Goal: Communication & Community: Answer question/provide support

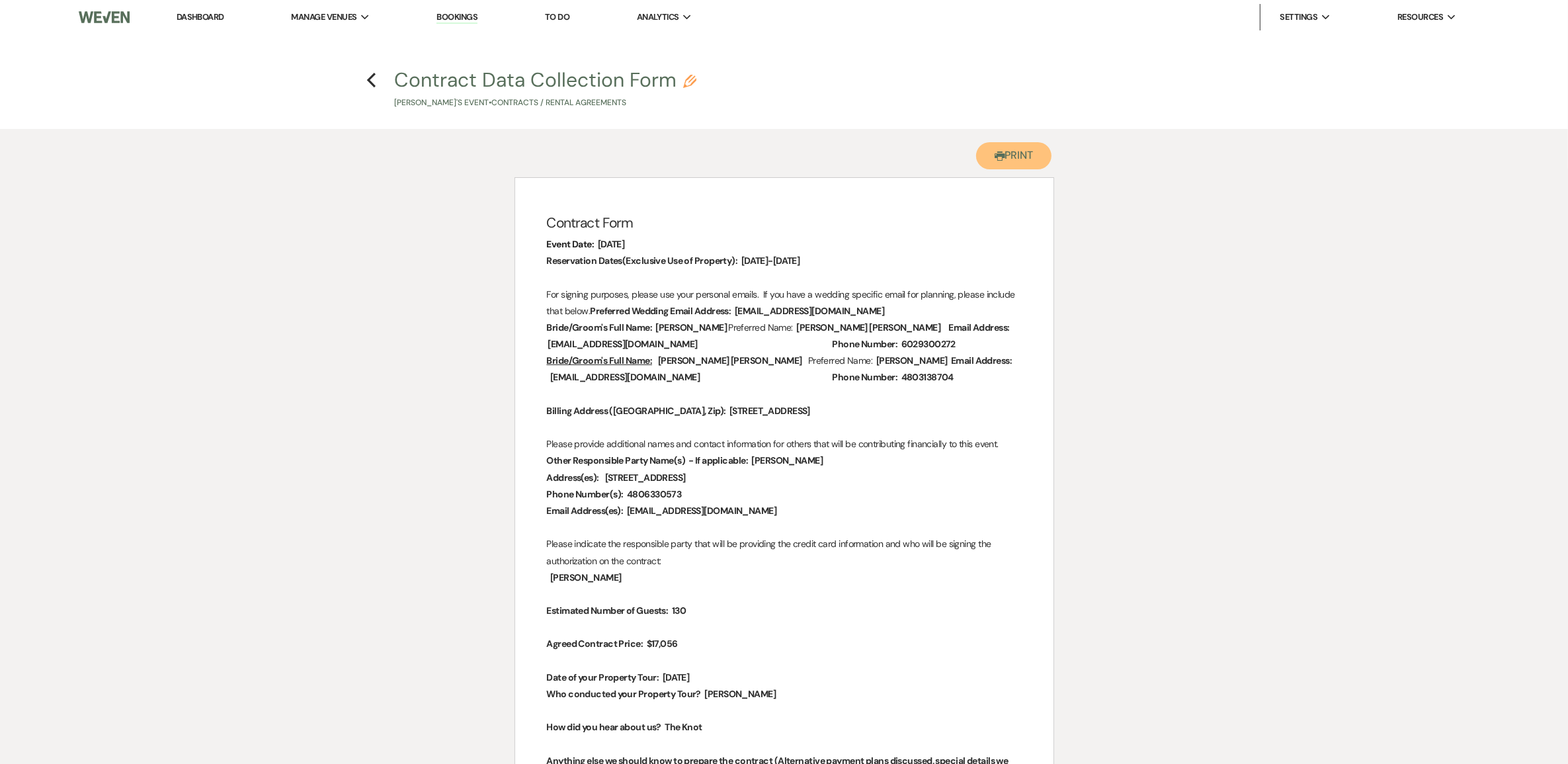
click at [1004, 169] on button "Printer Print" at bounding box center [1014, 155] width 76 height 27
click at [367, 86] on icon "Previous" at bounding box center [371, 80] width 10 height 16
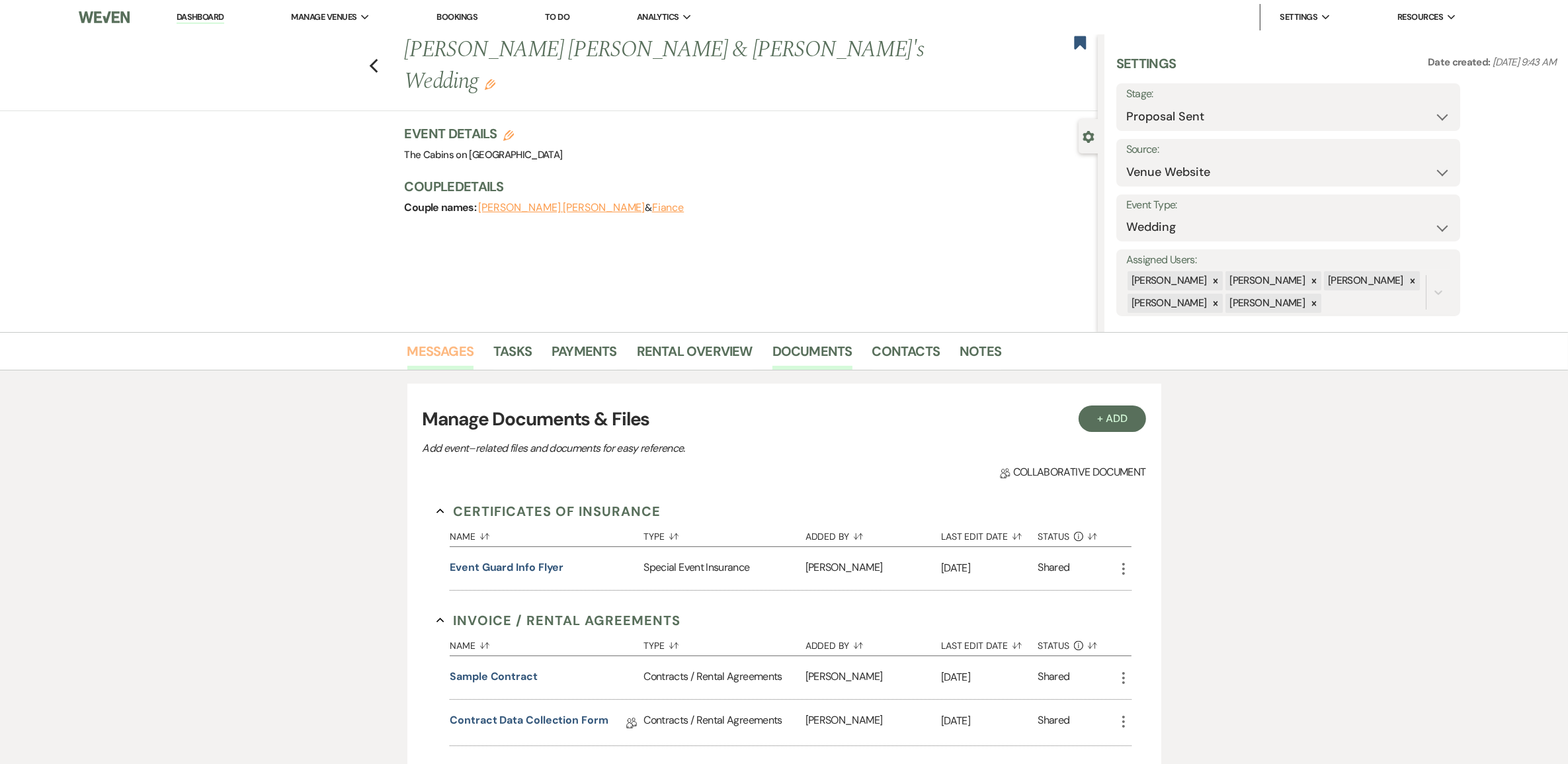
click at [454, 357] on link "Messages" at bounding box center [441, 355] width 67 height 29
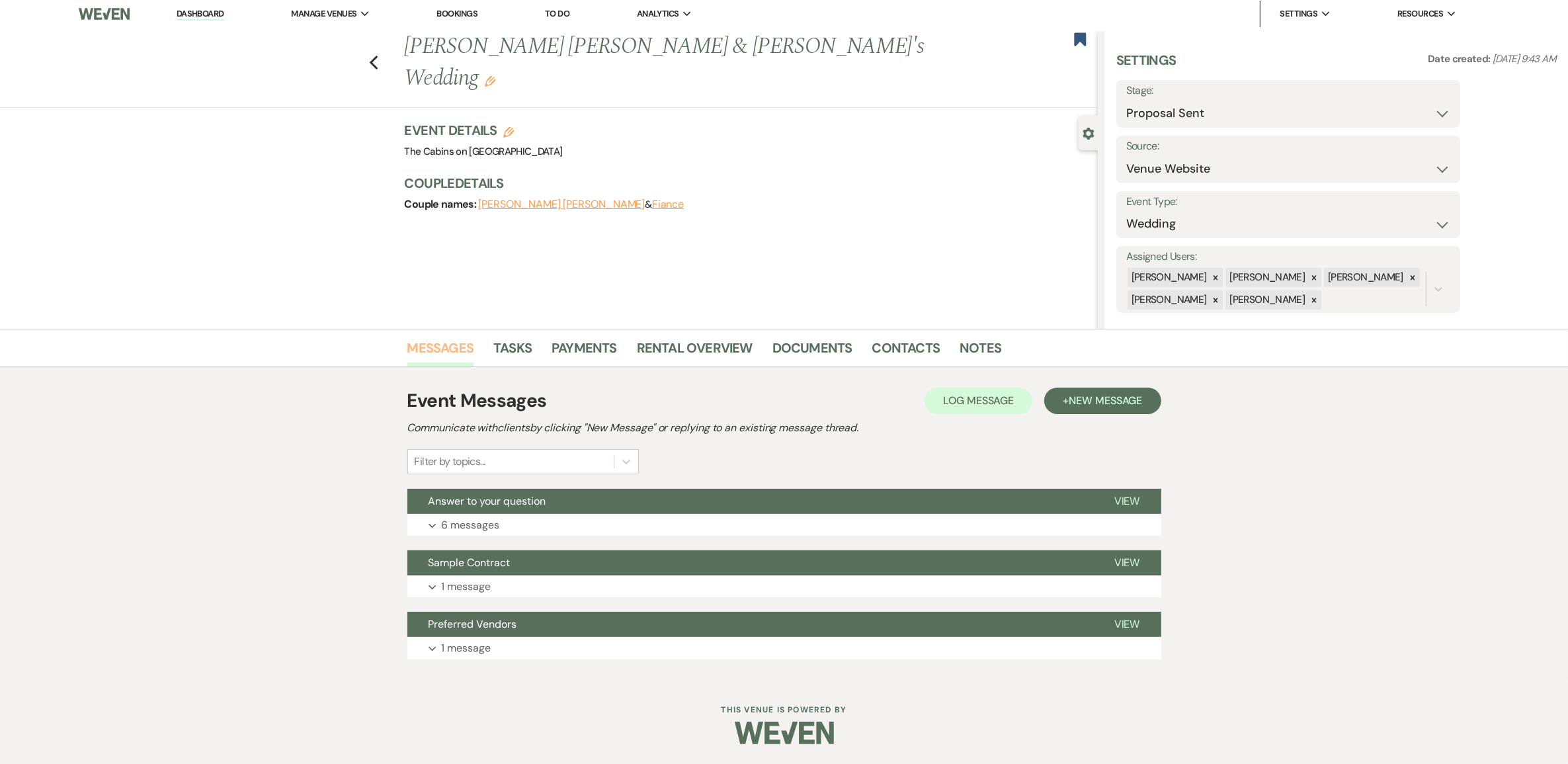
scroll to position [67, 0]
click at [1122, 393] on span "New Message" at bounding box center [1105, 400] width 74 height 14
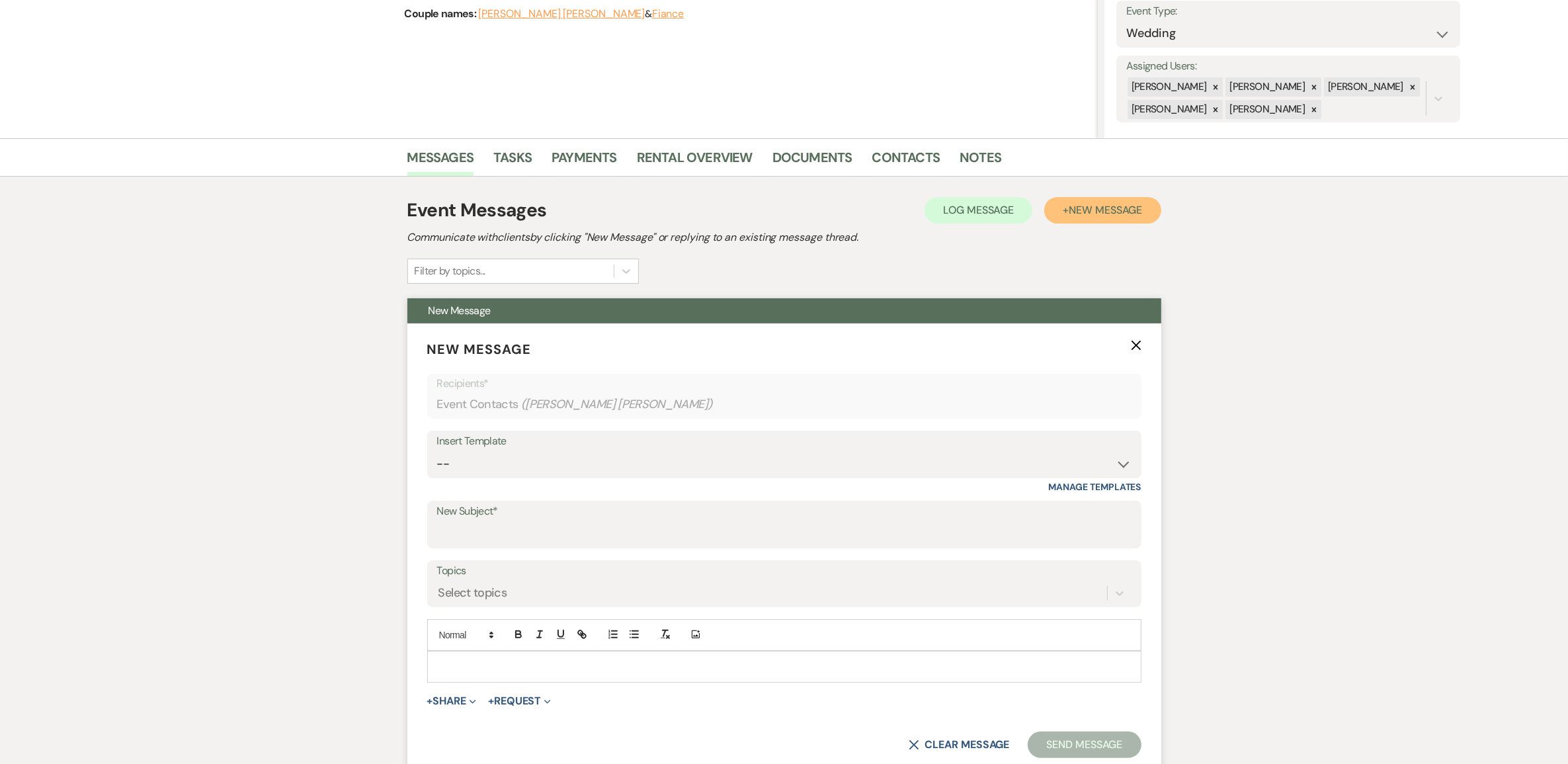
scroll to position [315, 0]
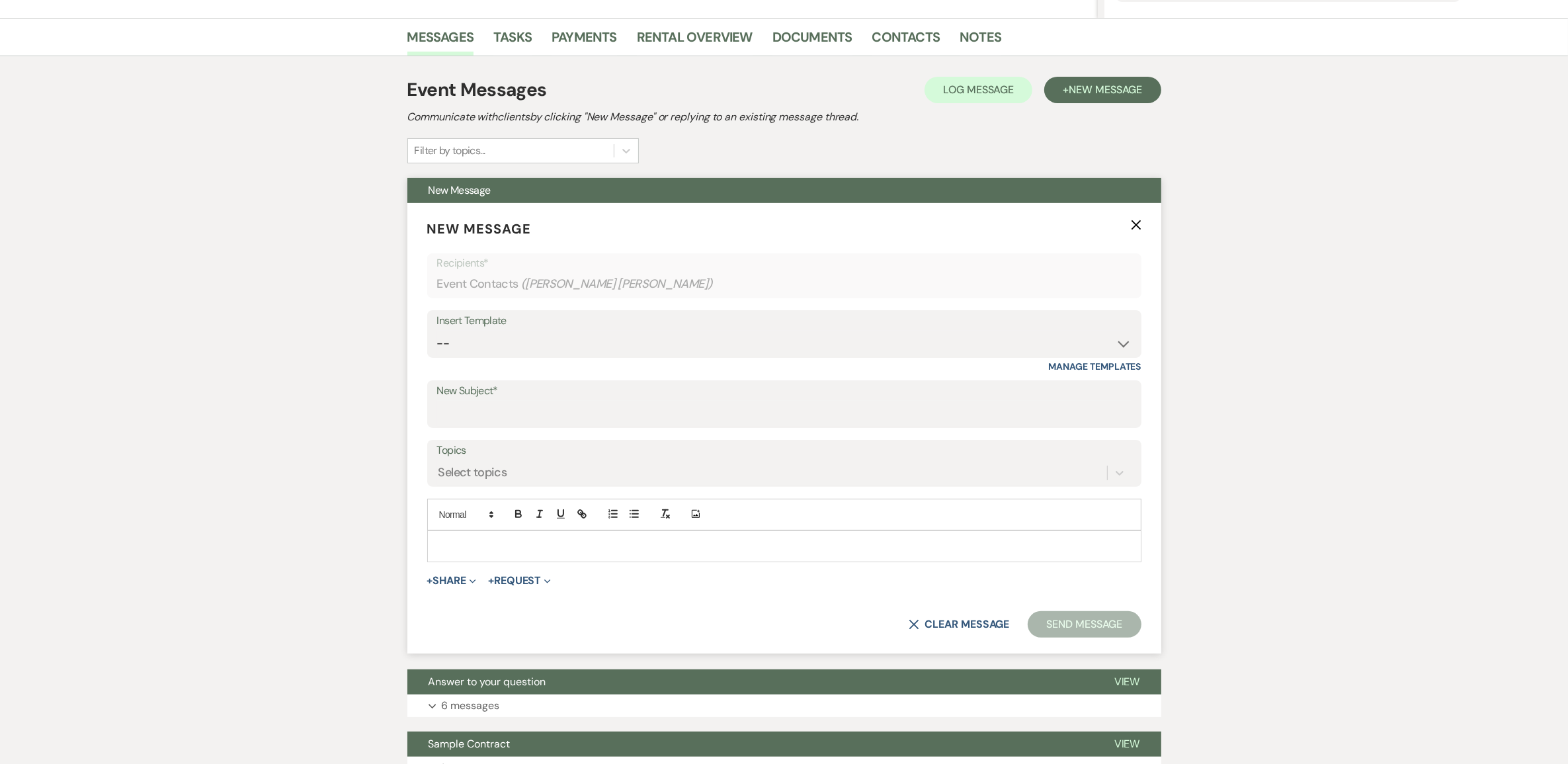
click at [455, 562] on div at bounding box center [785, 546] width 713 height 31
click at [1122, 357] on select "-- Initial Inquiry Response Tour Request Response Follow Up Copy of Initial Inq…" at bounding box center [784, 343] width 695 height 25
select select "1603"
click at [437, 357] on select "-- Initial Inquiry Response Tour Request Response Follow Up Copy of Initial Inq…" at bounding box center [784, 343] width 695 height 25
type input "Here are the Cabin assignments for your event."
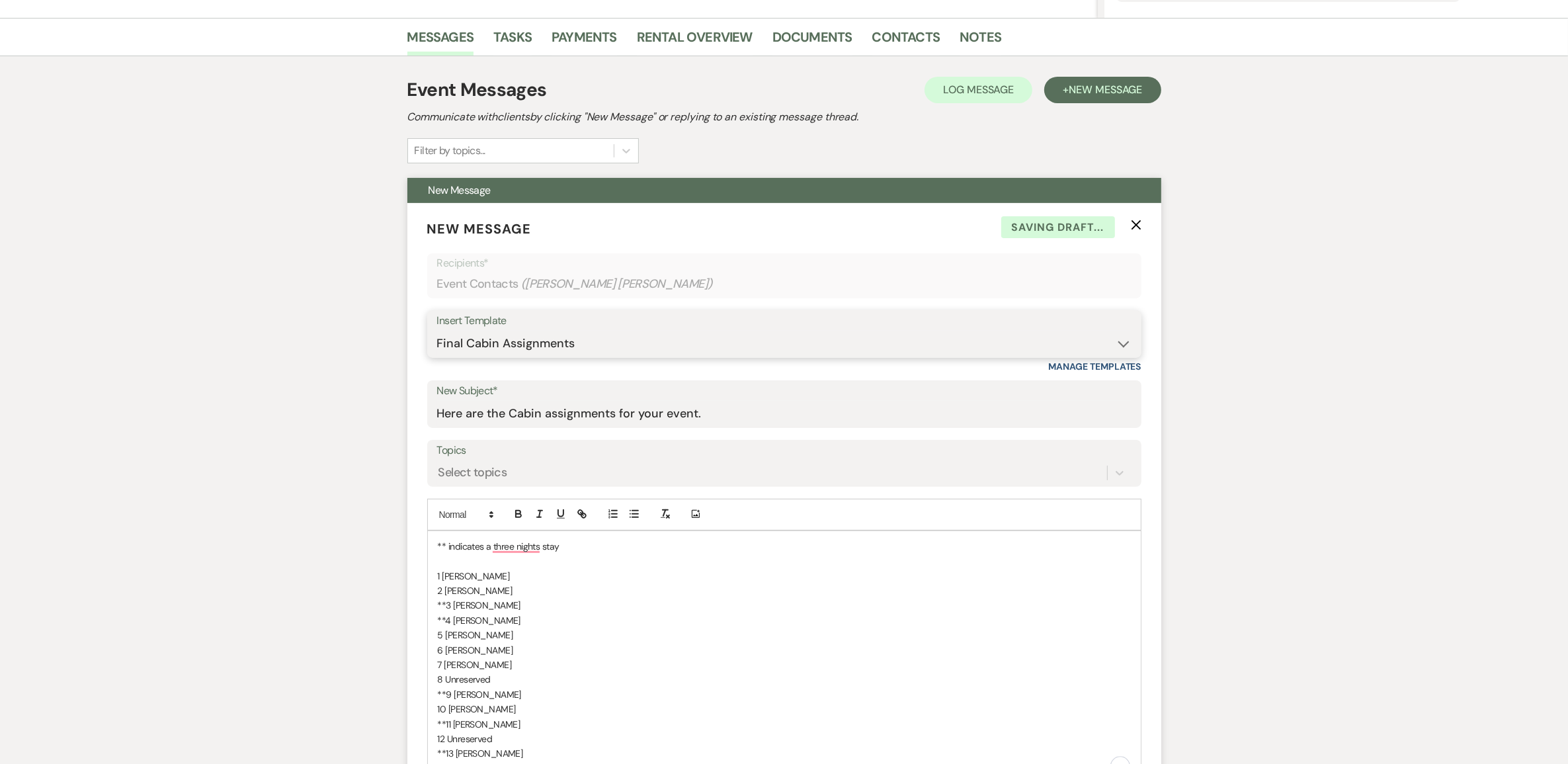
click at [1122, 357] on select "-- Initial Inquiry Response Tour Request Response Follow Up Copy of Initial Inq…" at bounding box center [784, 343] width 695 height 25
select select "1541"
click at [437, 357] on select "-- Initial Inquiry Response Tour Request Response Follow Up Copy of Initial Inq…" at bounding box center [784, 343] width 695 height 25
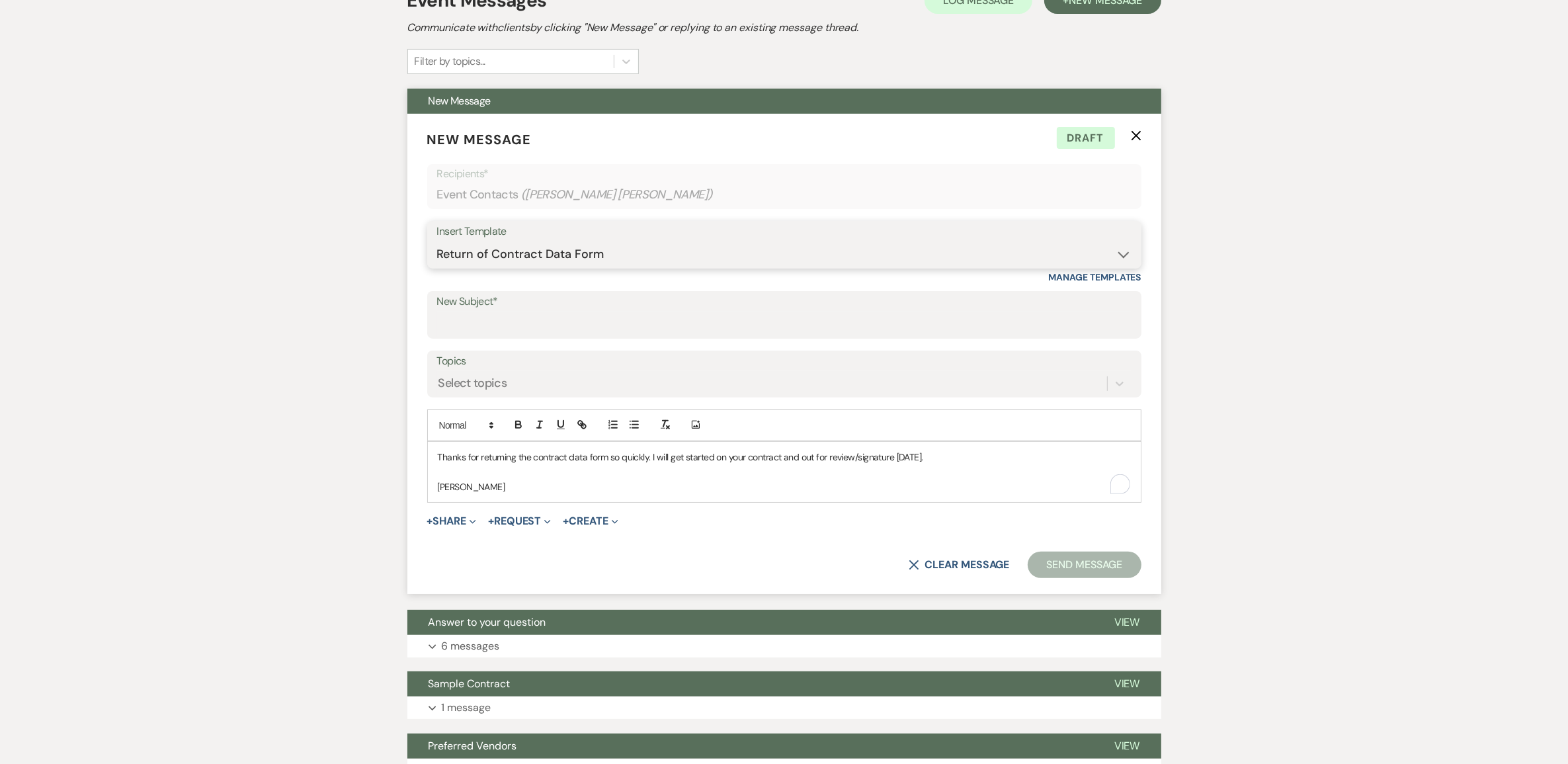
scroll to position [479, 0]
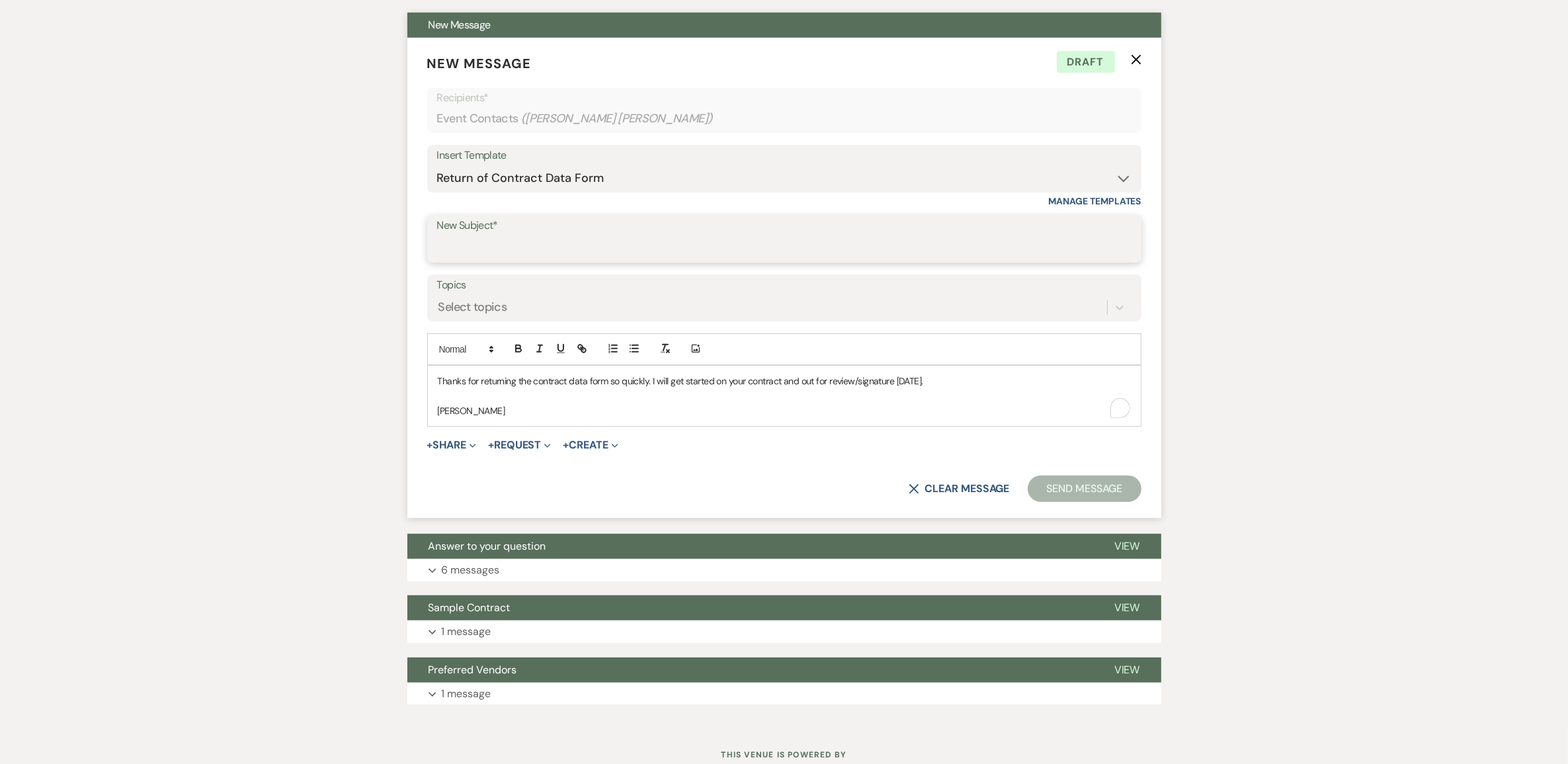
click at [504, 261] on input "New Subject*" at bounding box center [784, 248] width 695 height 25
type input "Contract Data Form"
click at [954, 388] on p "Thanks for returning the contract data form so quickly. I will get started on y…" at bounding box center [784, 381] width 693 height 15
click at [1030, 502] on button "Send Message" at bounding box center [1084, 489] width 113 height 26
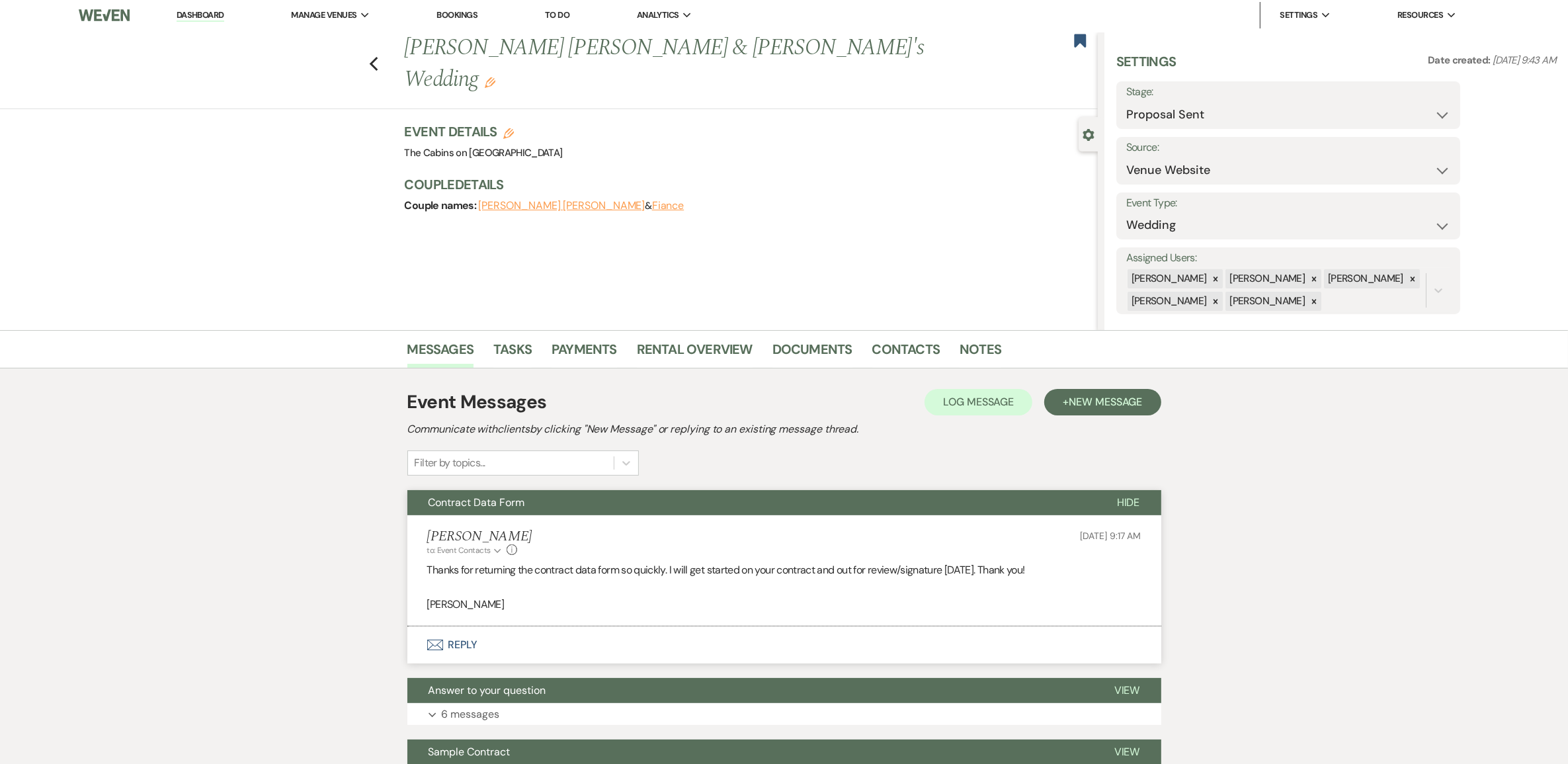
scroll to position [0, 0]
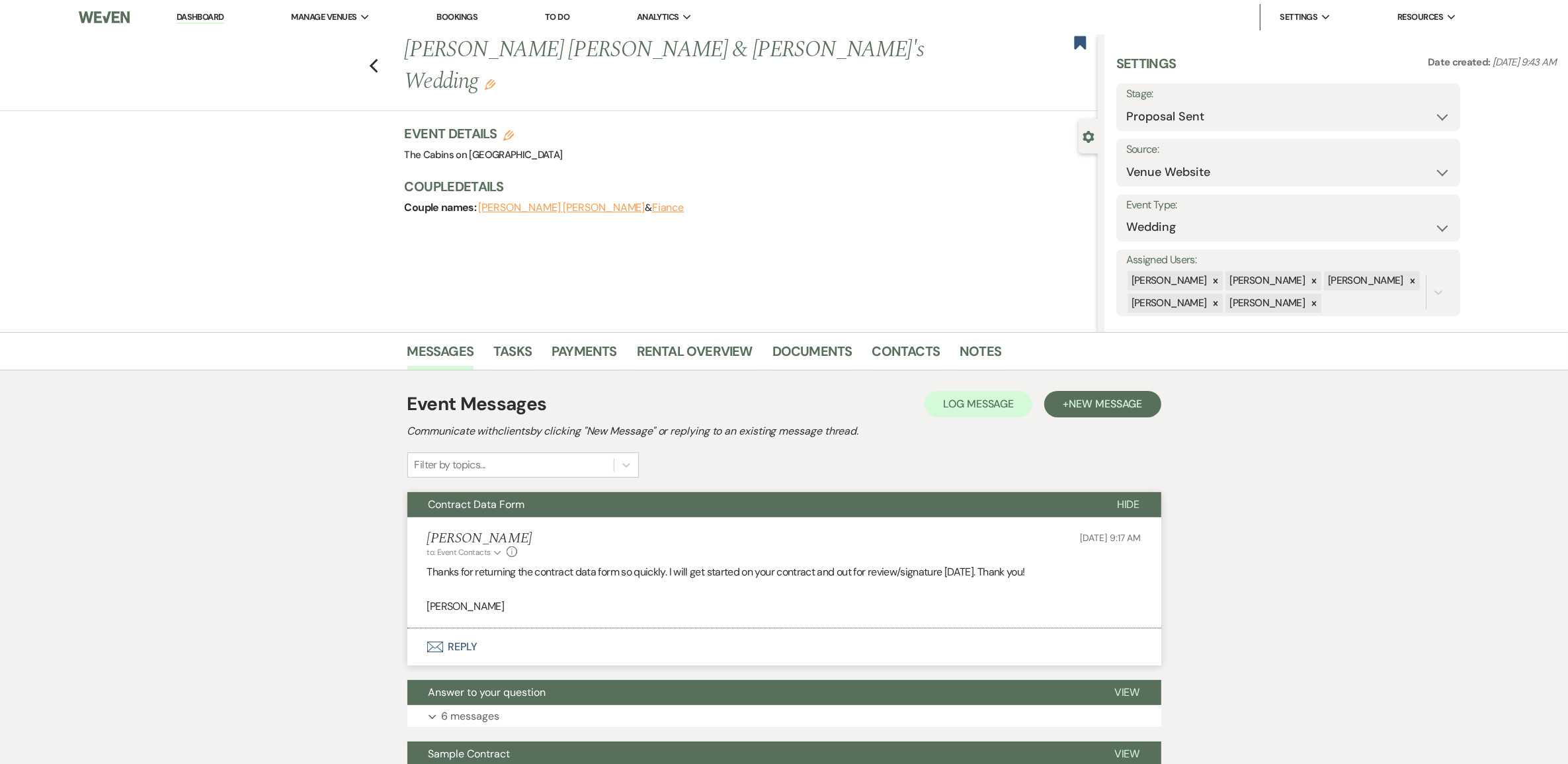
click at [218, 12] on link "Dashboard" at bounding box center [201, 18] width 47 height 12
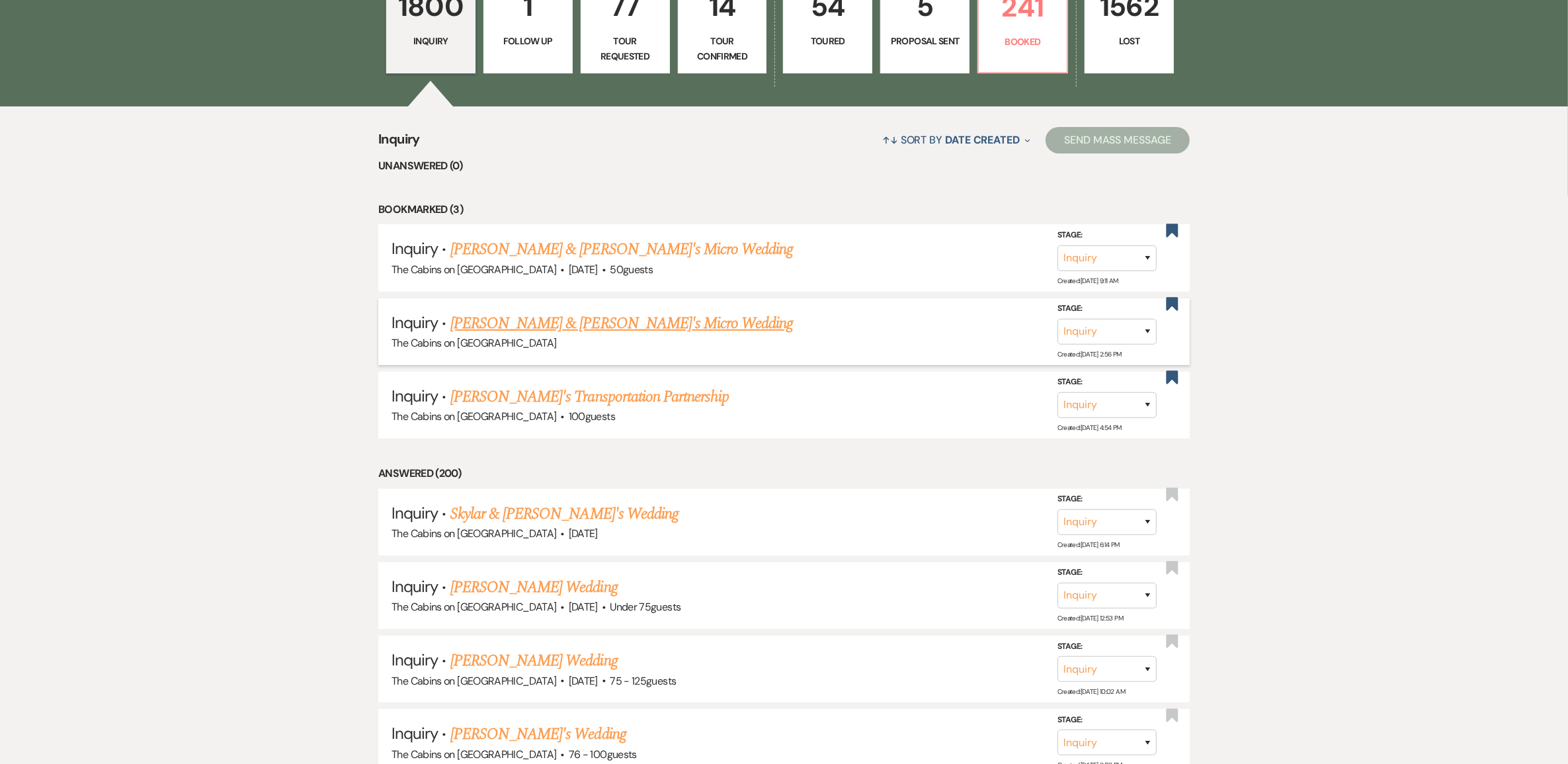
scroll to position [496, 0]
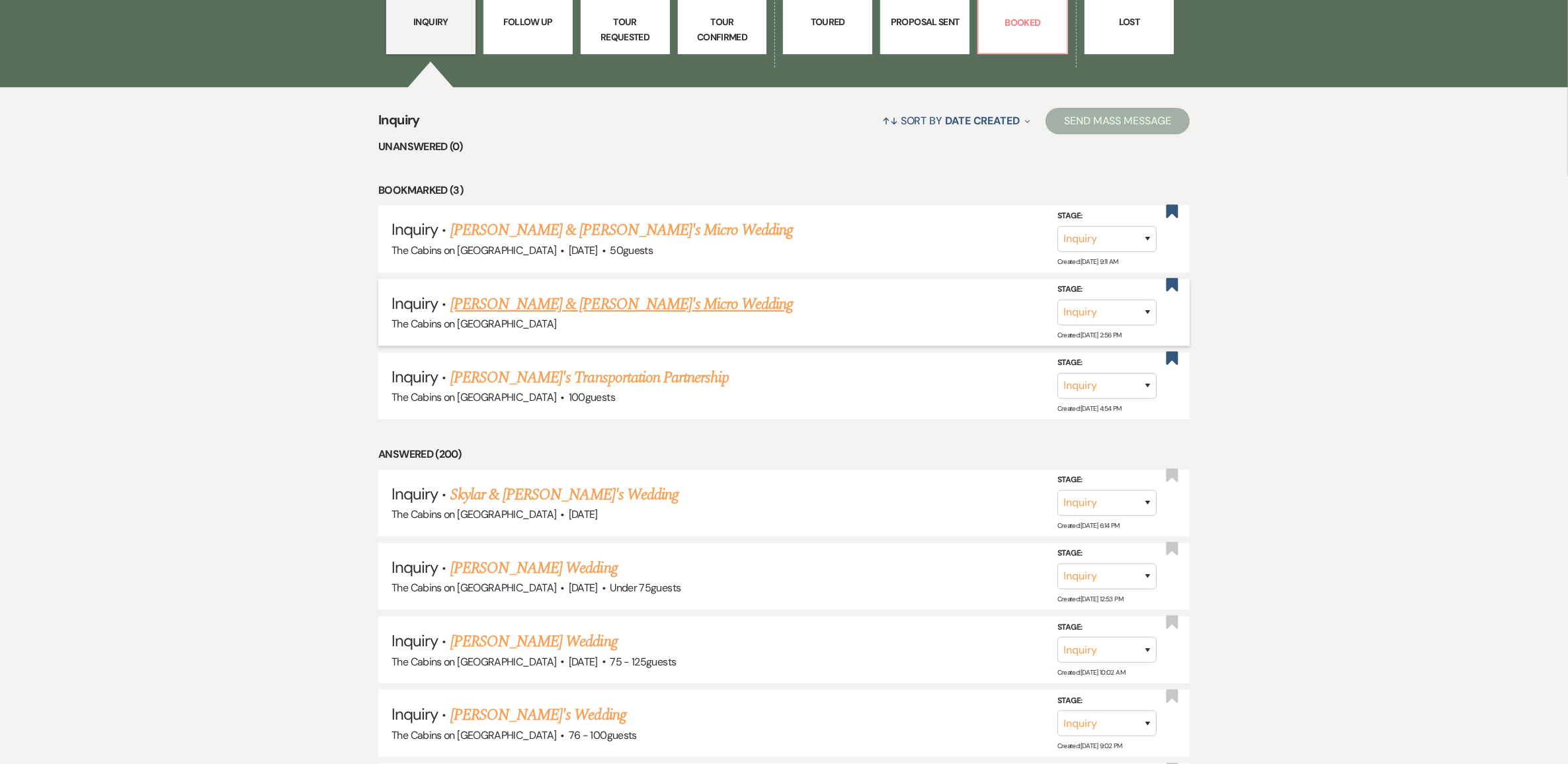
click at [547, 316] on link "[PERSON_NAME] & [PERSON_NAME]'s Micro Wedding" at bounding box center [622, 304] width 343 height 24
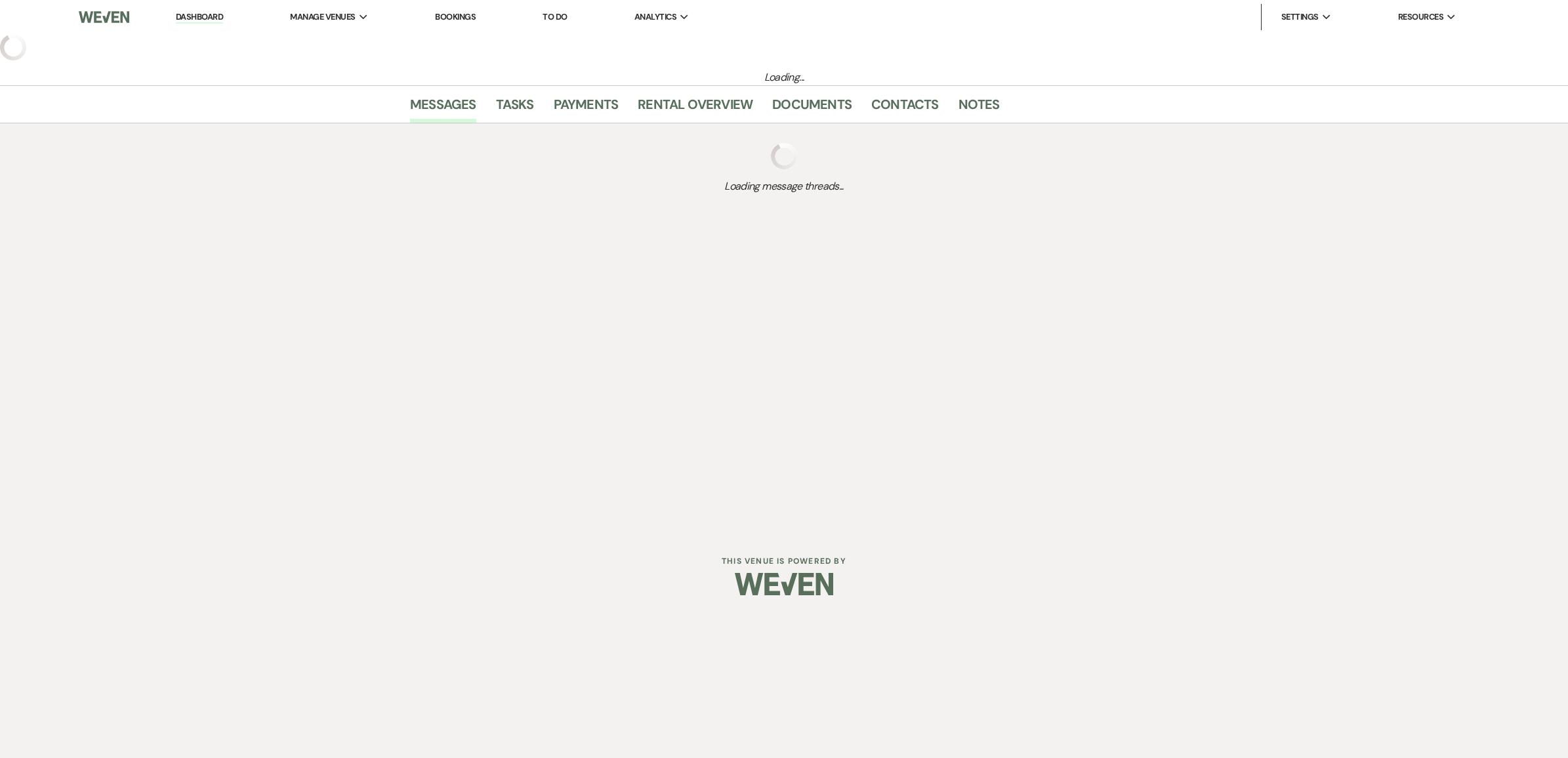
select select "15"
select select "16"
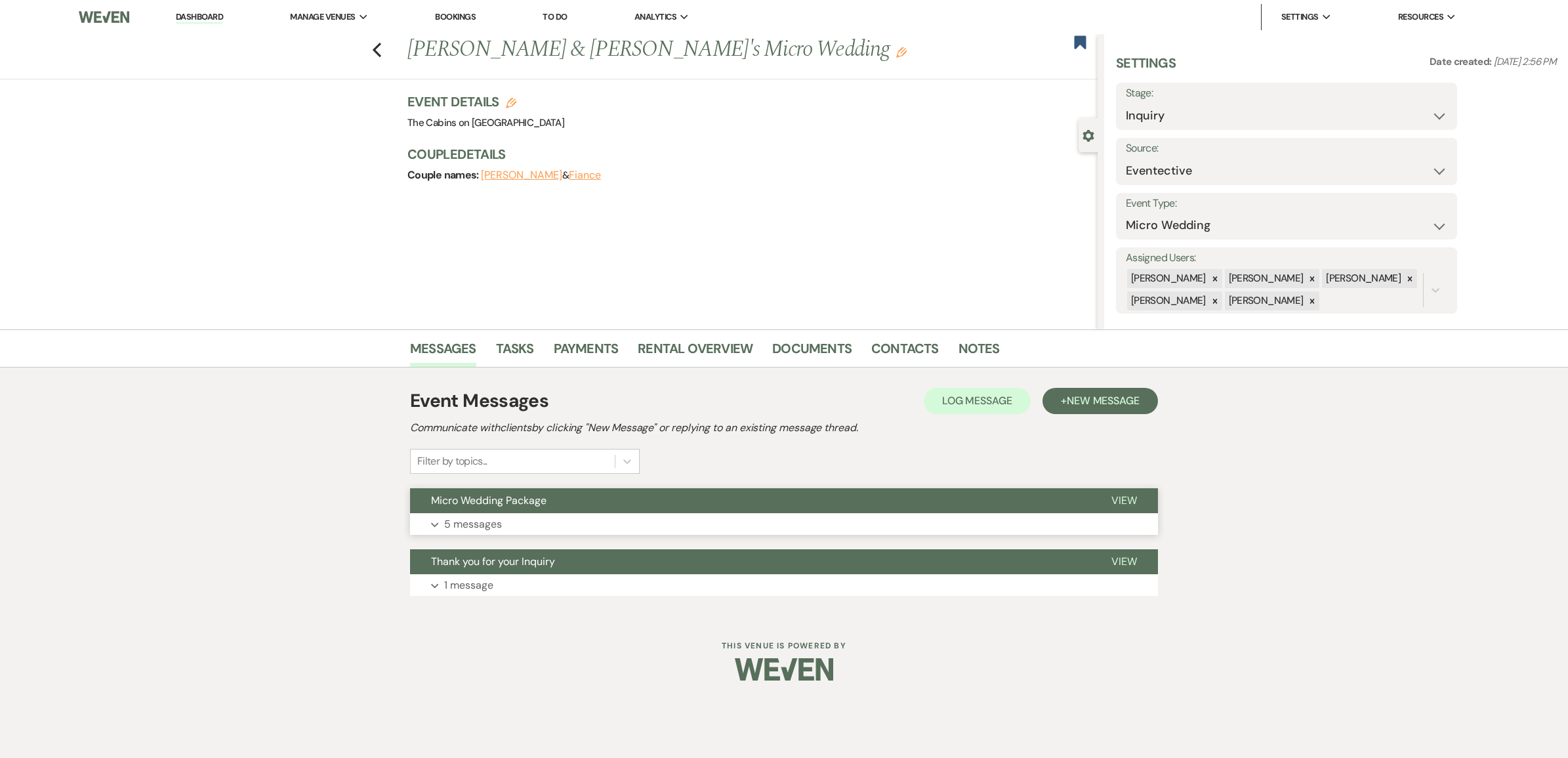
click at [480, 533] on p "5 messages" at bounding box center [473, 524] width 57 height 17
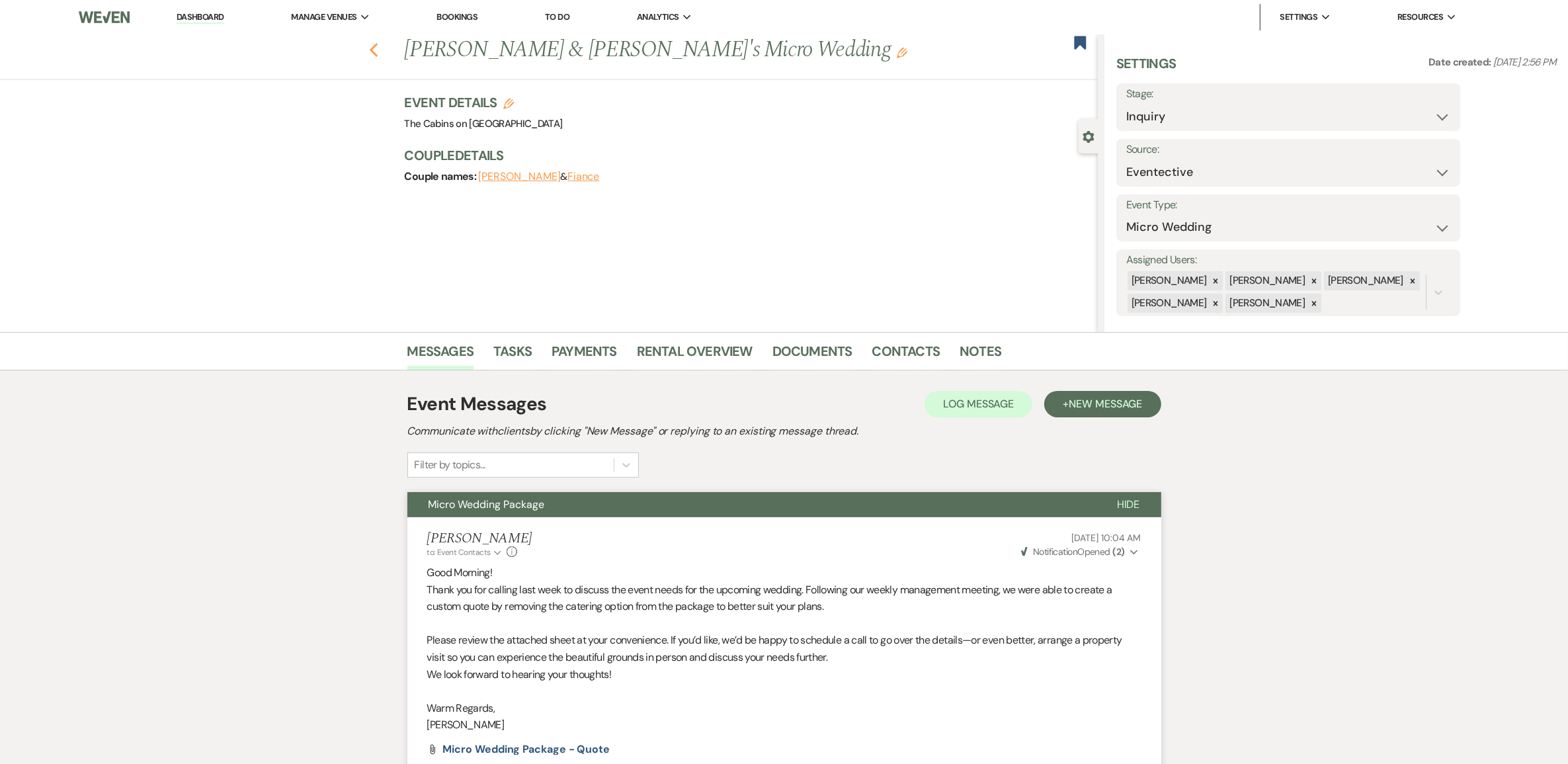
click at [376, 58] on icon "Previous" at bounding box center [373, 50] width 10 height 16
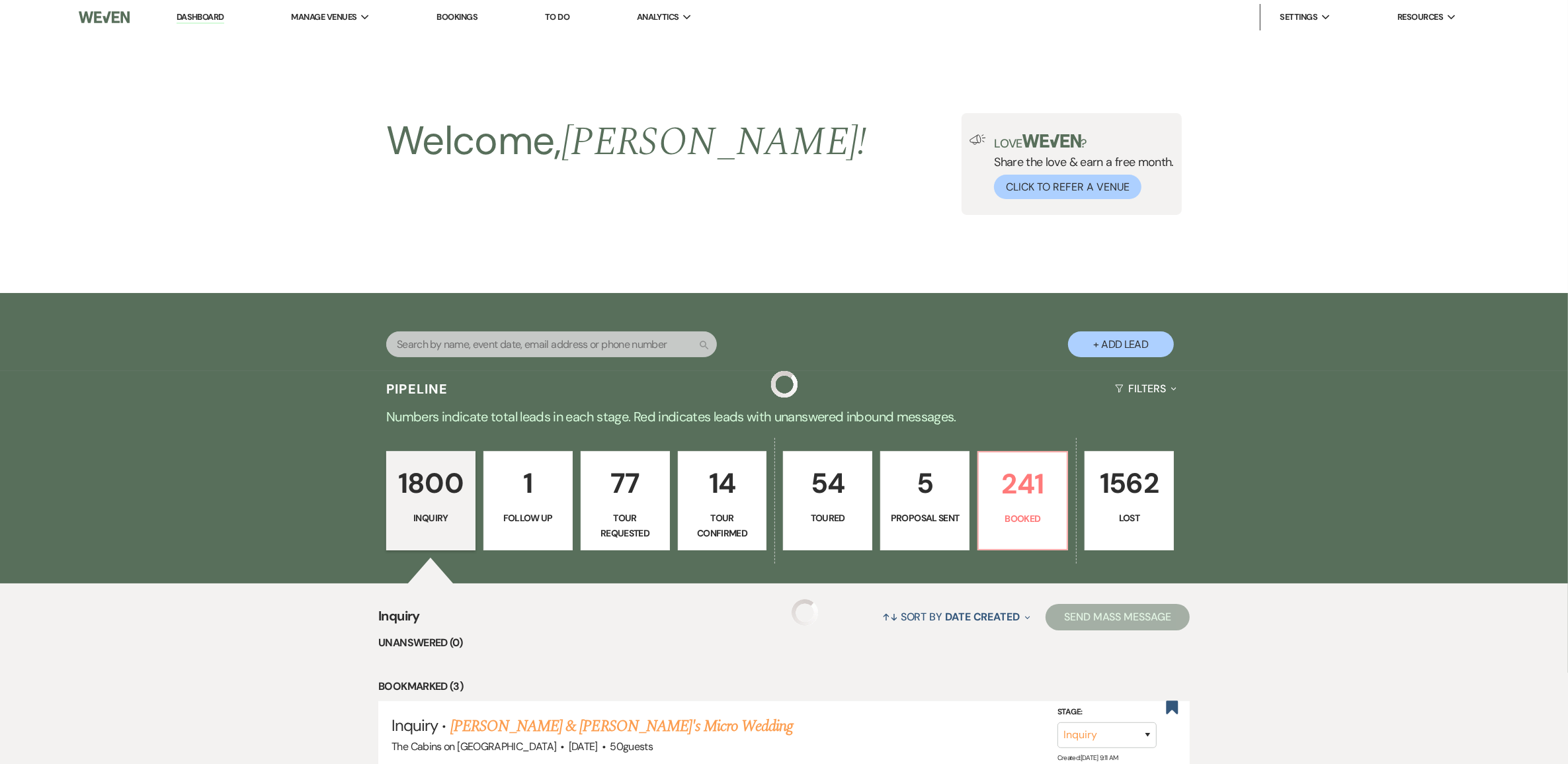
scroll to position [496, 0]
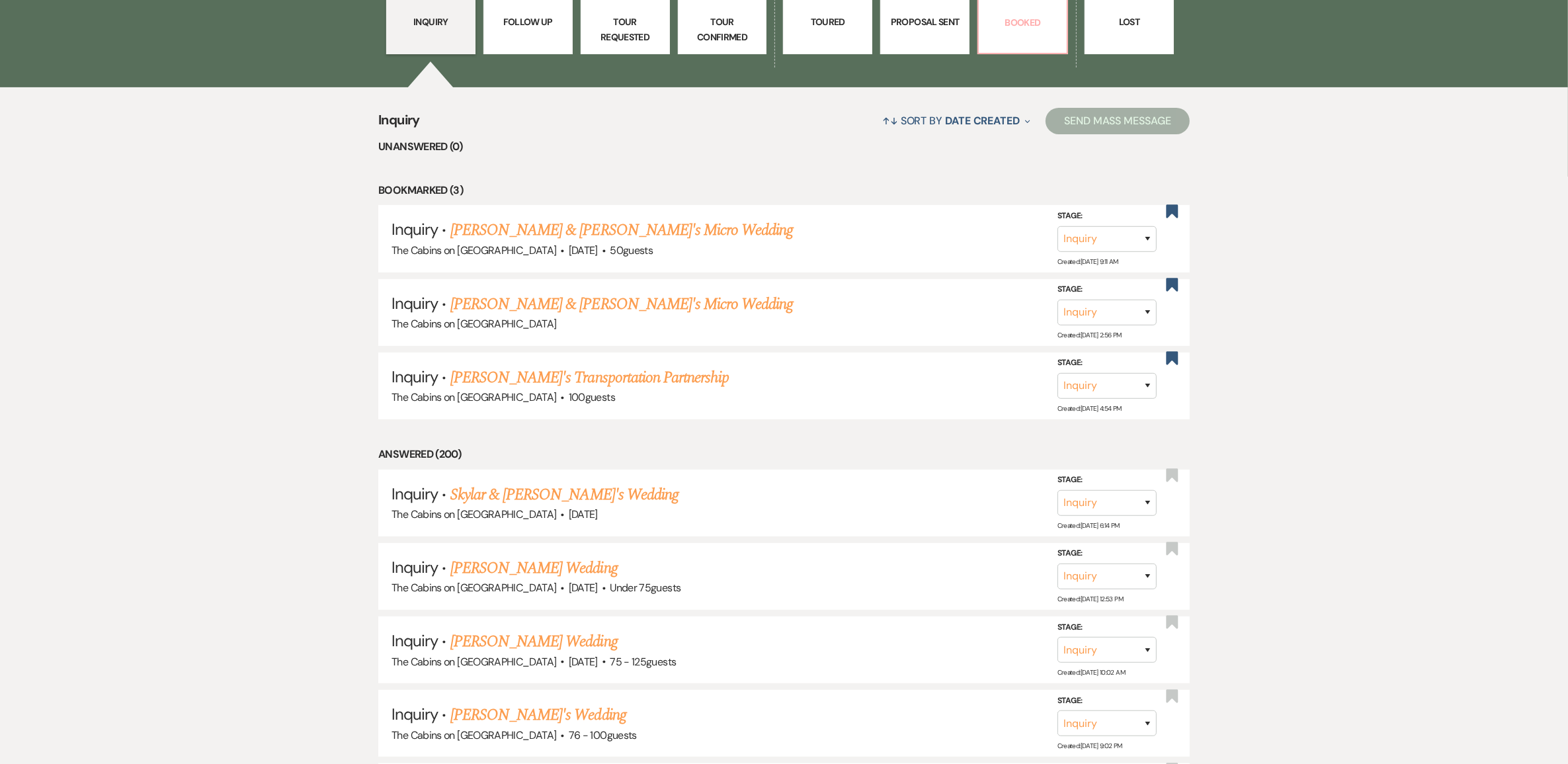
click at [1028, 40] on link "241 Booked" at bounding box center [1022, 4] width 90 height 99
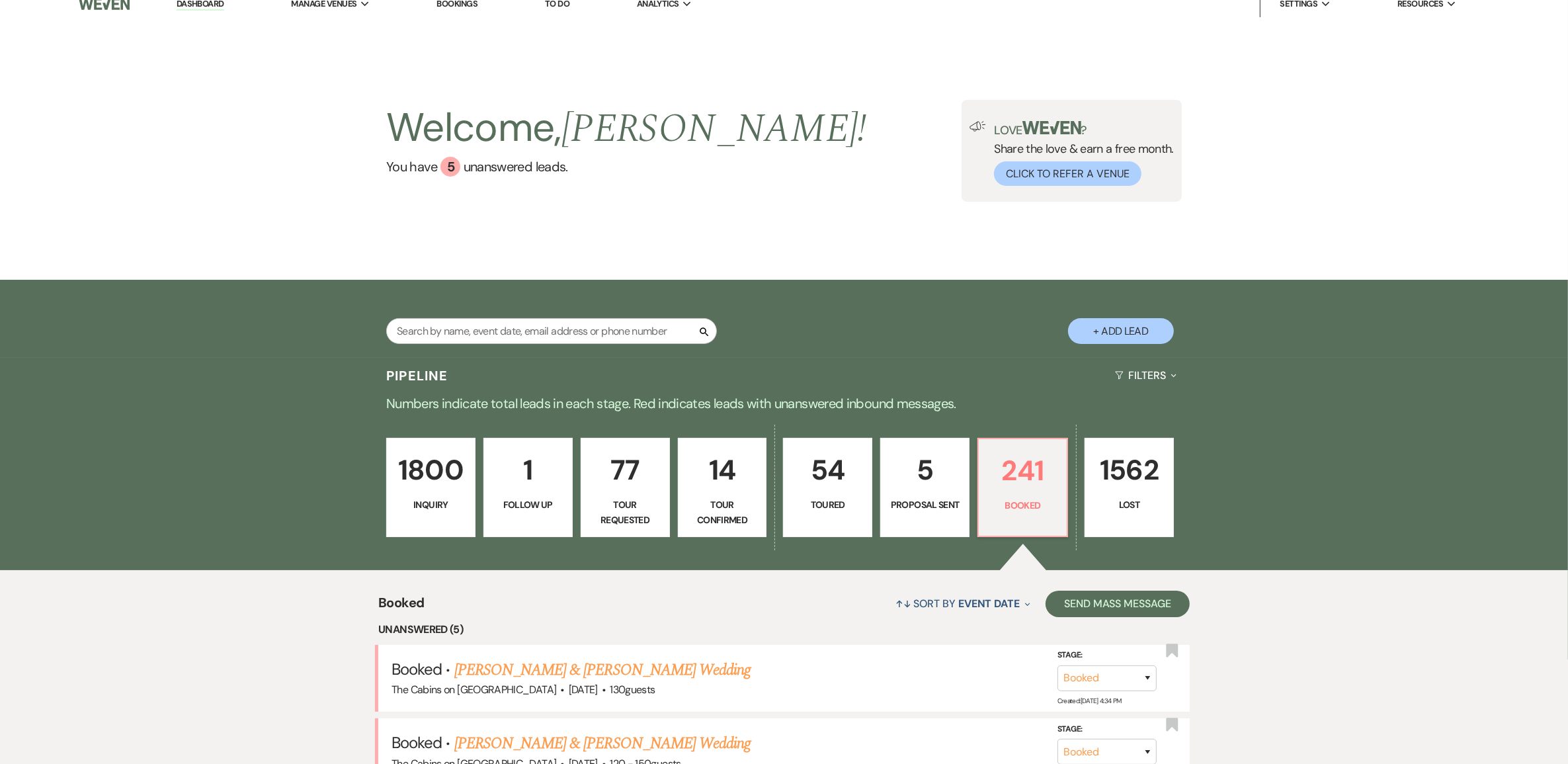
scroll to position [496, 0]
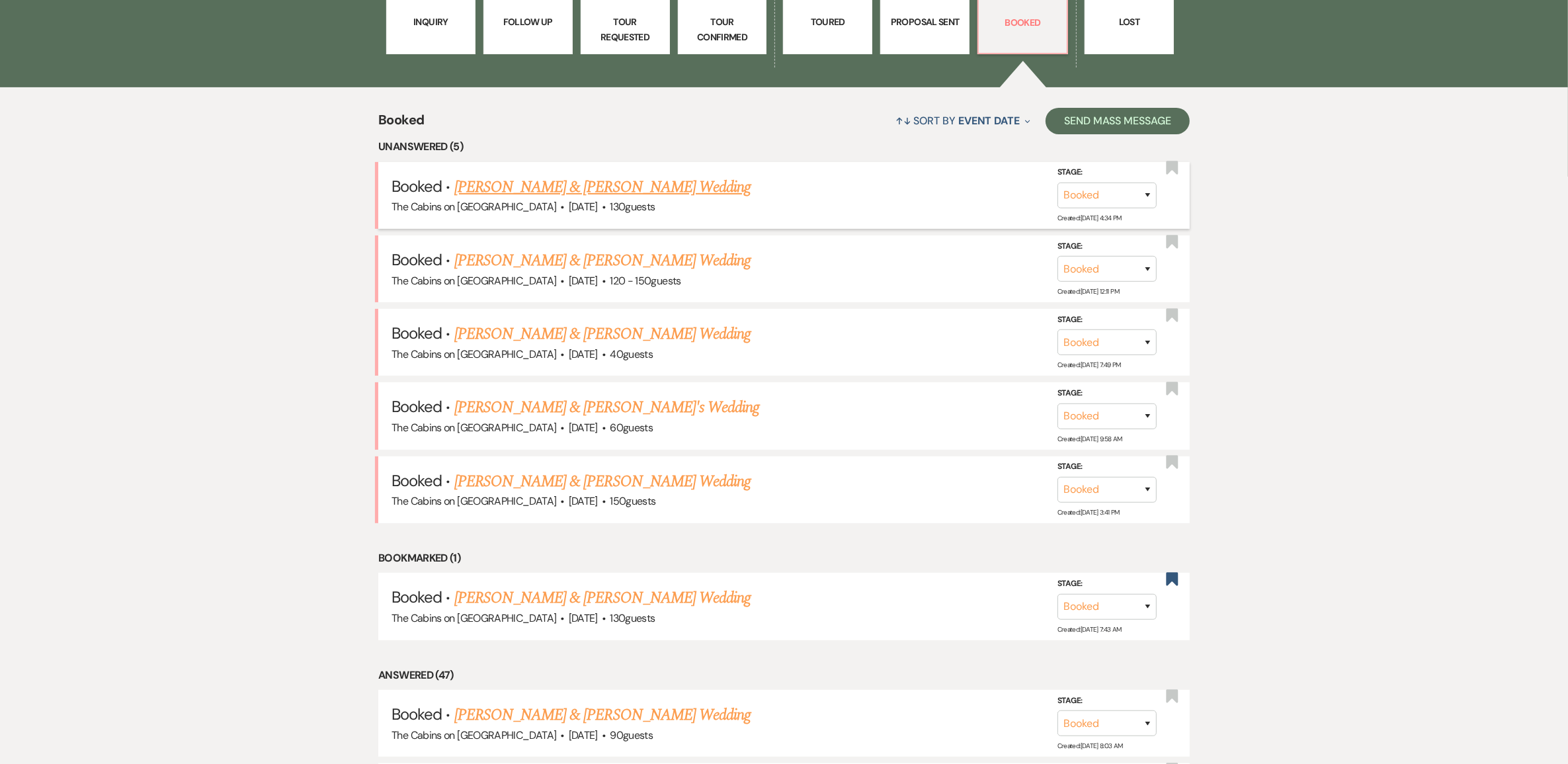
click at [576, 199] on link "[PERSON_NAME] & [PERSON_NAME] Wedding" at bounding box center [603, 187] width 296 height 24
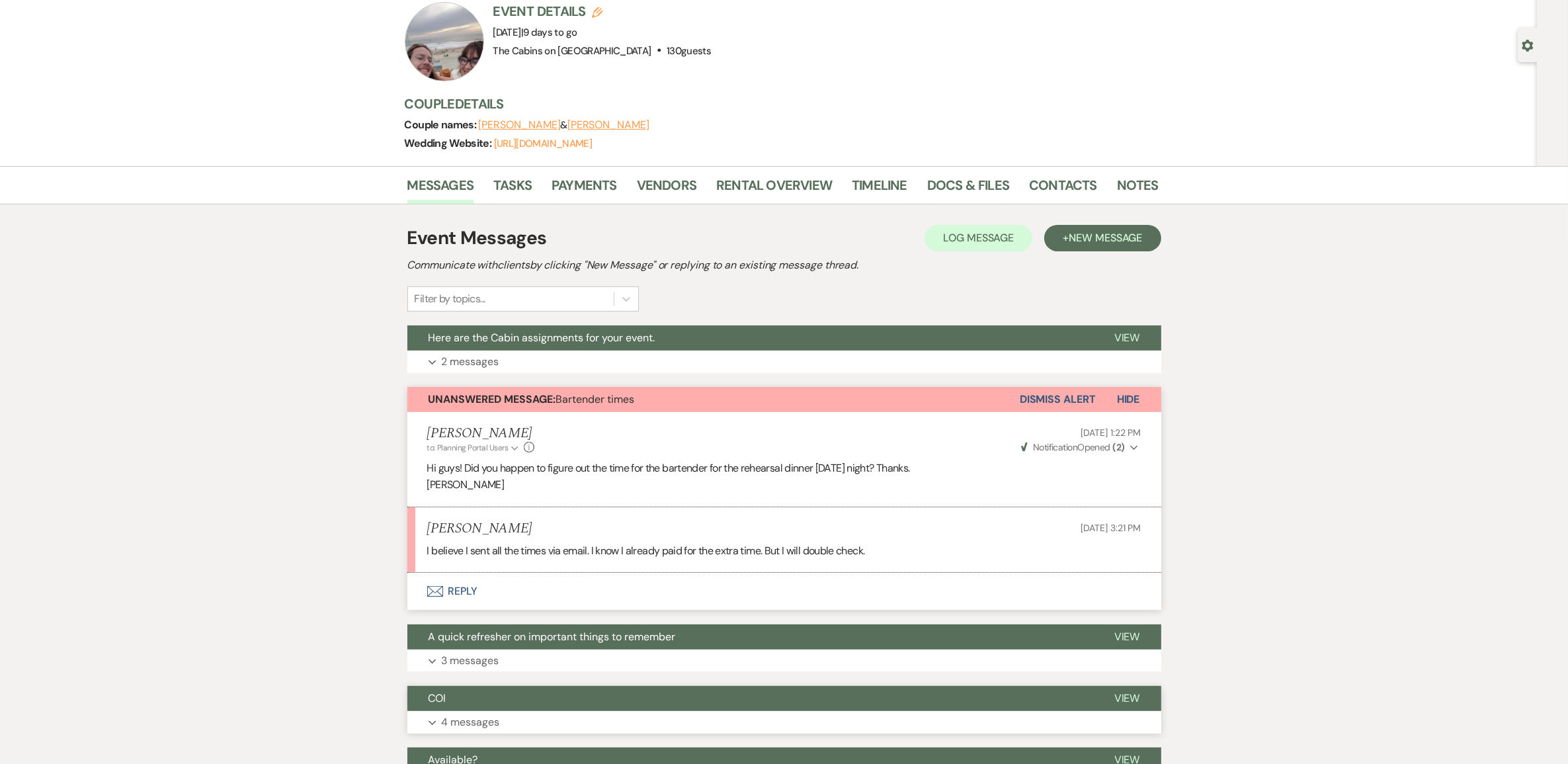
scroll to position [166, 0]
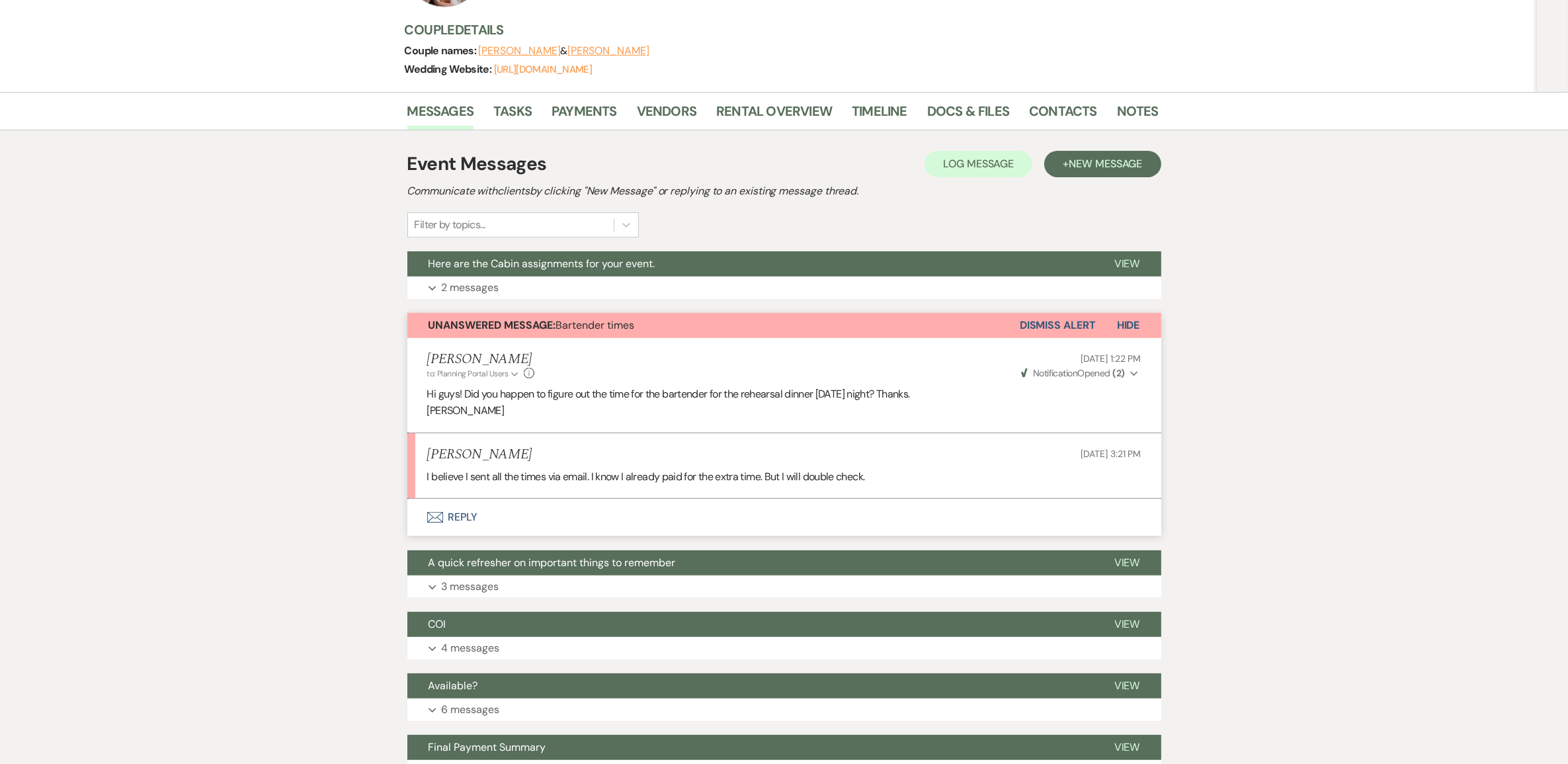
click at [483, 536] on button "Envelope Reply" at bounding box center [784, 517] width 754 height 37
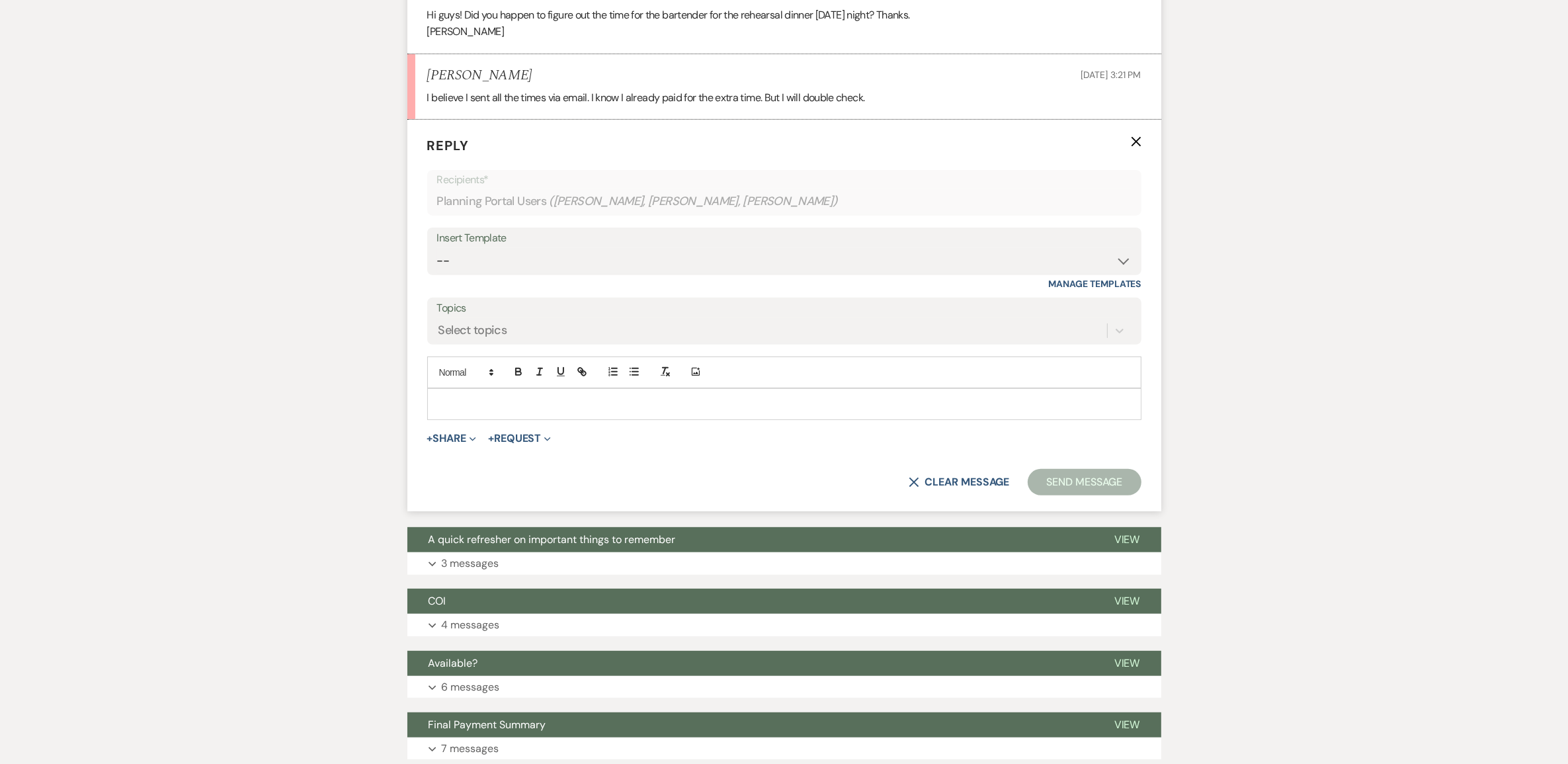
scroll to position [577, 0]
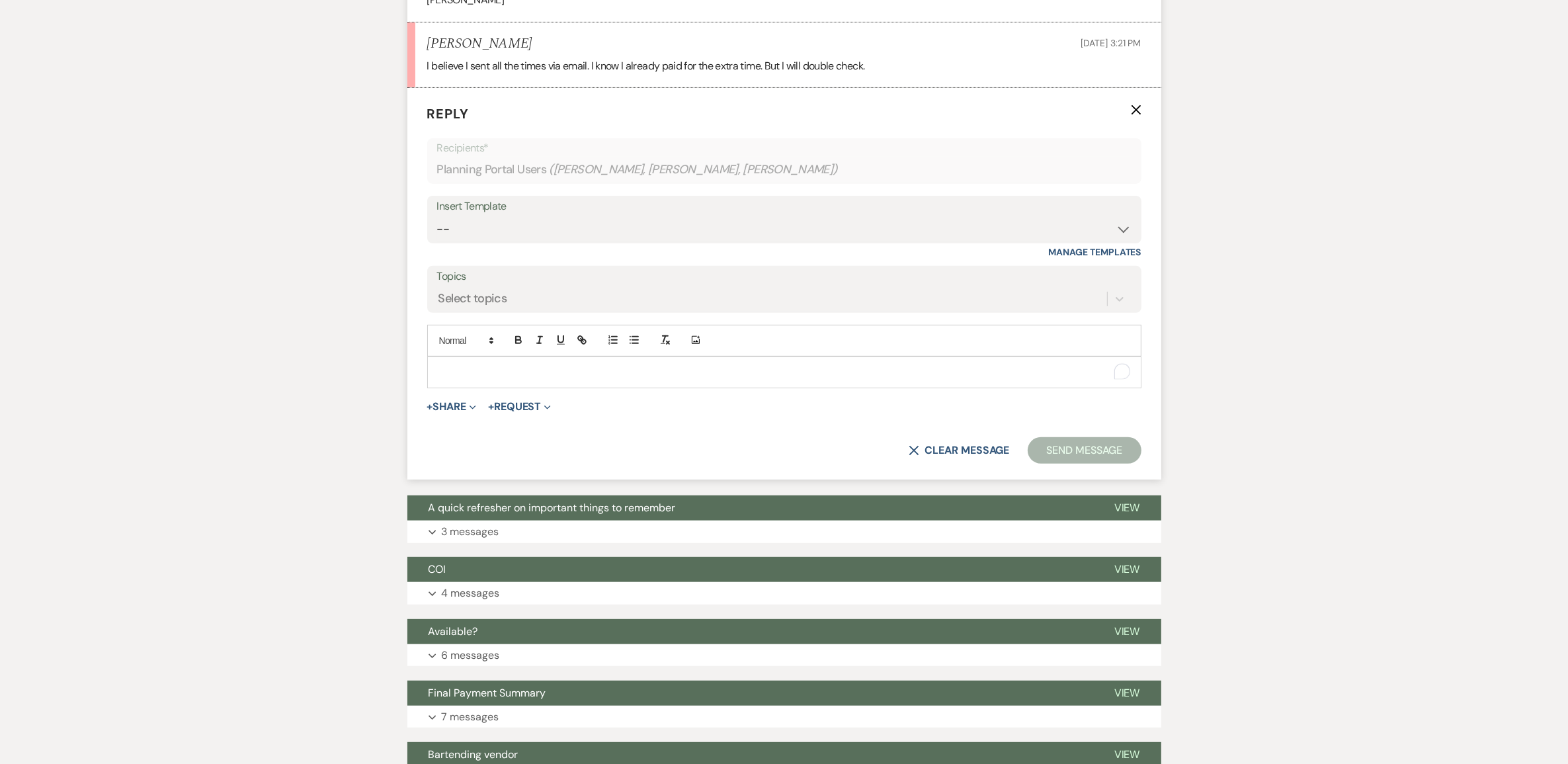
click at [493, 379] on p "To enrich screen reader interactions, please activate Accessibility in Grammarl…" at bounding box center [784, 372] width 693 height 15
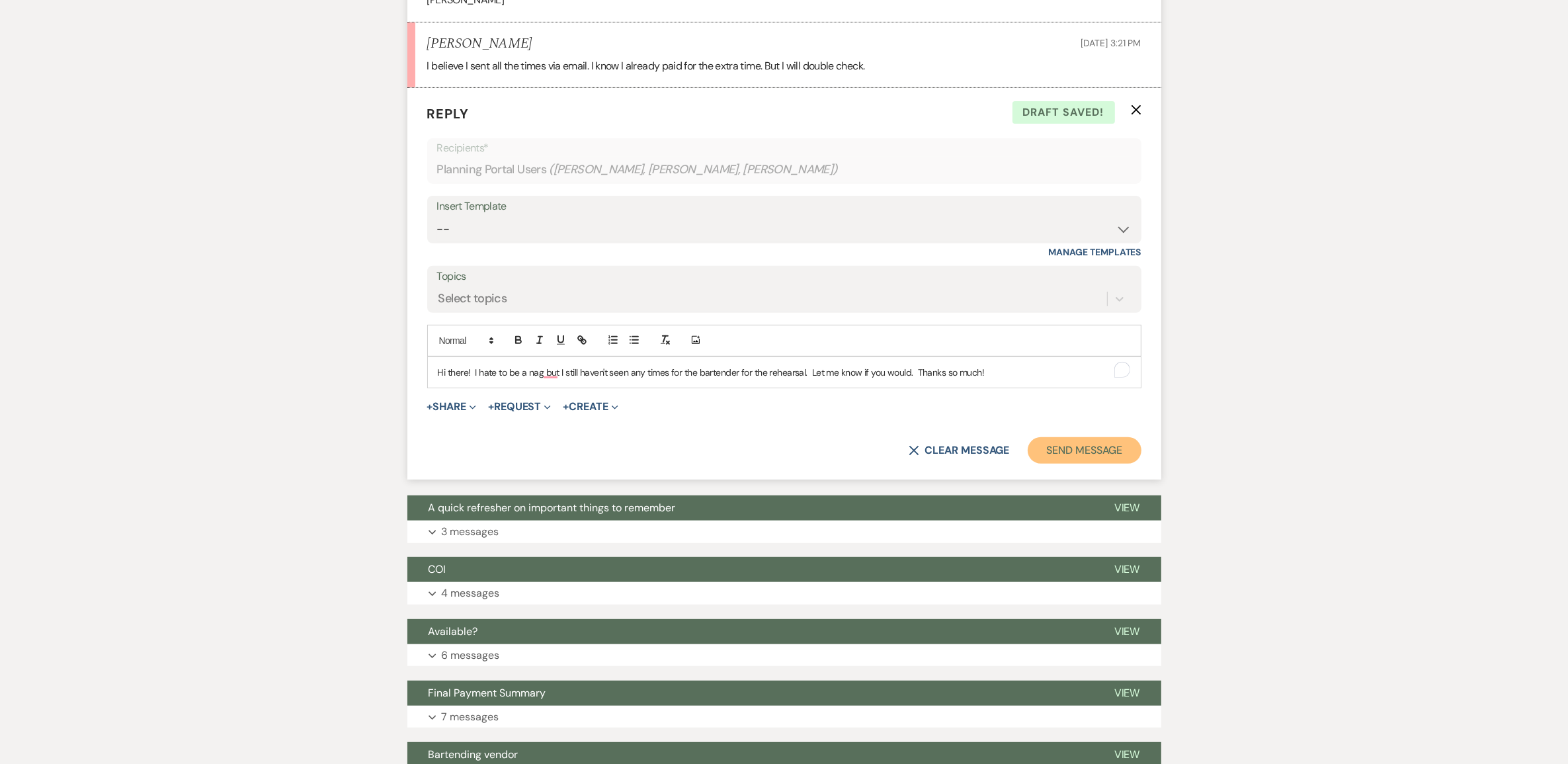
click at [1058, 463] on button "Send Message" at bounding box center [1084, 450] width 113 height 26
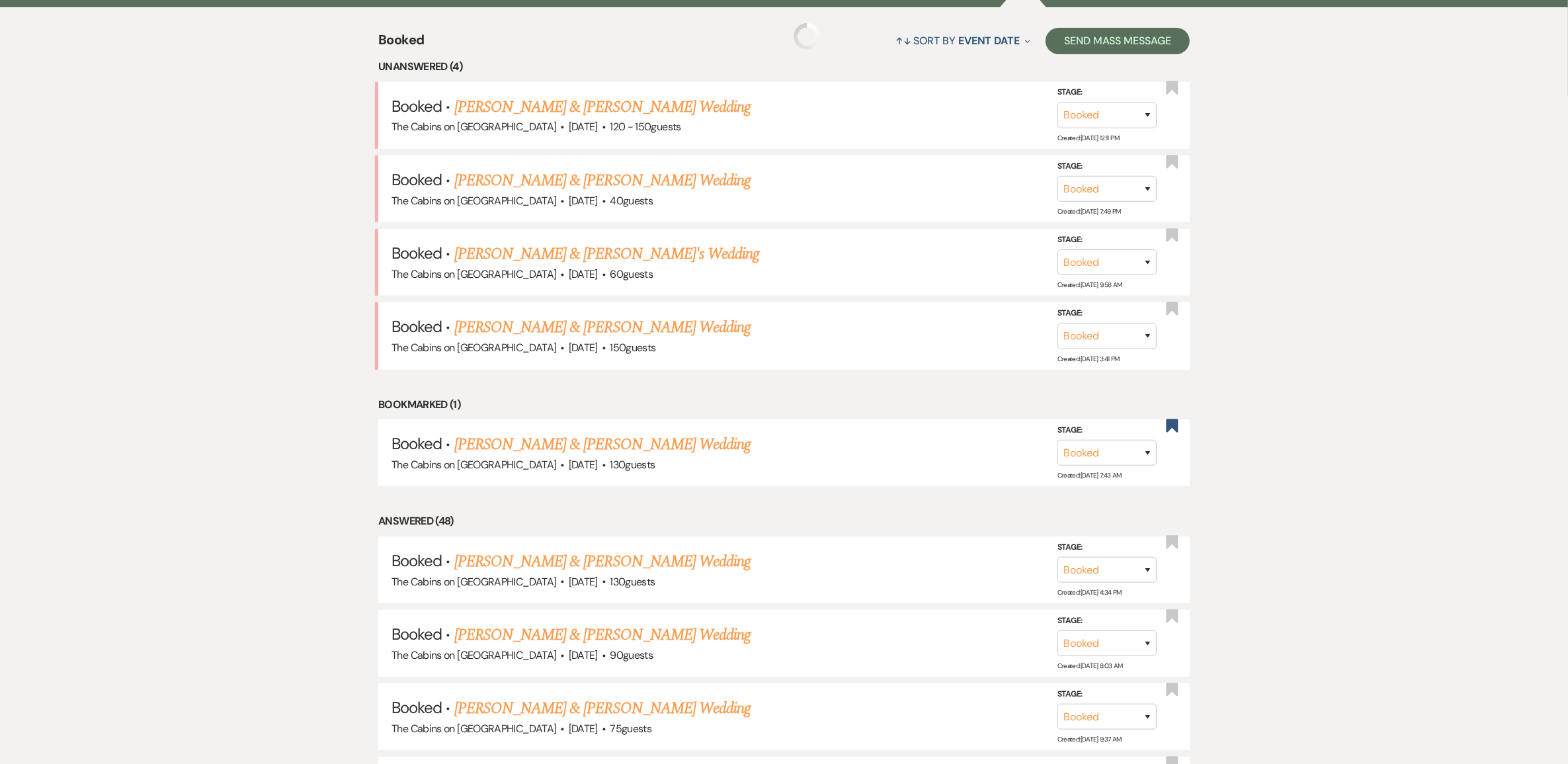
scroll to position [496, 0]
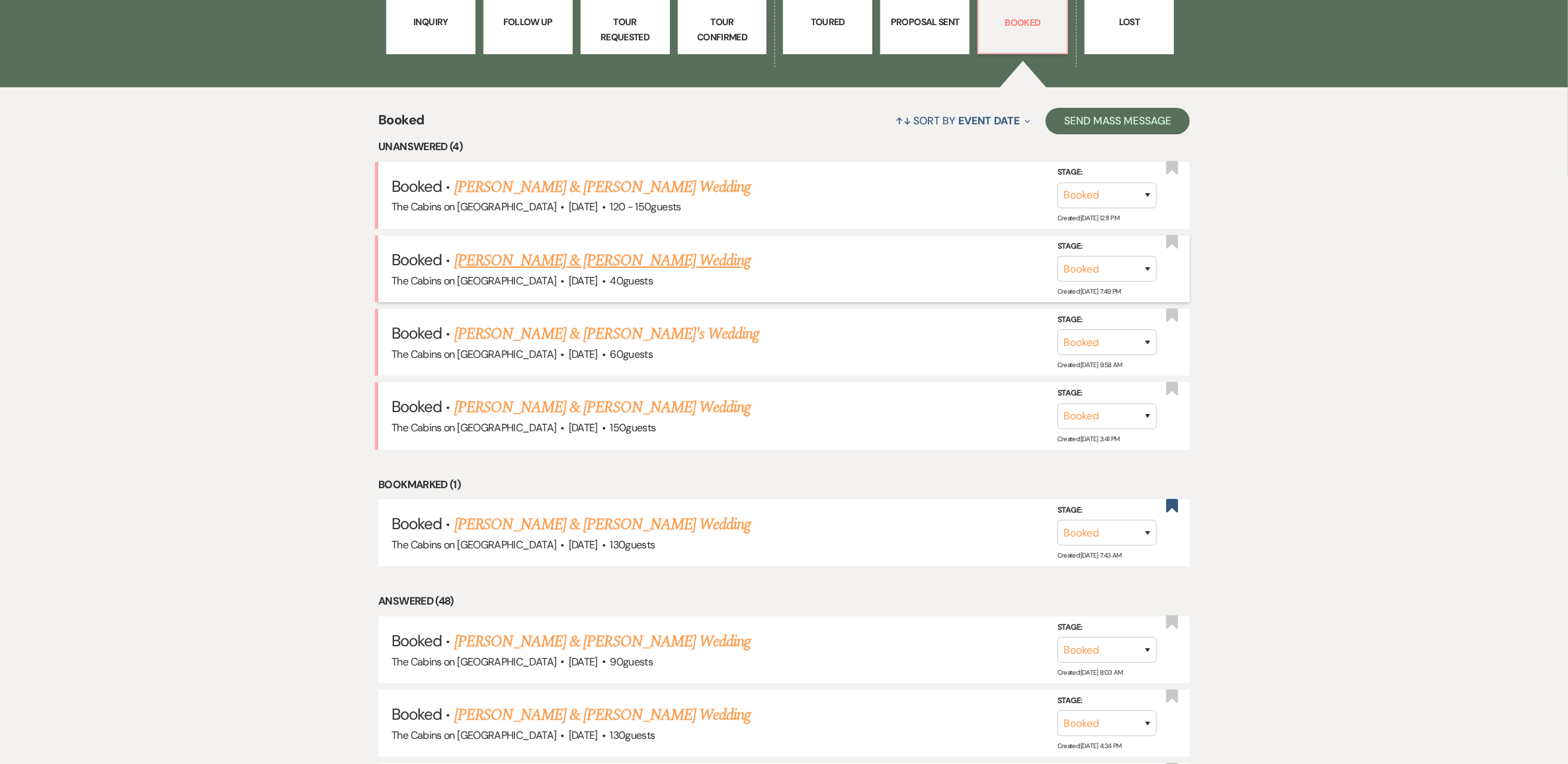
click at [633, 272] on link "[PERSON_NAME] & [PERSON_NAME] Wedding" at bounding box center [603, 260] width 296 height 24
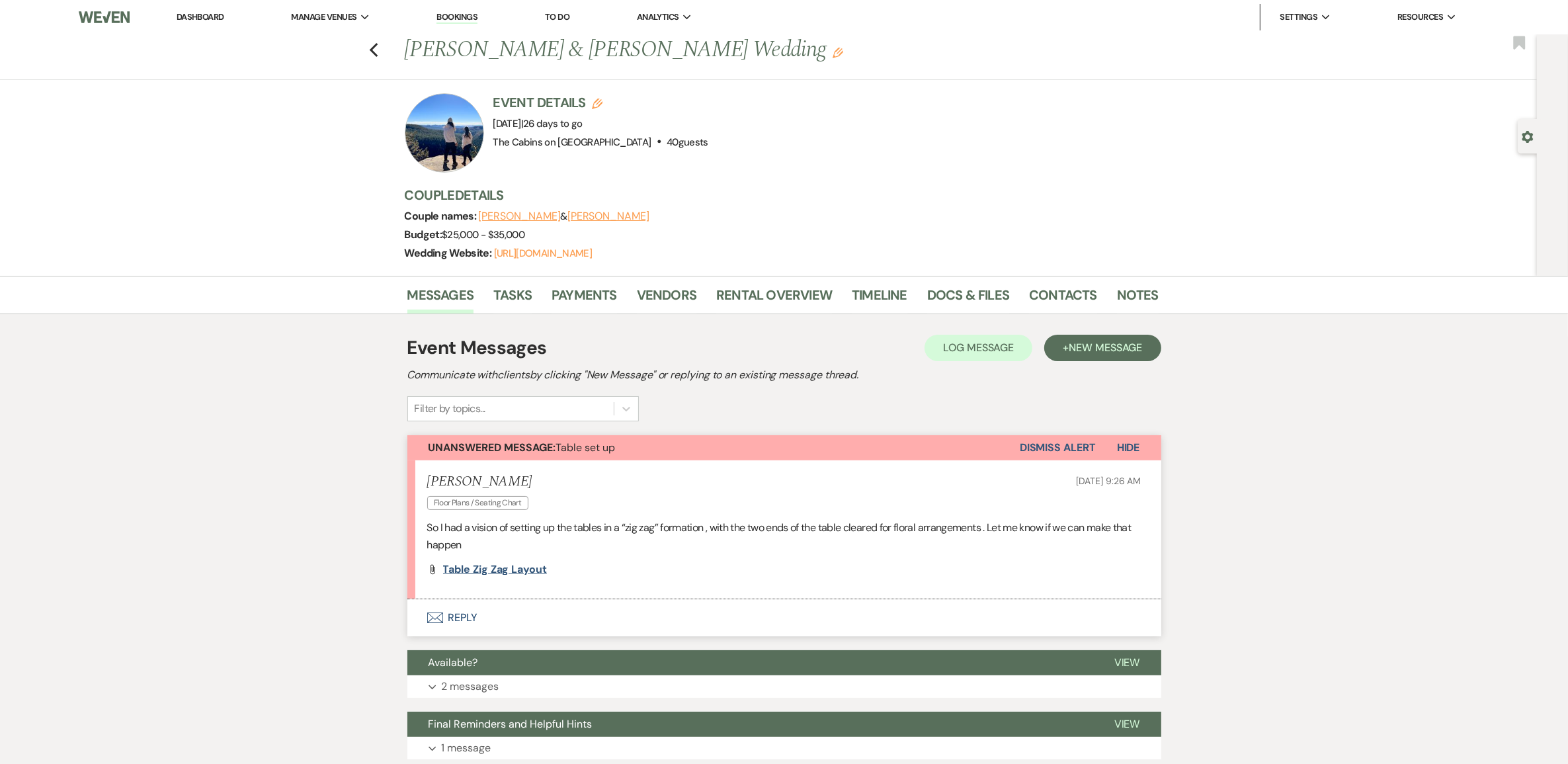
click at [486, 577] on span "Table zig zag layout" at bounding box center [495, 569] width 104 height 14
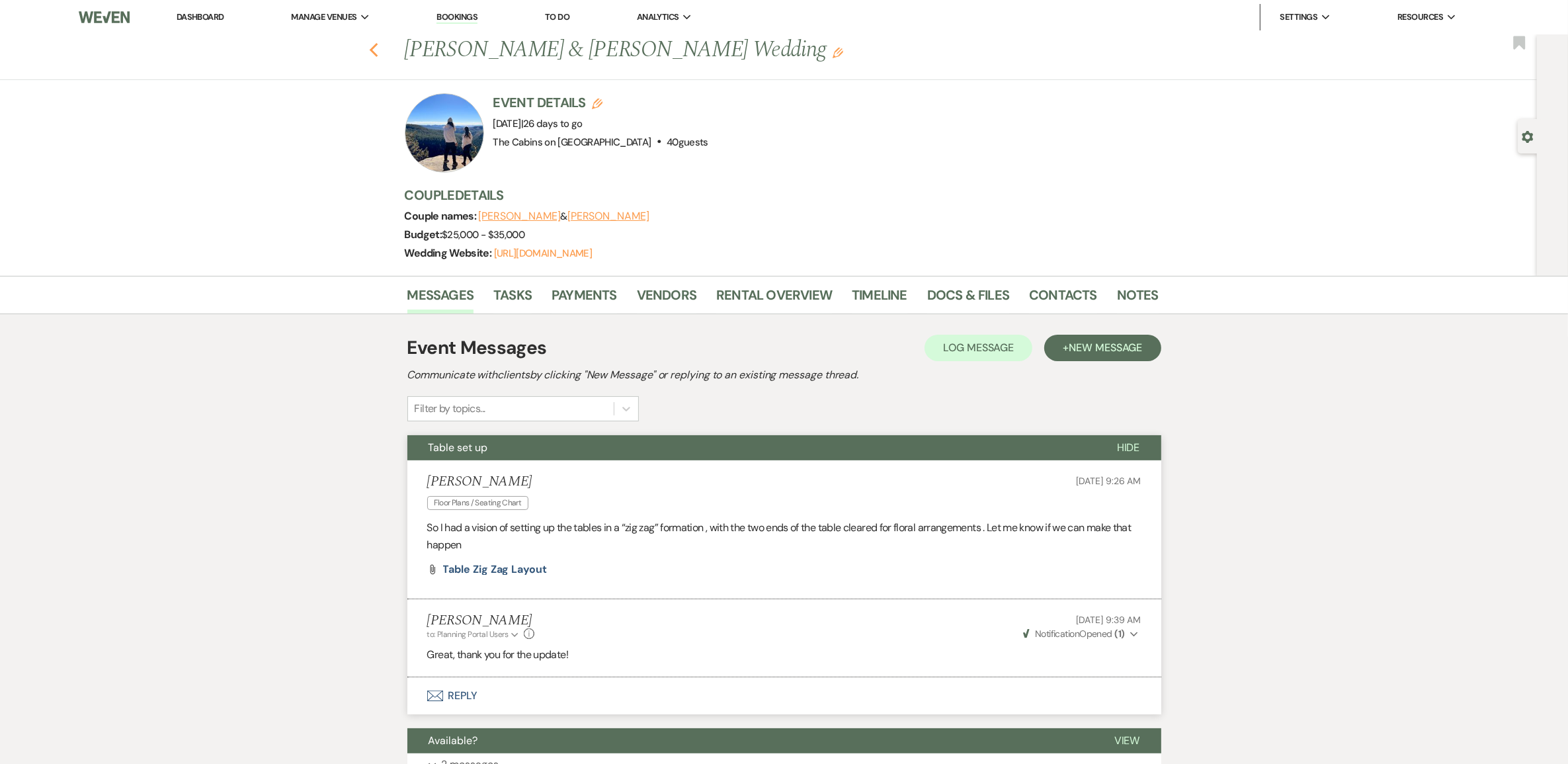
click at [378, 50] on icon "Previous" at bounding box center [373, 50] width 10 height 16
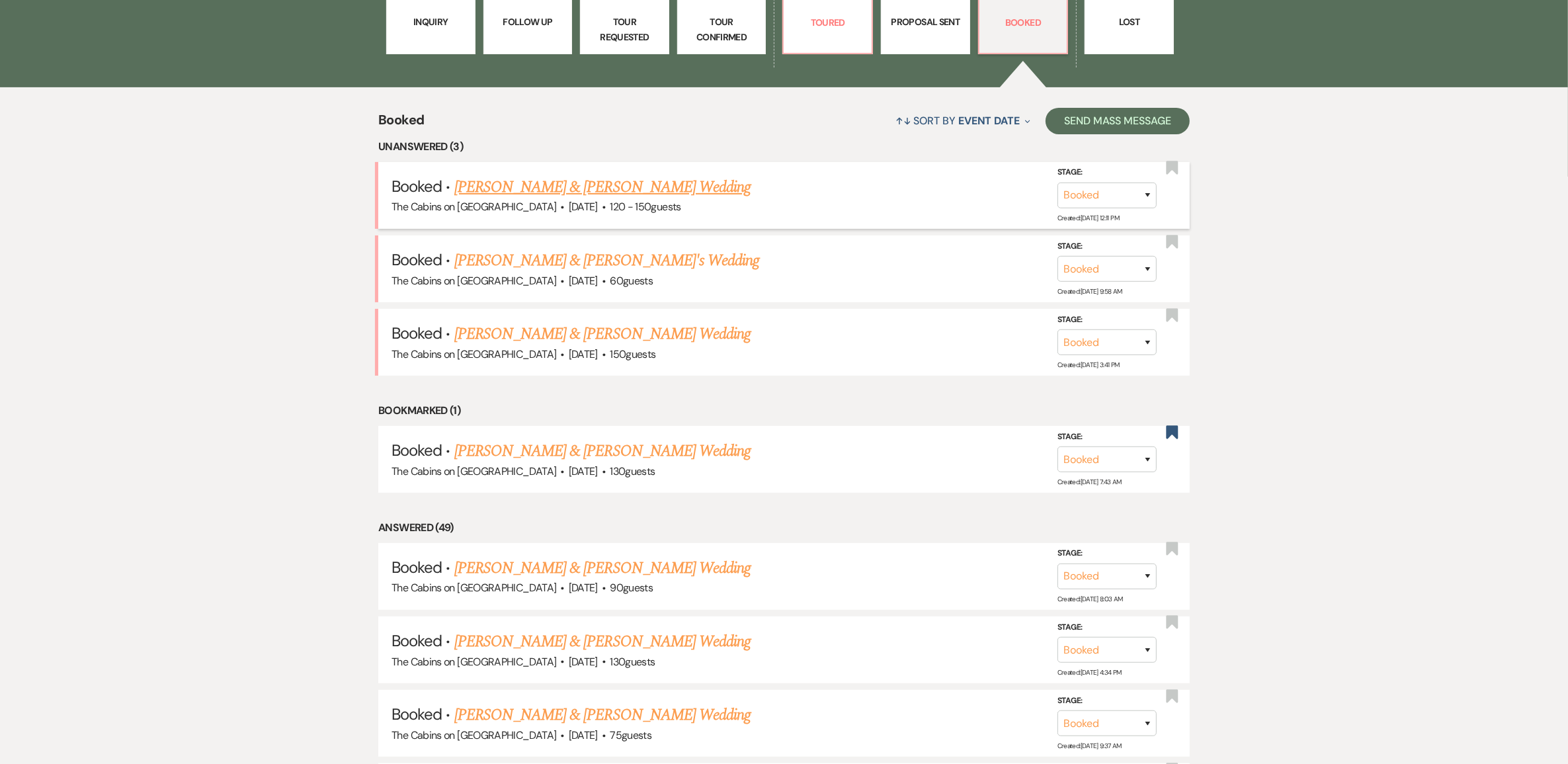
click at [563, 199] on link "[PERSON_NAME] & [PERSON_NAME] Wedding" at bounding box center [603, 187] width 296 height 24
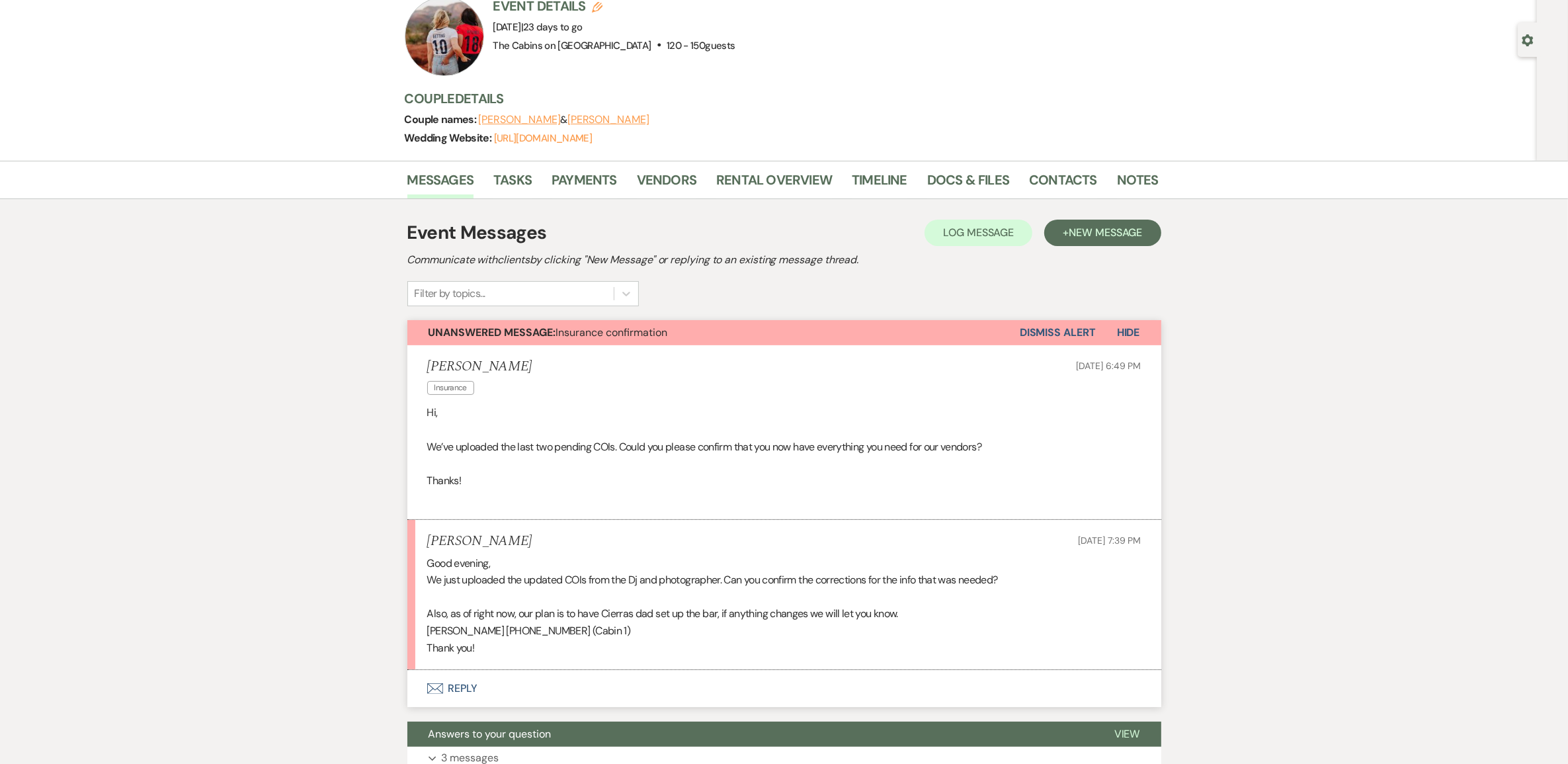
scroll to position [166, 0]
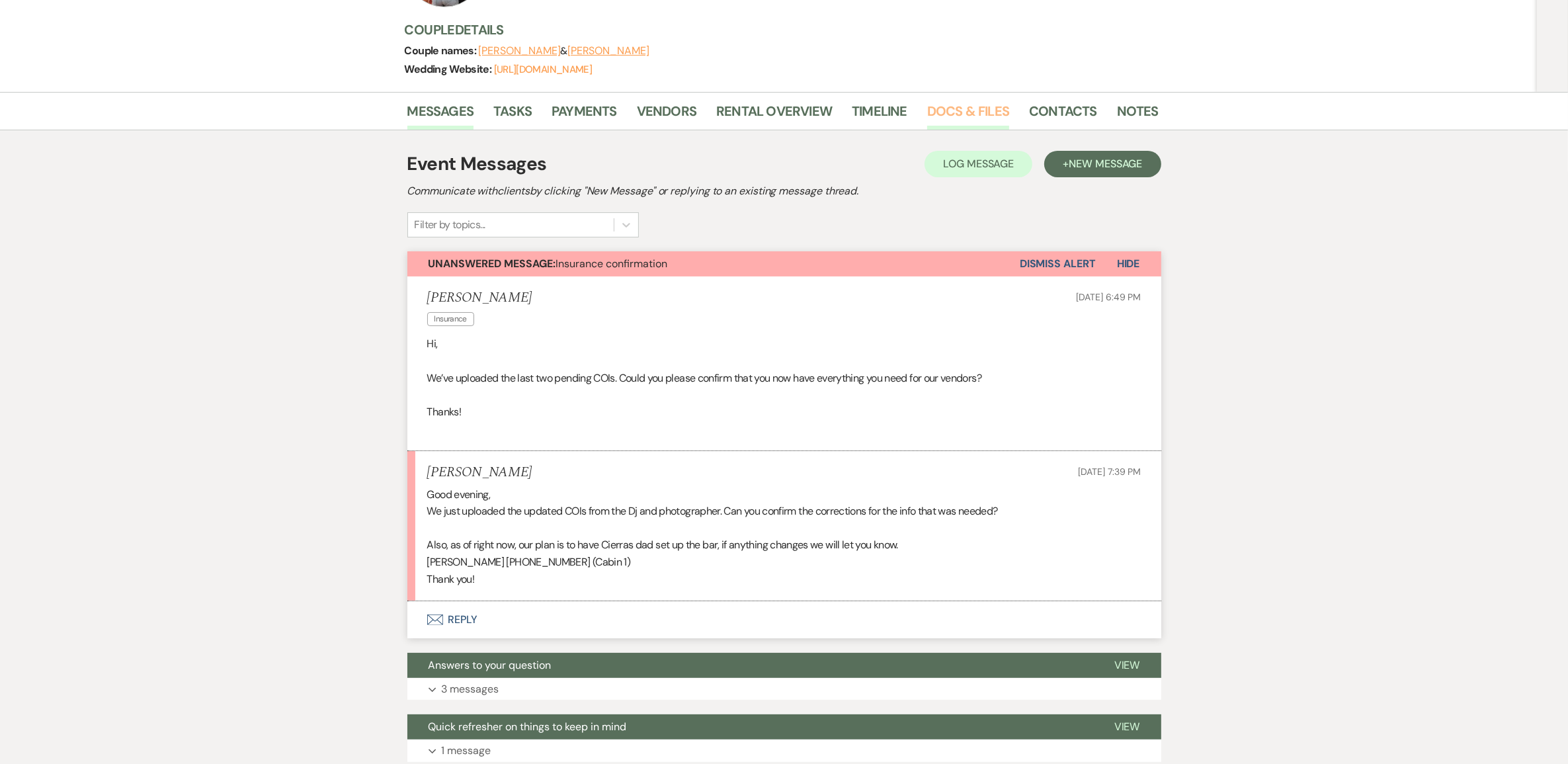
click at [950, 128] on link "Docs & Files" at bounding box center [969, 115] width 82 height 29
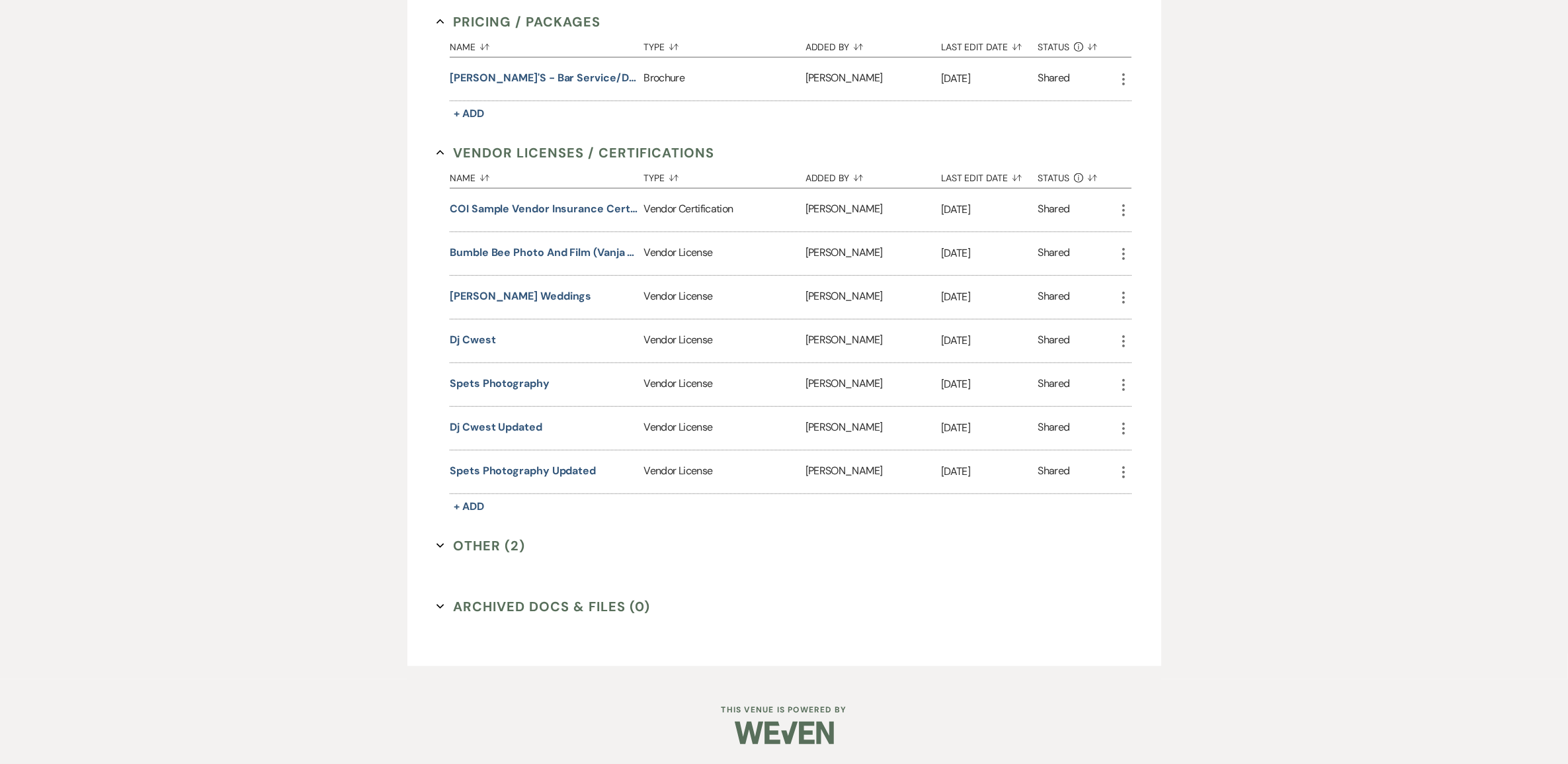
scroll to position [993, 0]
click at [504, 435] on button "Dj Cwest updated" at bounding box center [496, 428] width 93 height 16
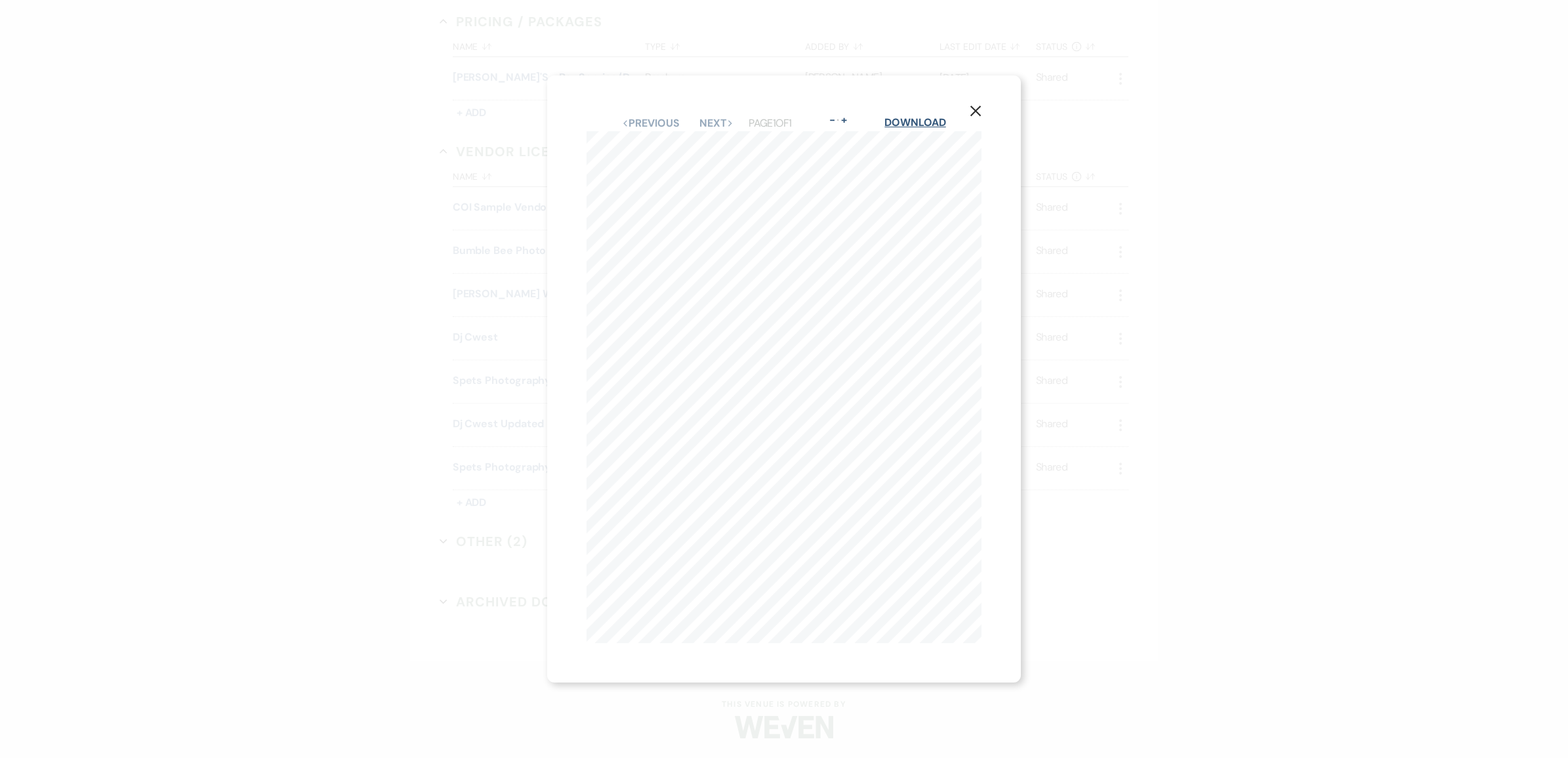
click at [916, 116] on link "Download" at bounding box center [915, 123] width 61 height 14
click at [977, 106] on use "button" at bounding box center [976, 111] width 10 height 10
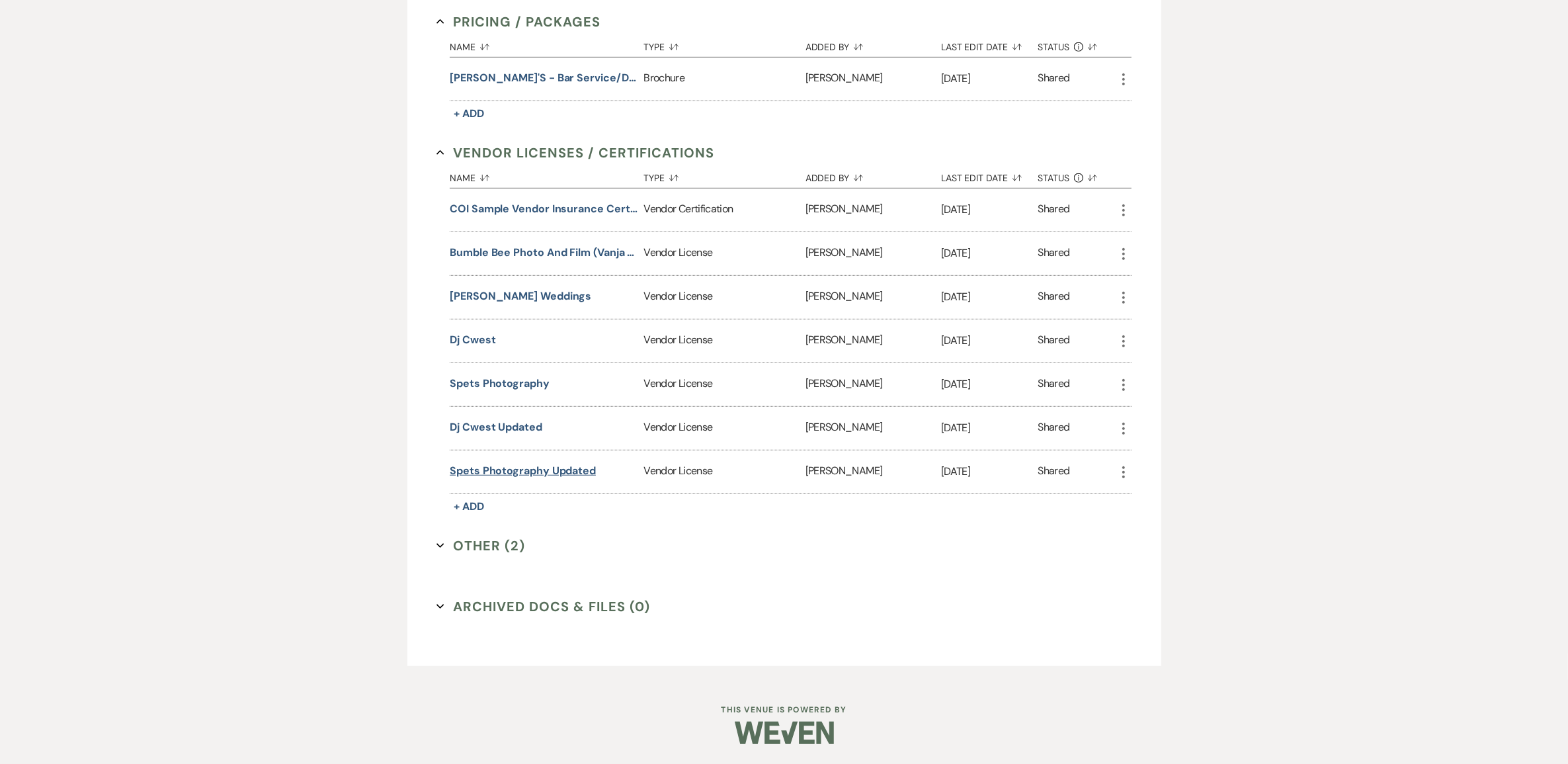
click at [539, 479] on button "Spets photography updated" at bounding box center [522, 471] width 146 height 16
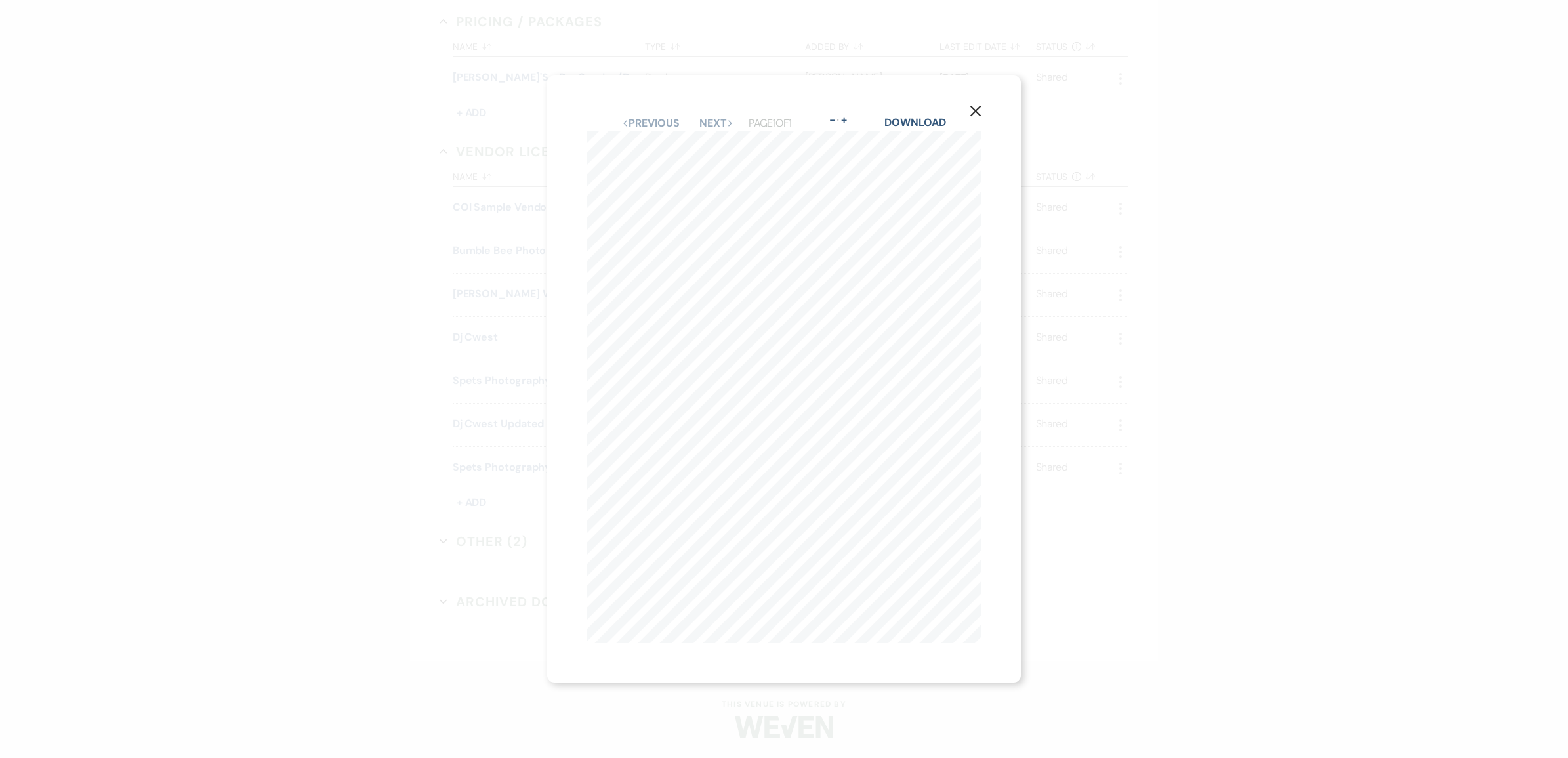
click at [936, 116] on link "Download" at bounding box center [915, 123] width 61 height 14
click at [977, 106] on use "button" at bounding box center [976, 111] width 10 height 10
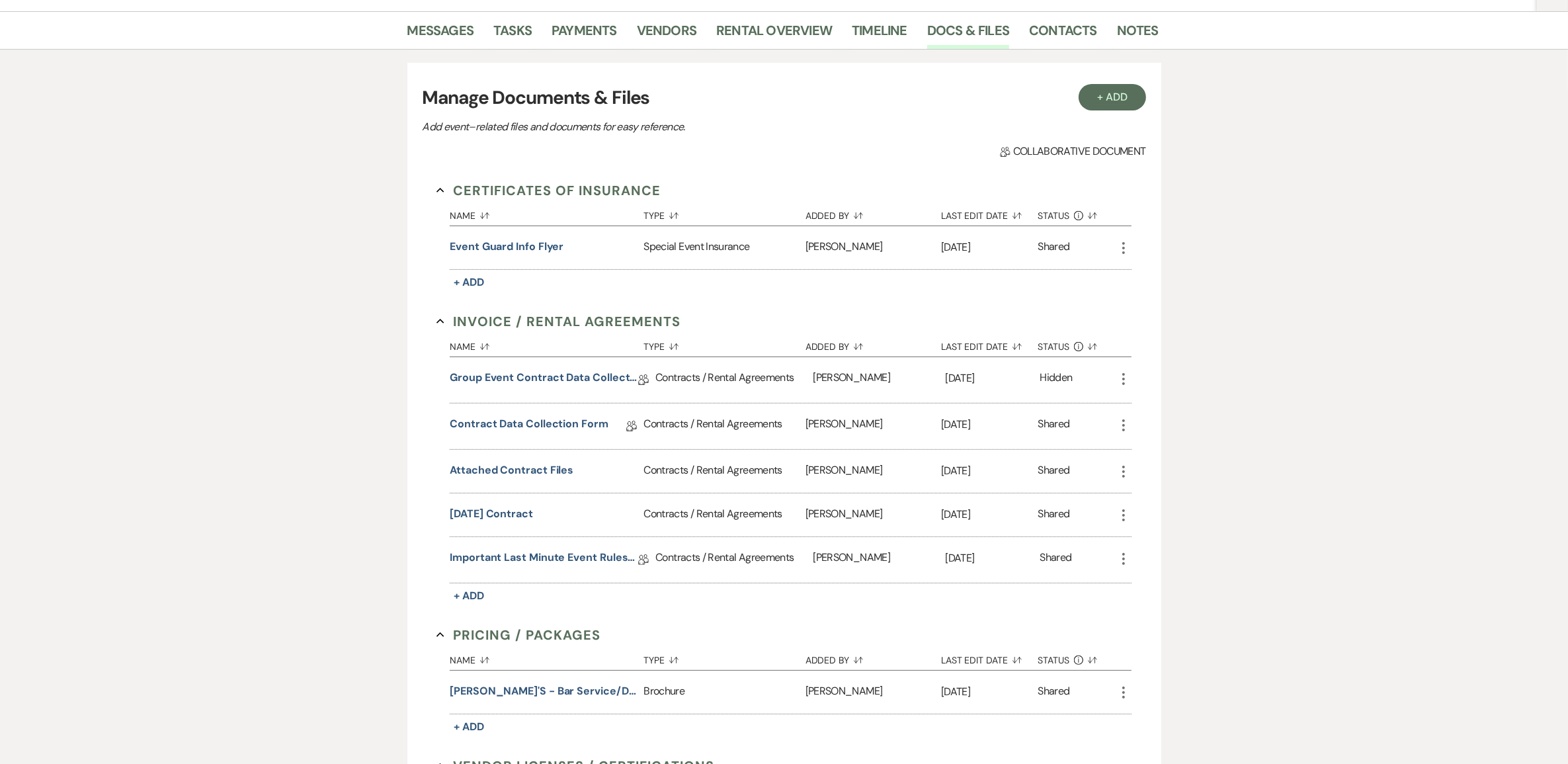
scroll to position [82, 0]
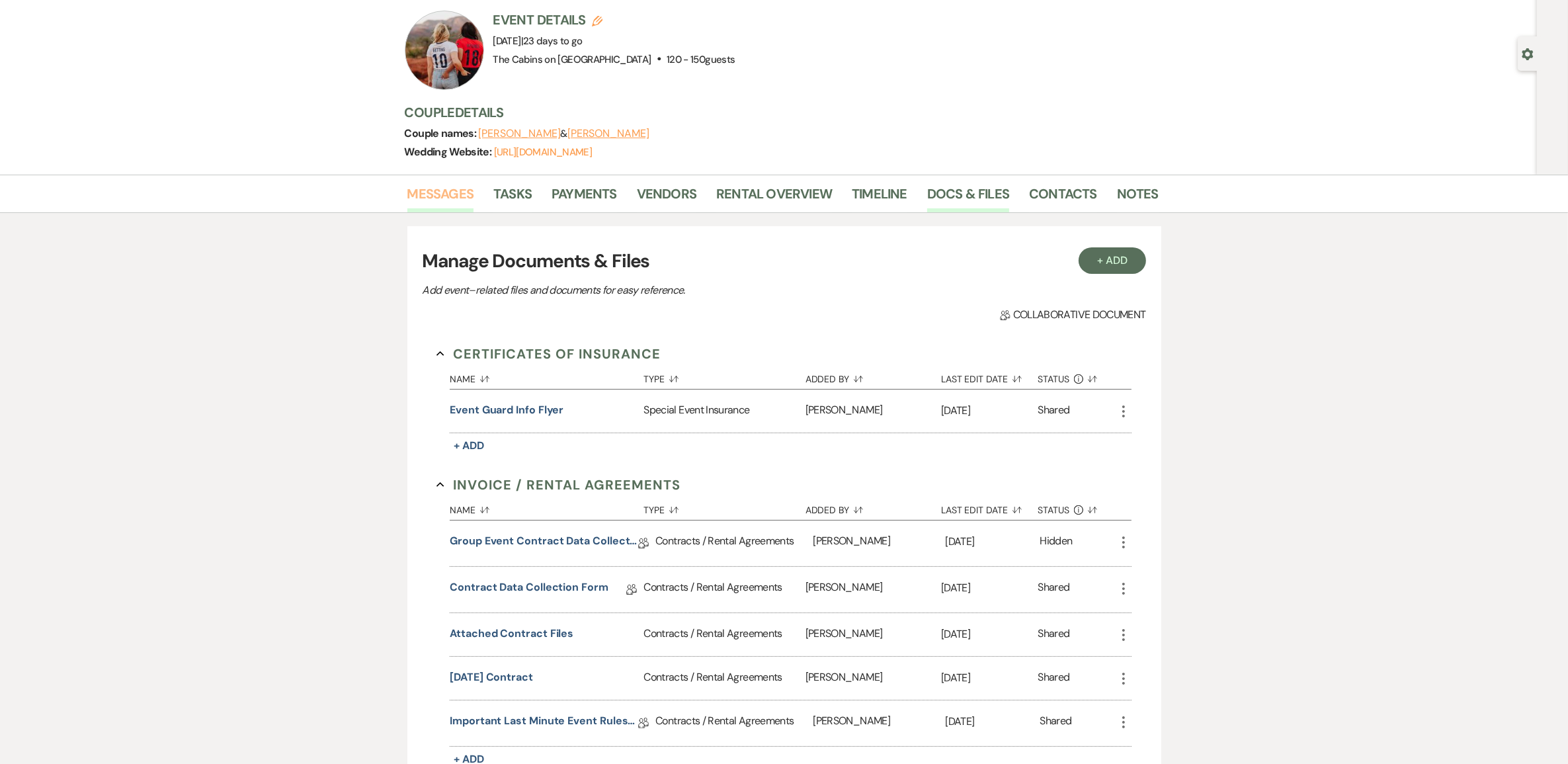
click at [439, 202] on link "Messages" at bounding box center [441, 197] width 67 height 29
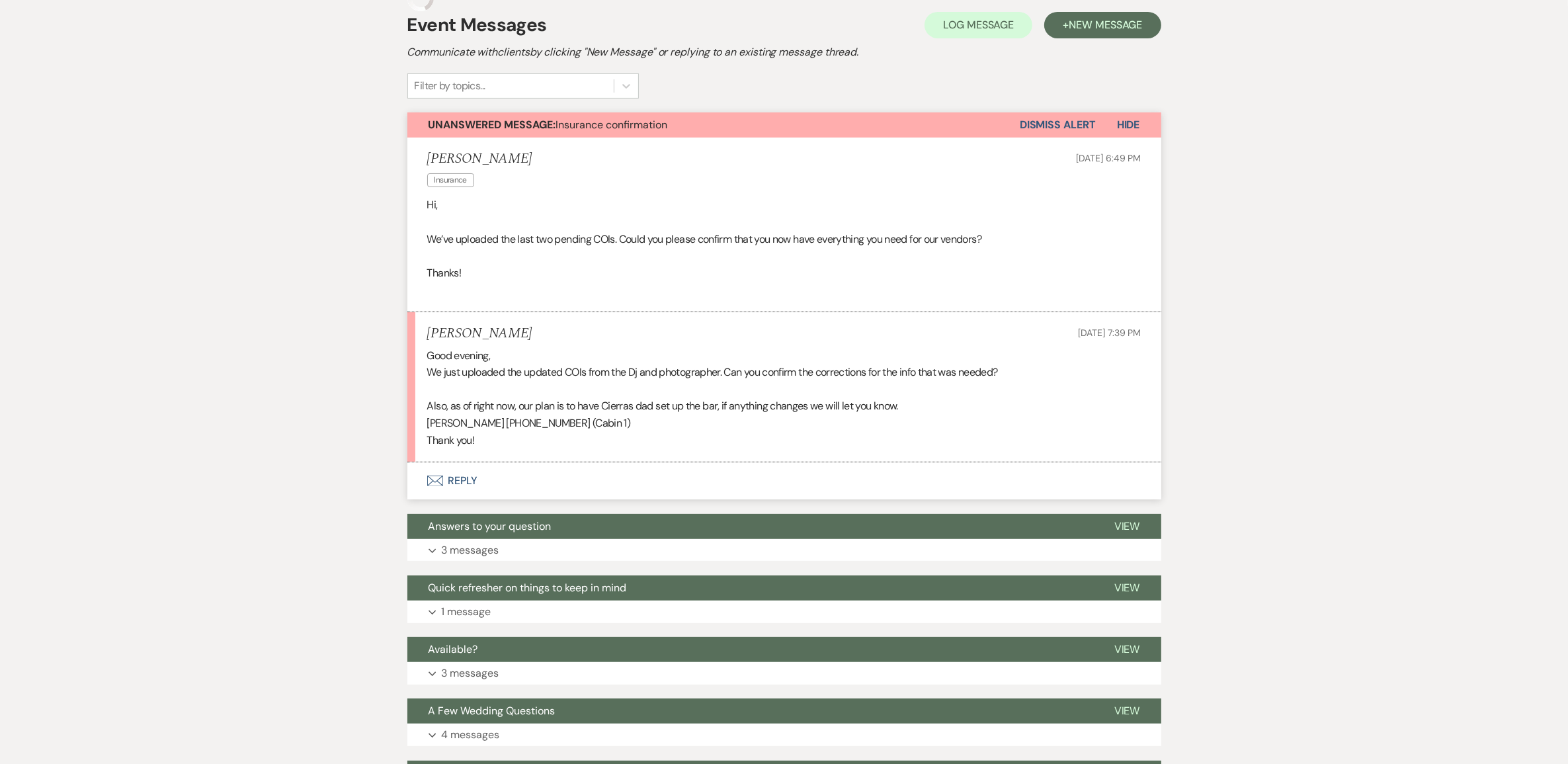
scroll to position [304, 0]
click at [460, 499] on button "Envelope Reply" at bounding box center [784, 481] width 754 height 37
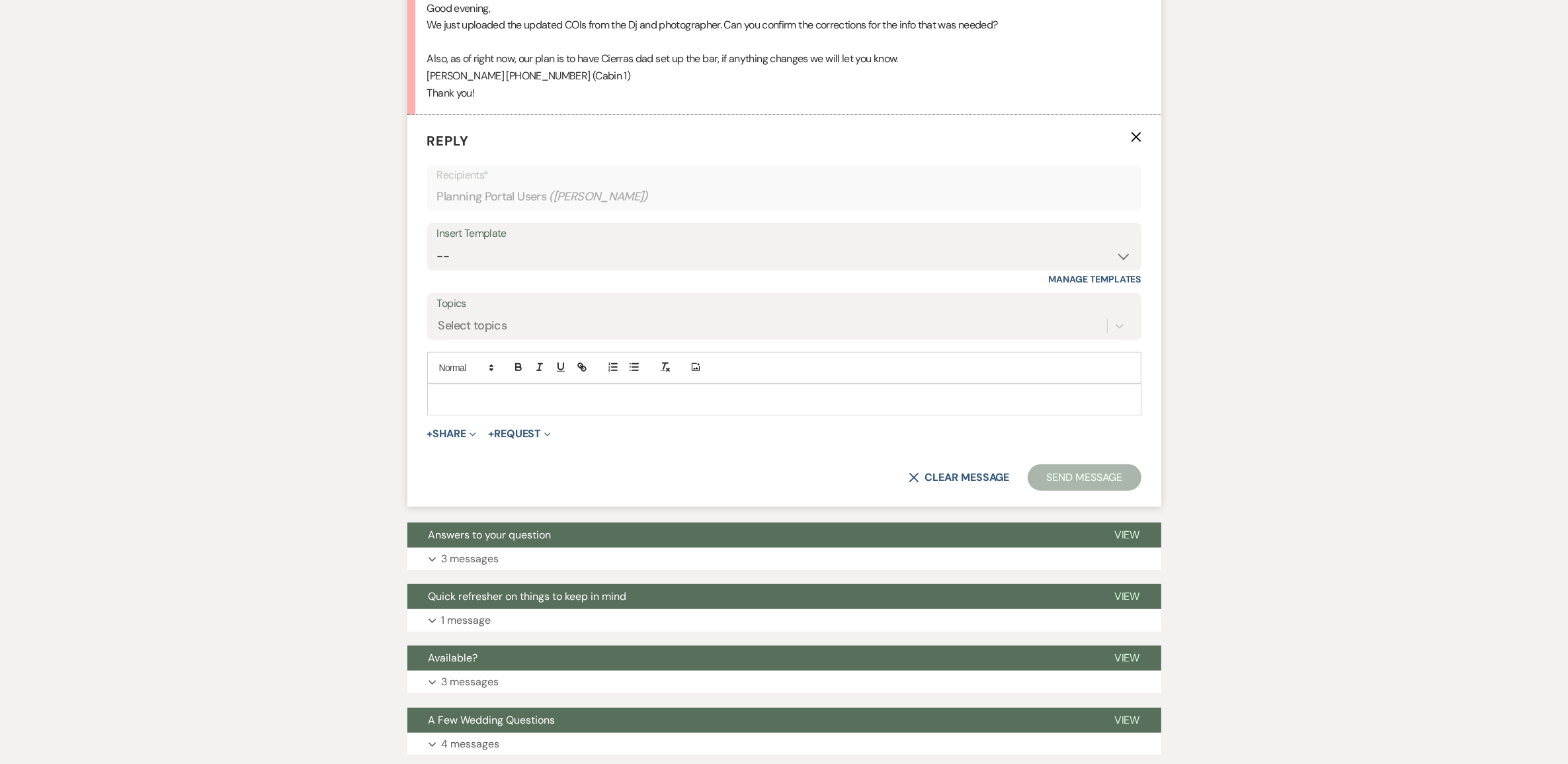
scroll to position [665, 0]
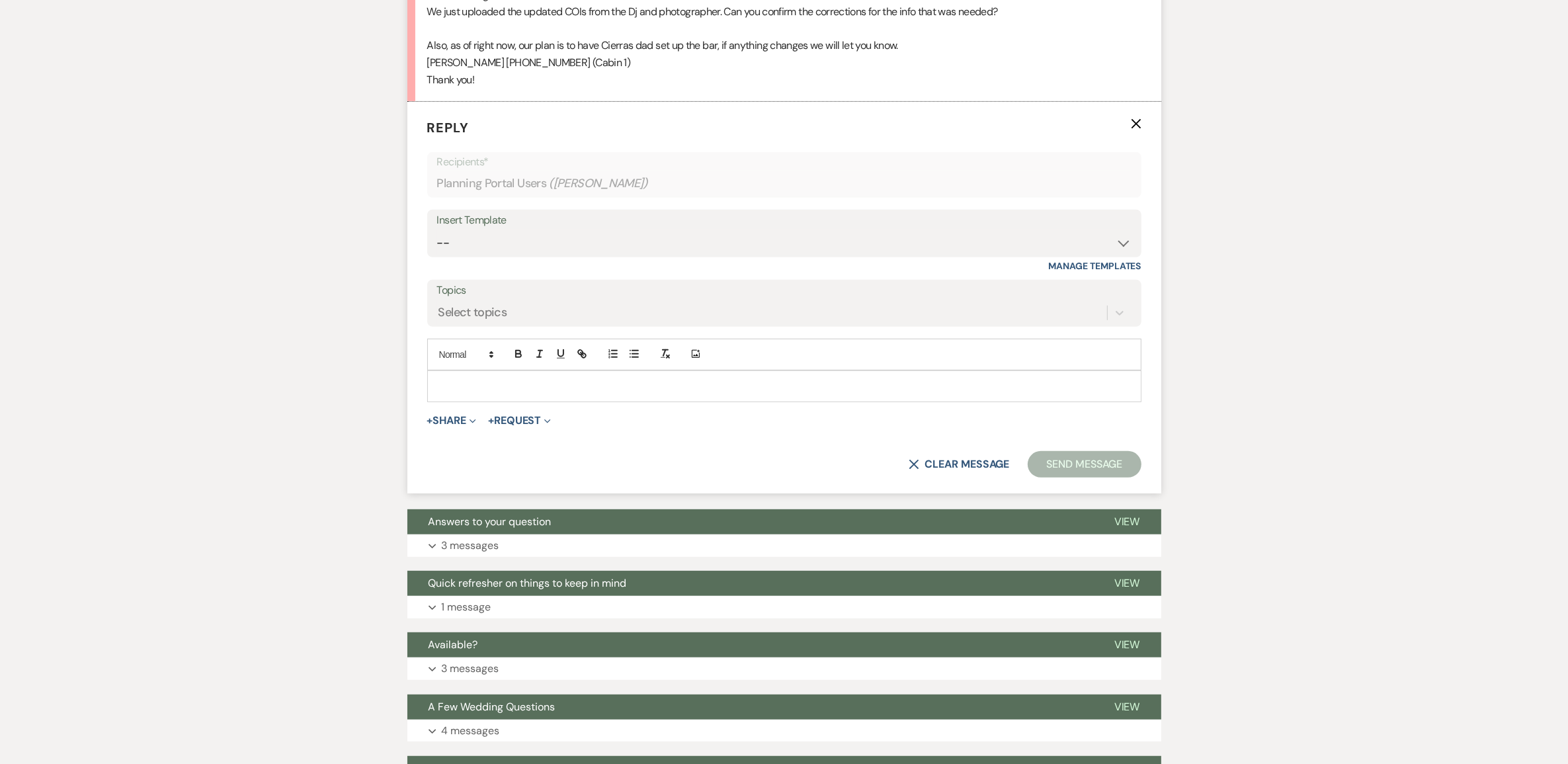
click at [500, 393] on p at bounding box center [784, 386] width 693 height 15
click at [1036, 478] on button "Send Message" at bounding box center [1084, 464] width 113 height 26
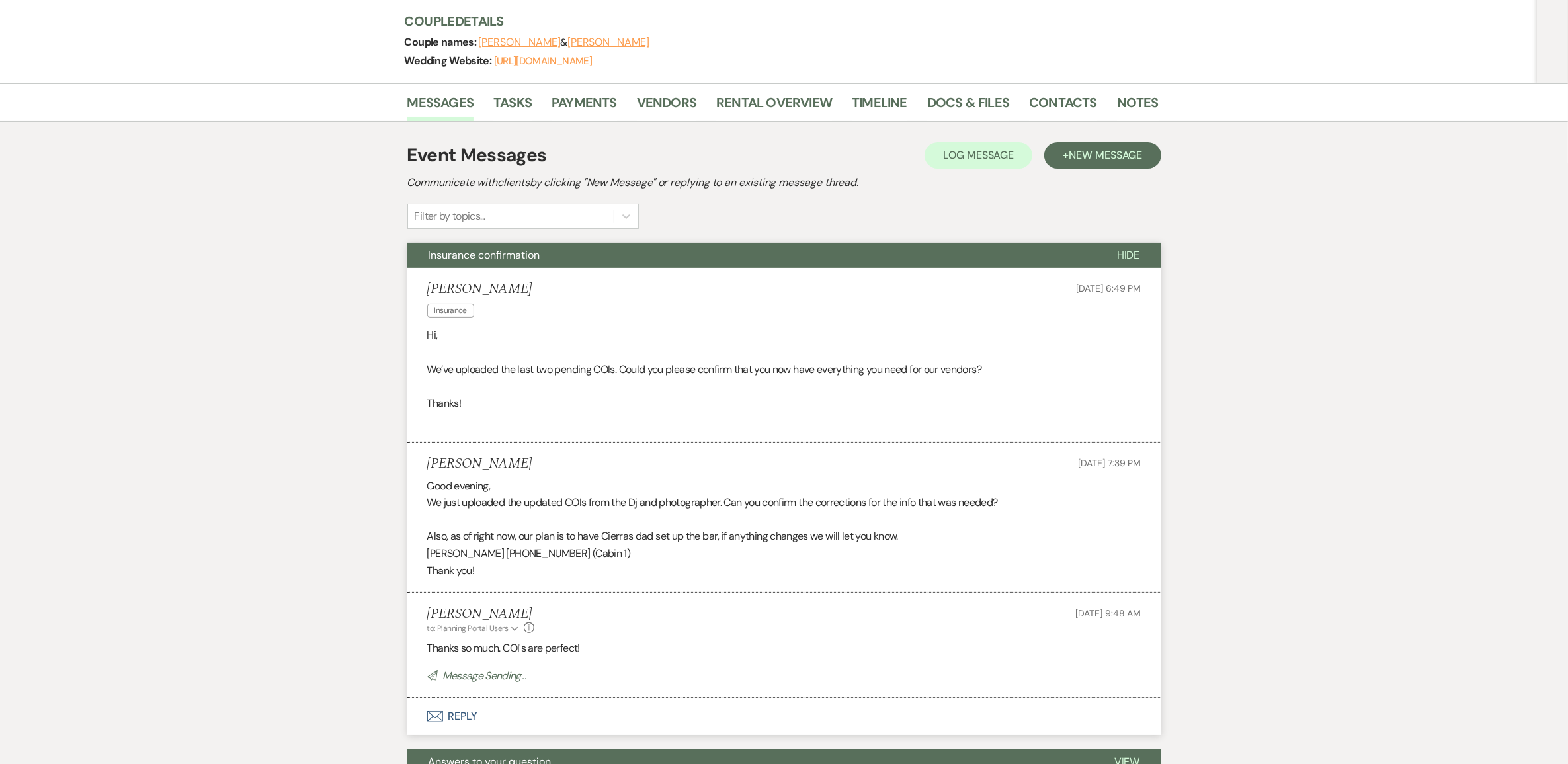
scroll to position [0, 0]
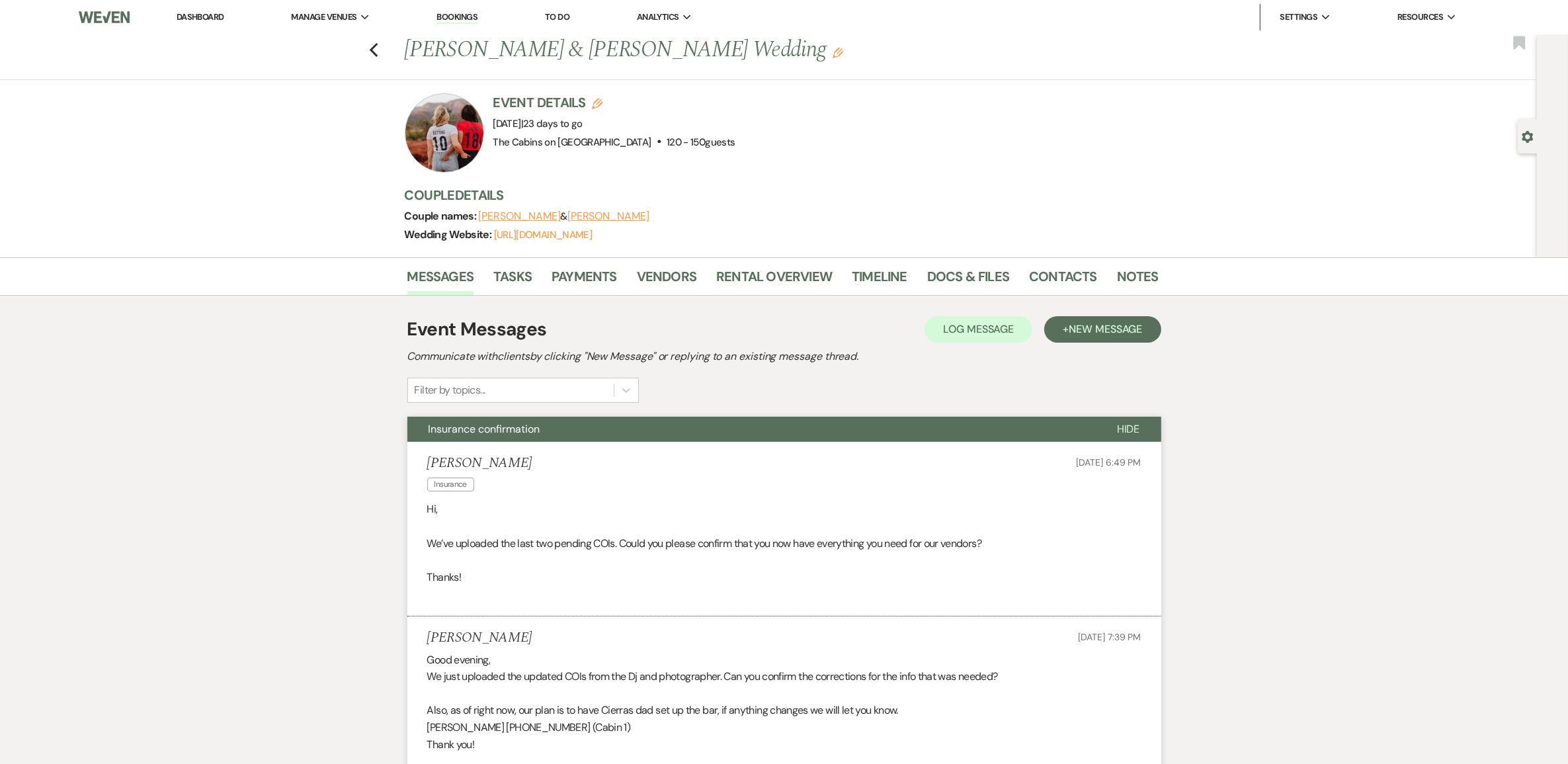
click at [213, 18] on link "Dashboard" at bounding box center [201, 17] width 47 height 11
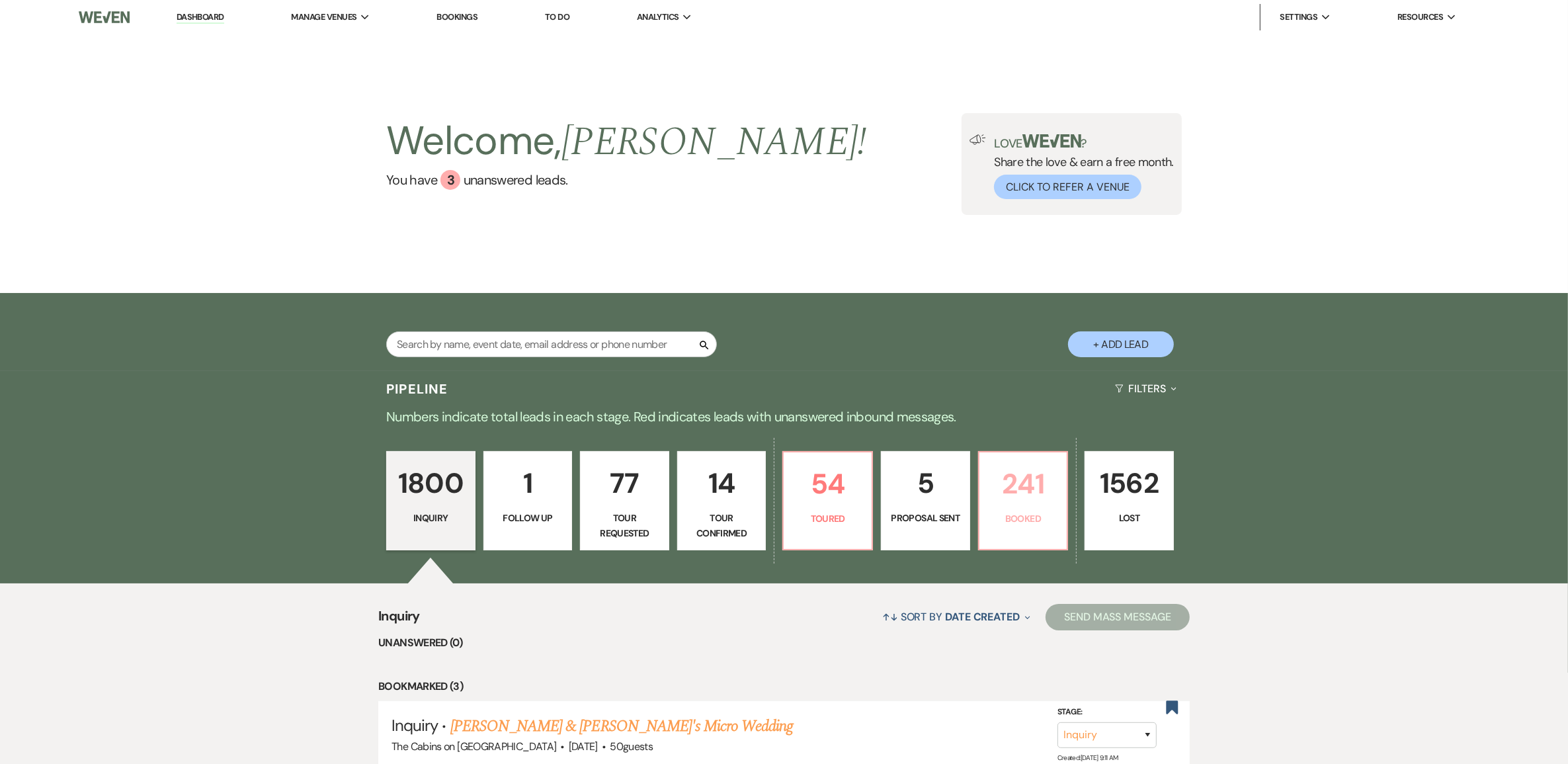
click at [1024, 504] on p "241" at bounding box center [1023, 484] width 72 height 45
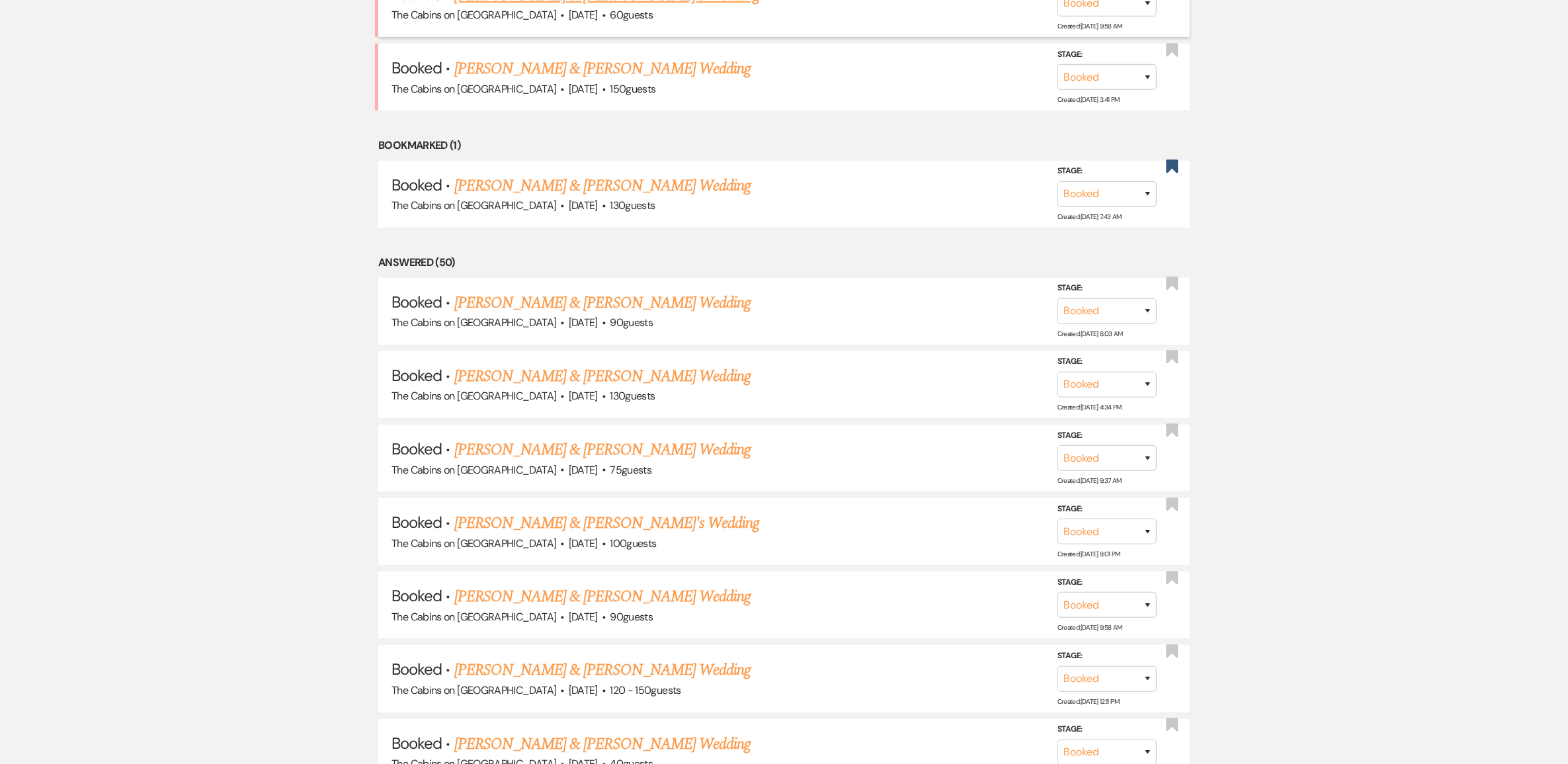
scroll to position [909, 0]
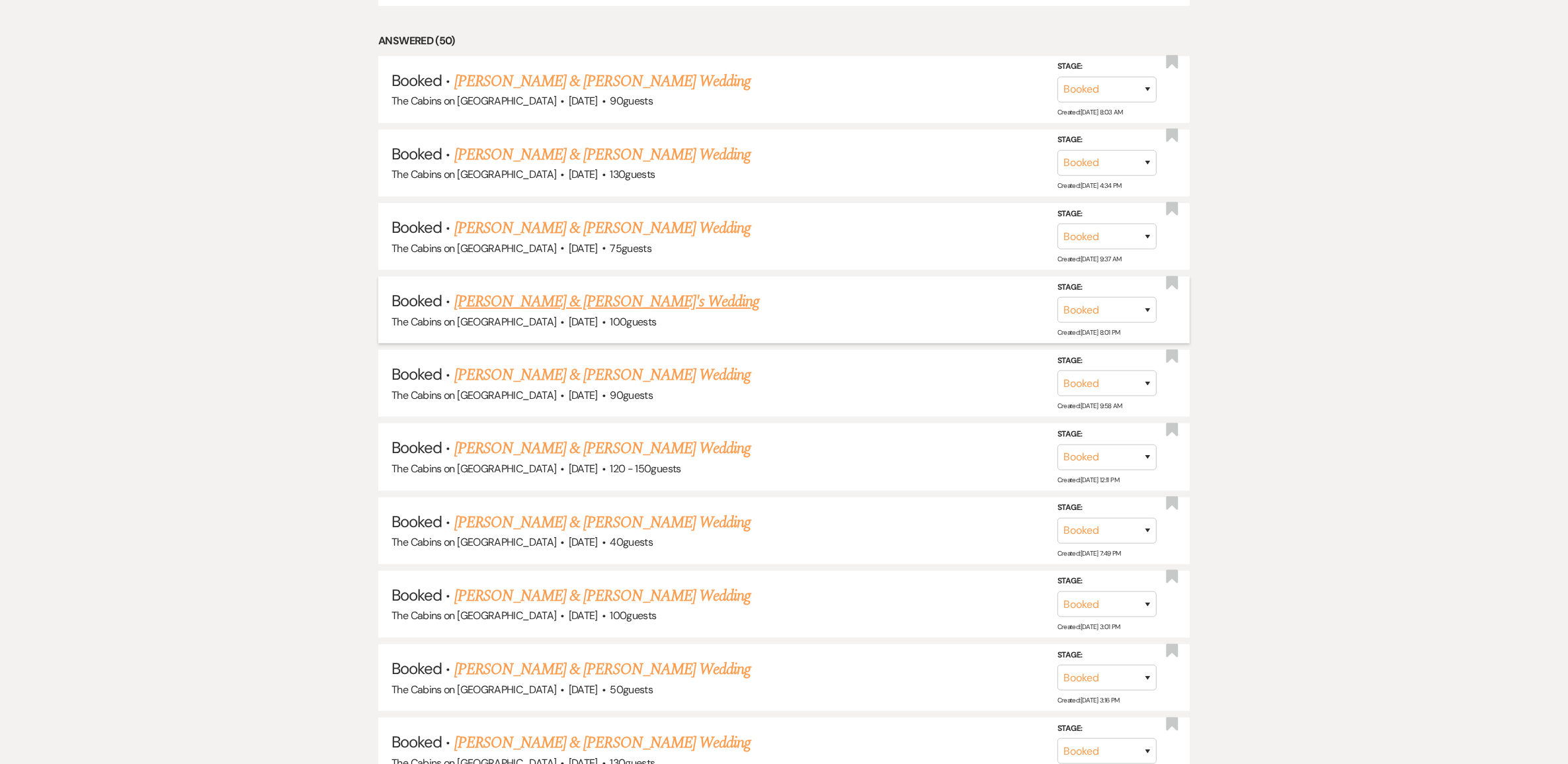
click at [590, 314] on link "[PERSON_NAME] & [PERSON_NAME]'s Wedding" at bounding box center [607, 301] width 306 height 24
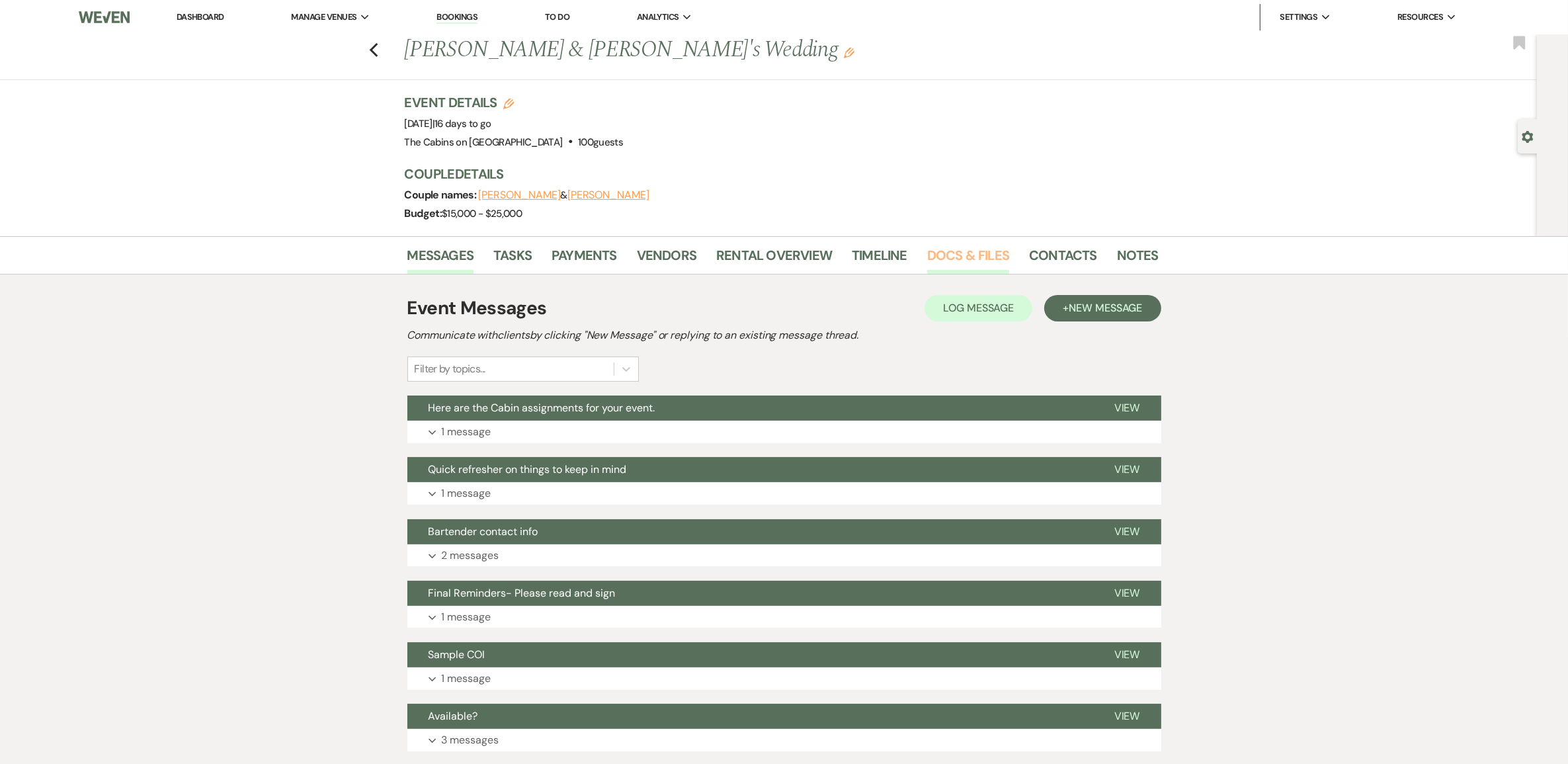
click at [984, 274] on link "Docs & Files" at bounding box center [969, 258] width 82 height 29
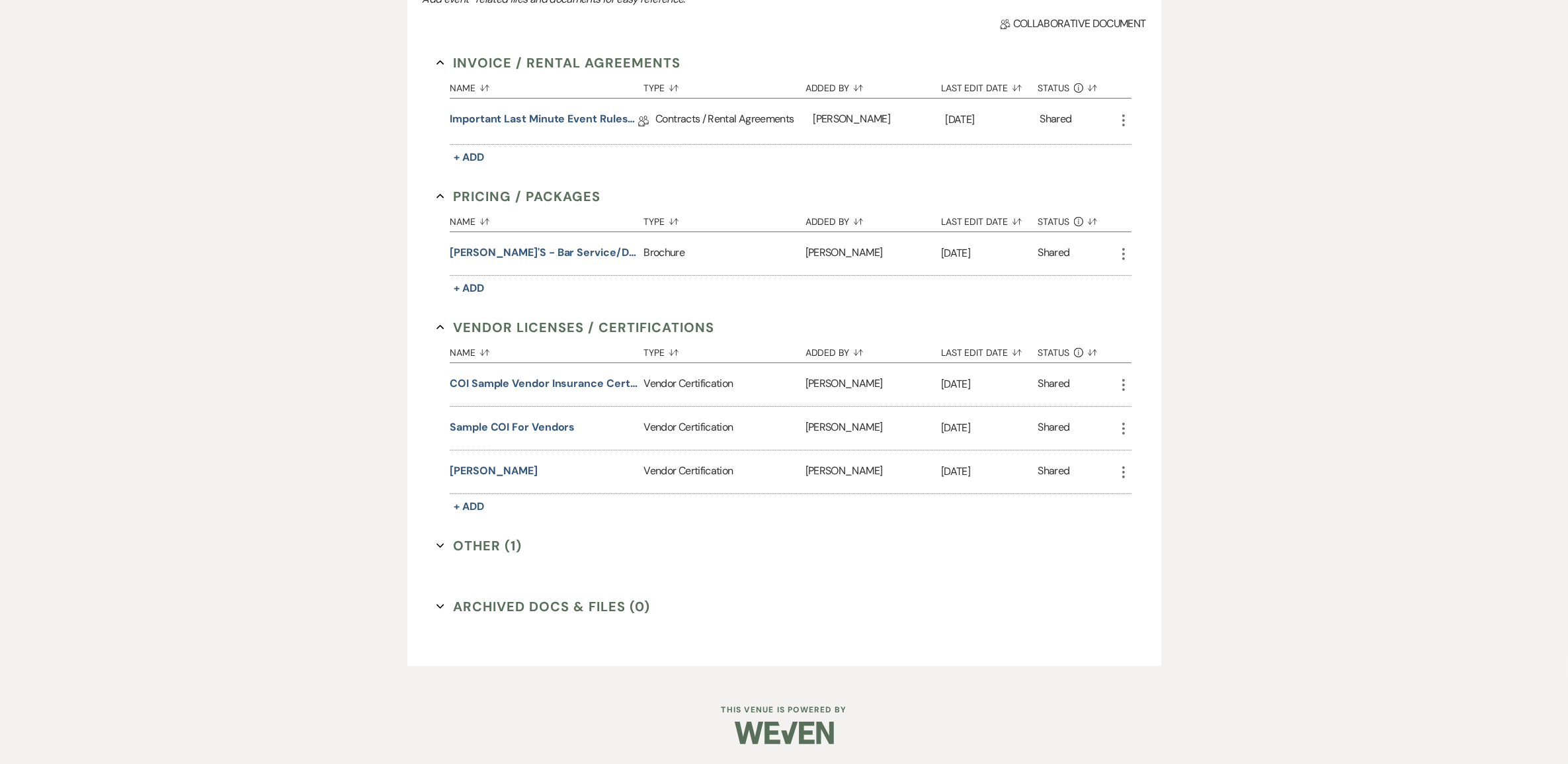
scroll to position [469, 0]
click at [503, 463] on button "Bonafide Betty" at bounding box center [493, 471] width 88 height 16
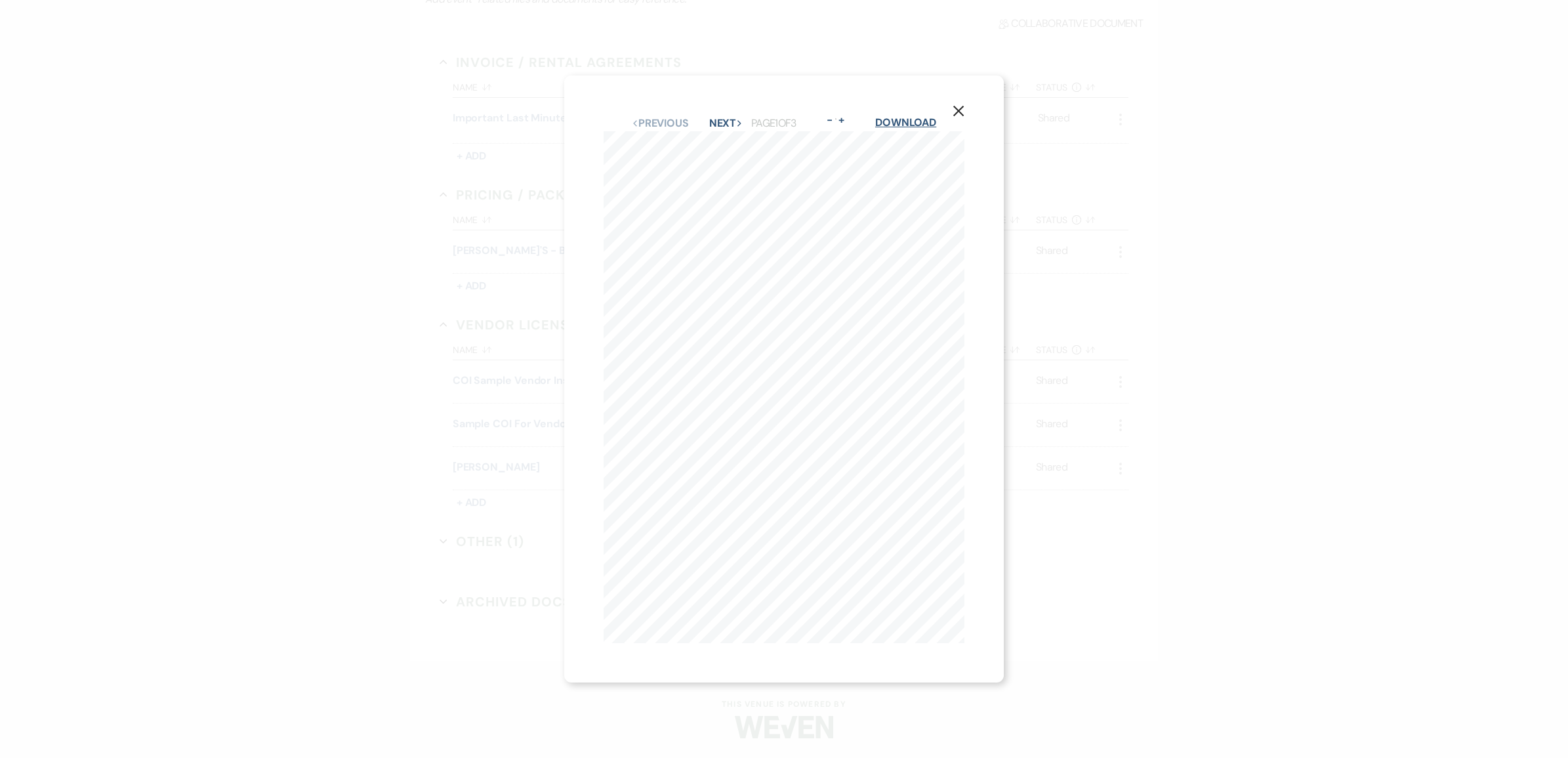
click at [919, 116] on link "Download" at bounding box center [905, 123] width 61 height 14
click at [961, 105] on icon "X" at bounding box center [958, 111] width 12 height 12
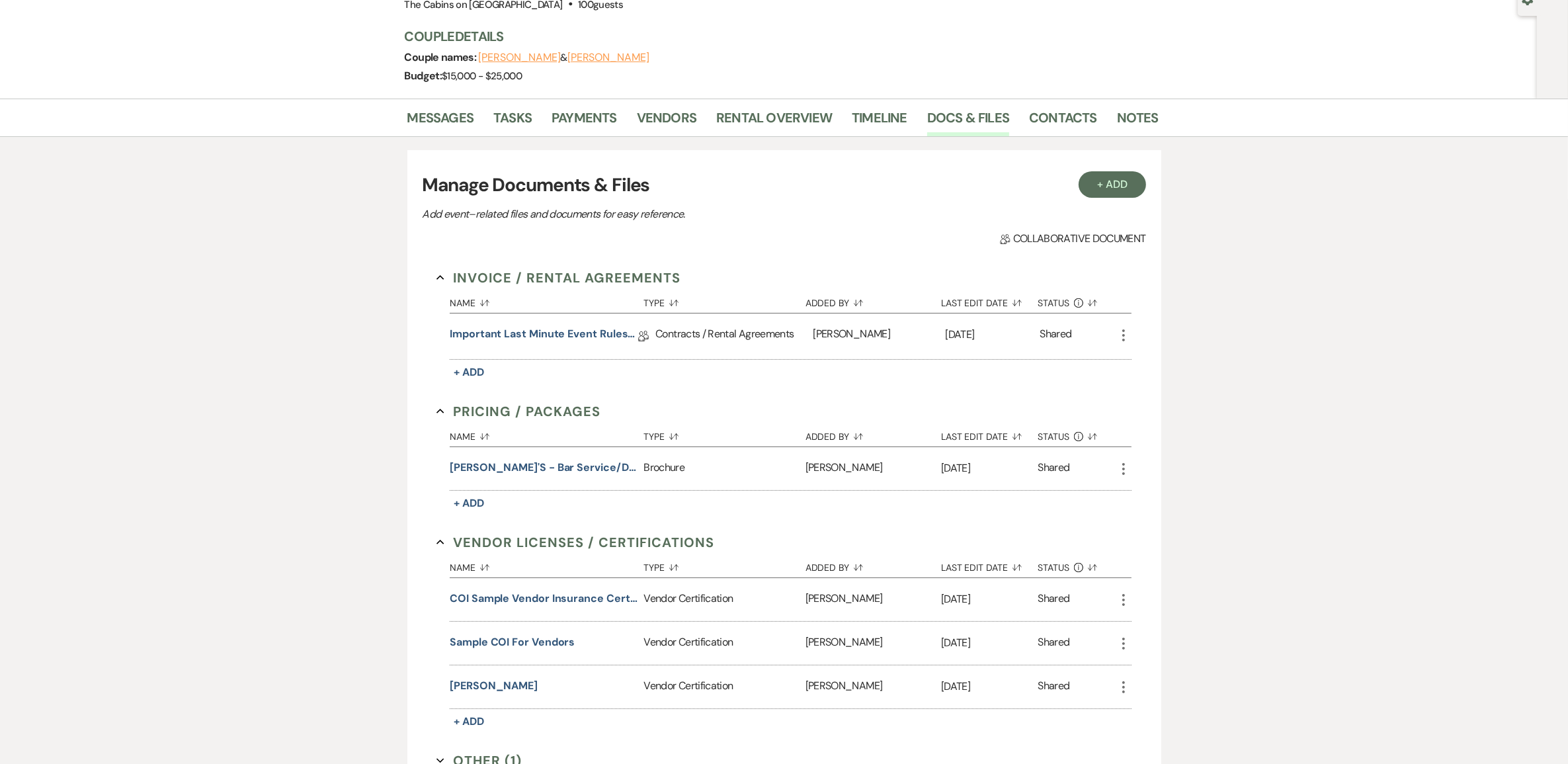
scroll to position [0, 0]
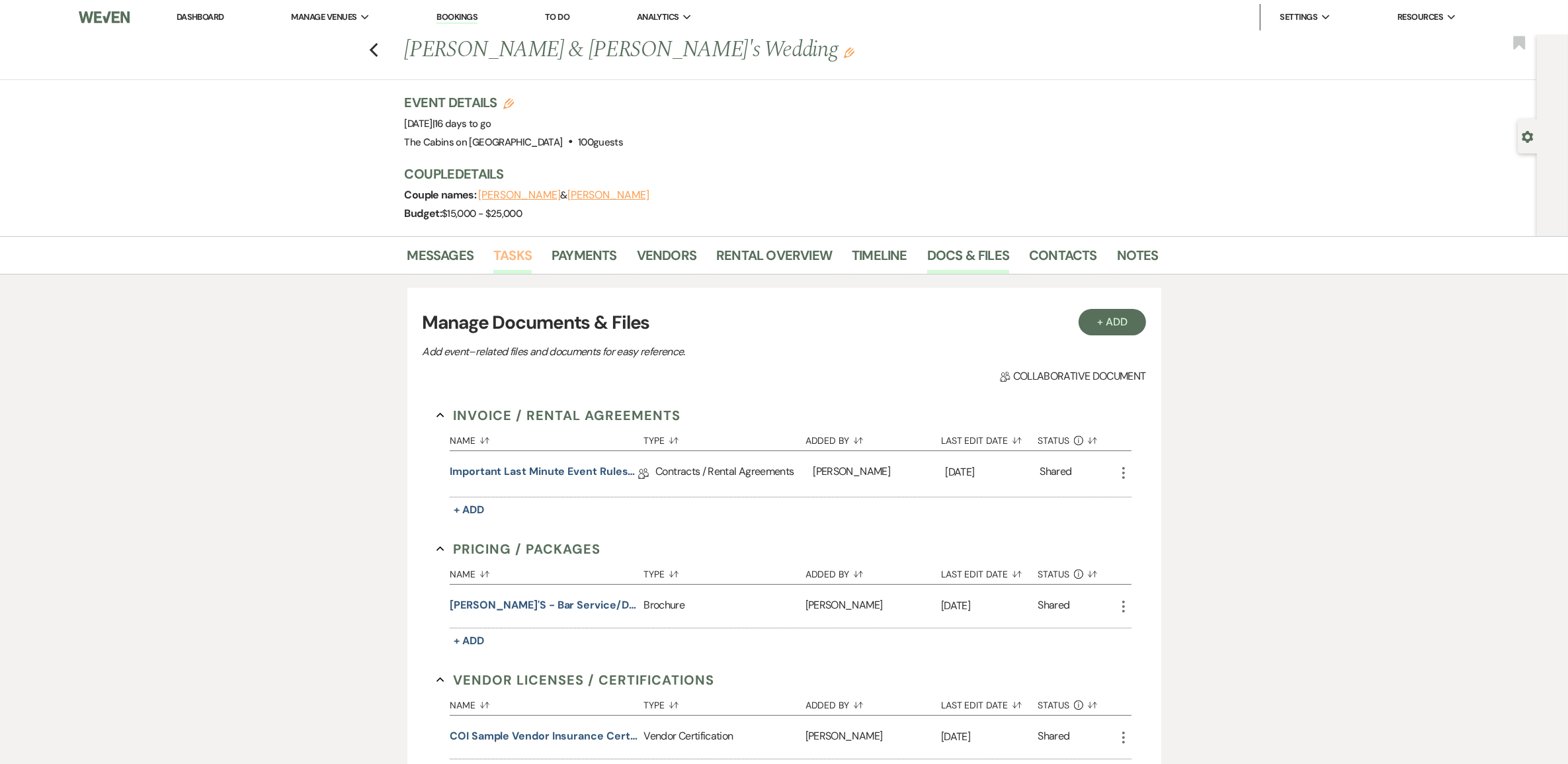
click at [511, 274] on link "Tasks" at bounding box center [512, 258] width 39 height 29
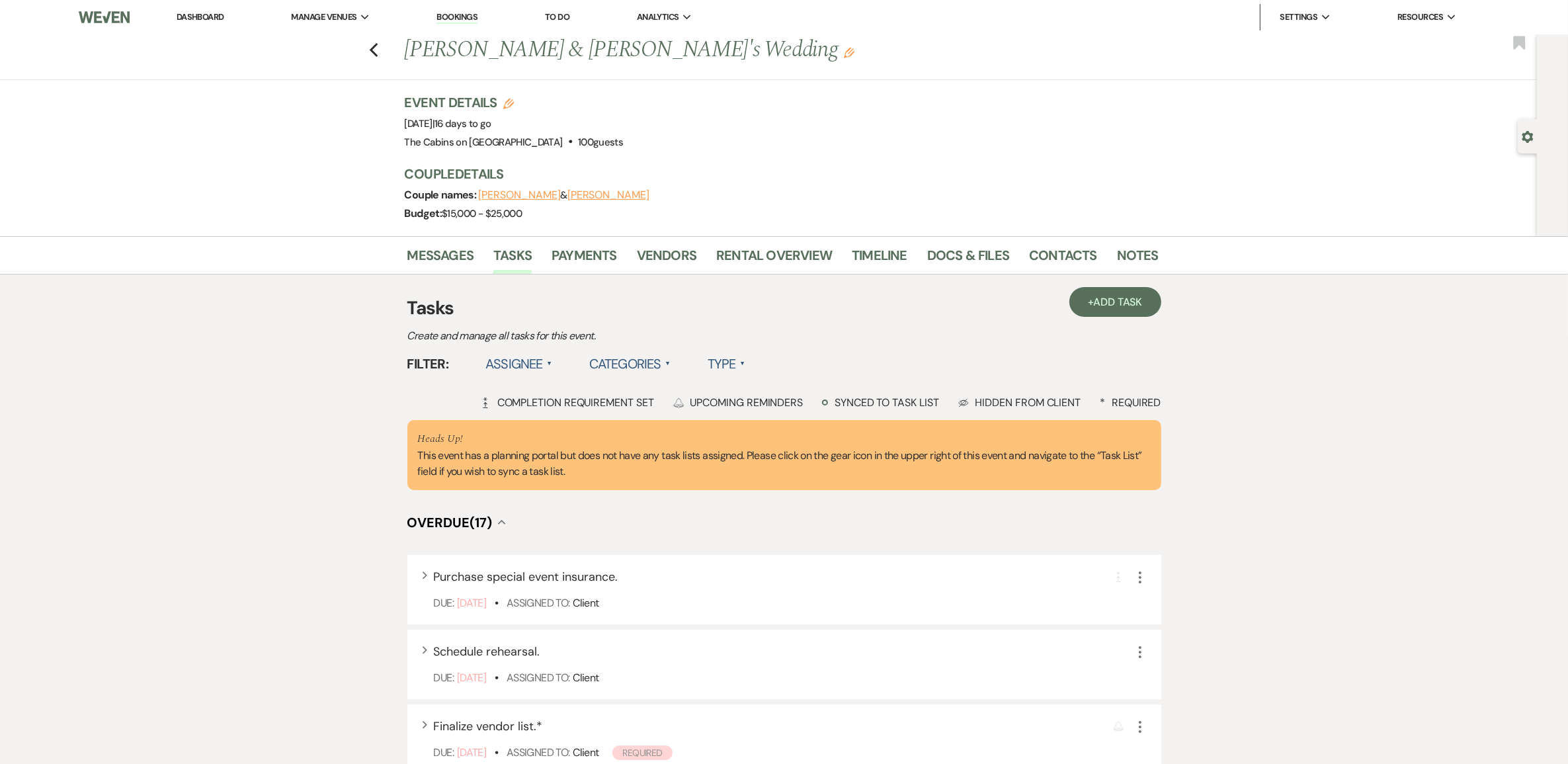
click at [745, 376] on label "Type ▲" at bounding box center [726, 364] width 38 height 24
click at [782, 407] on li "Required tasks" at bounding box center [773, 391] width 132 height 31
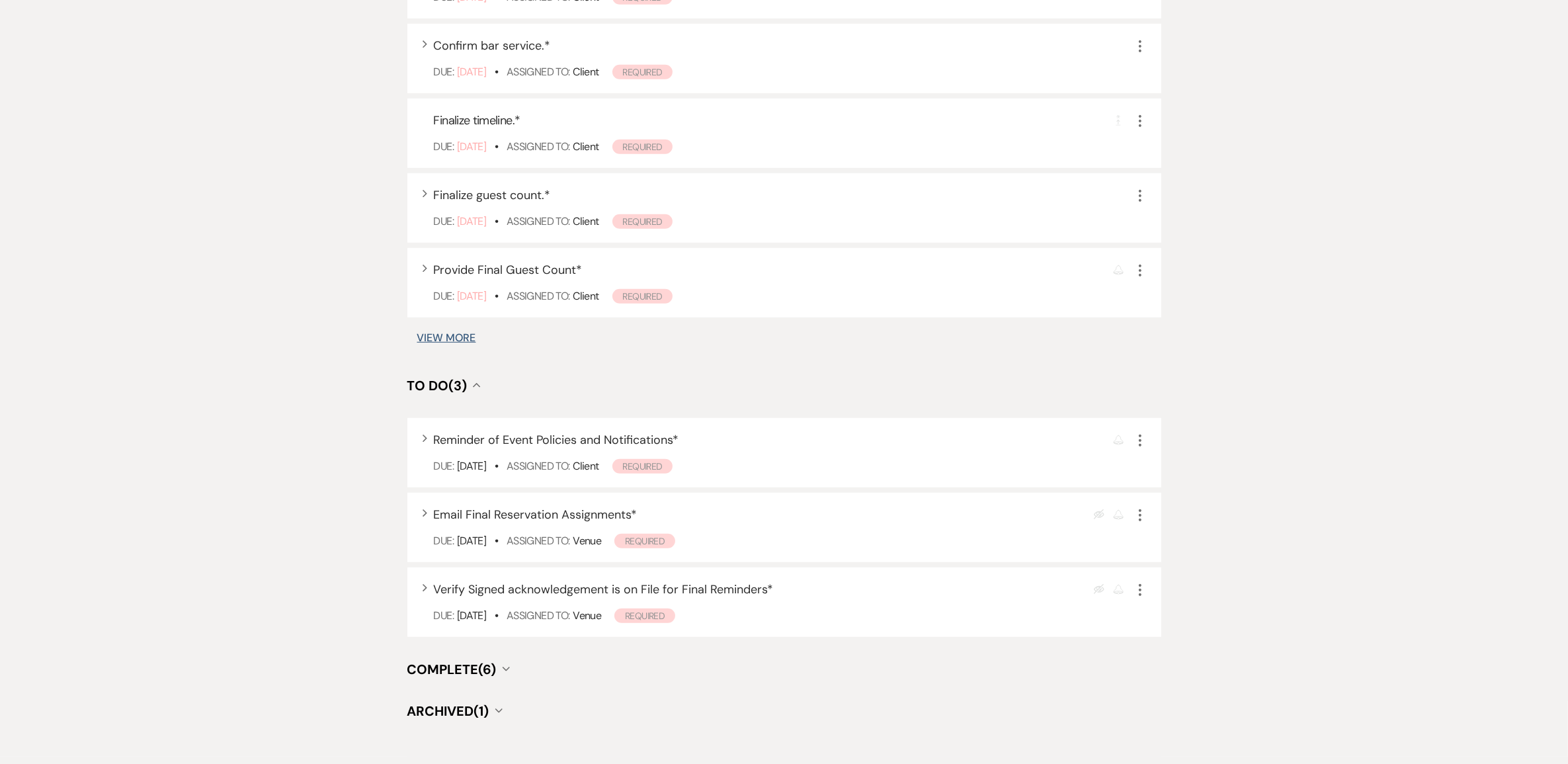
scroll to position [1075, 0]
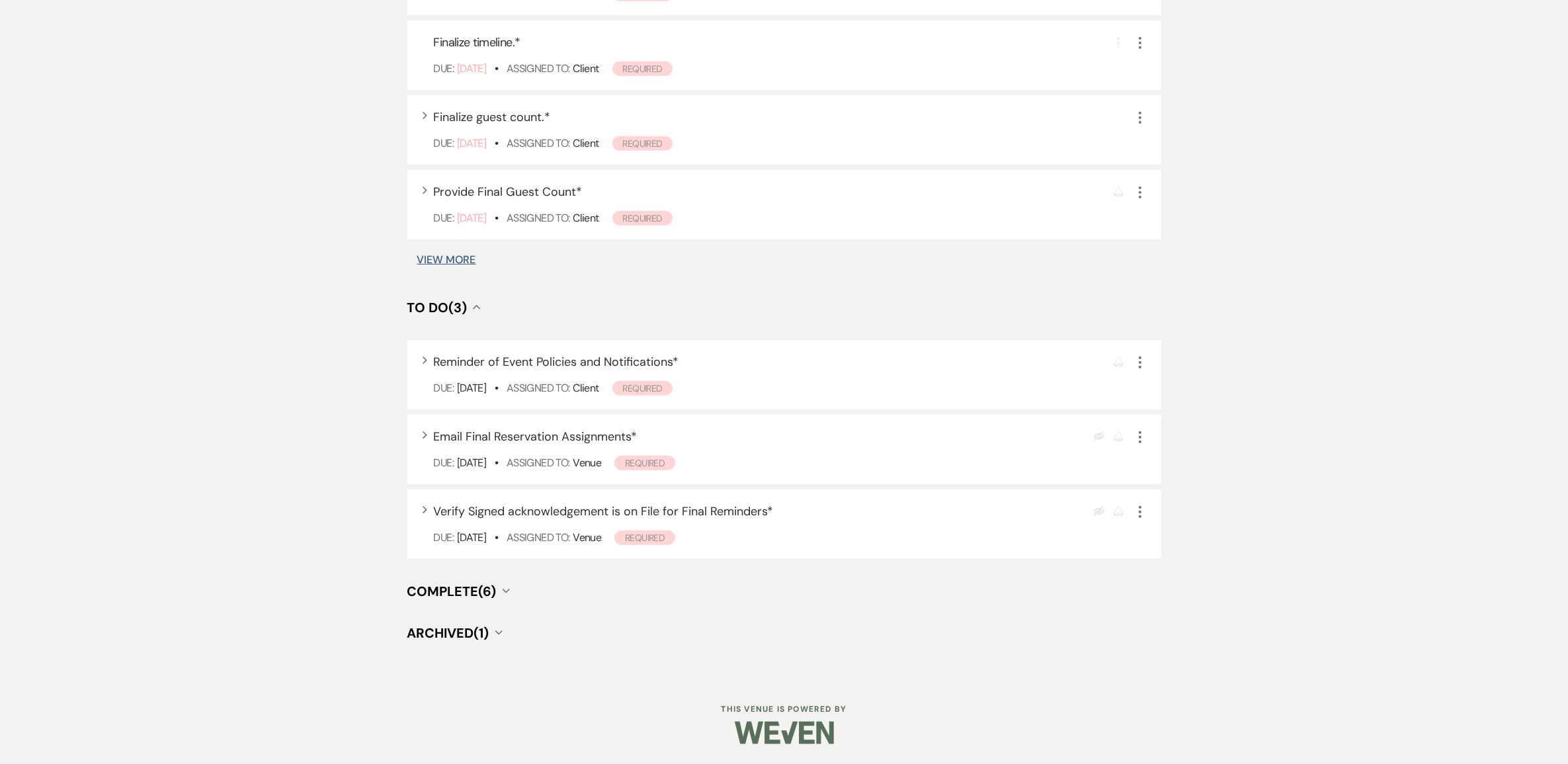
click at [471, 265] on button "View More" at bounding box center [446, 260] width 59 height 11
click at [468, 265] on button "View More" at bounding box center [446, 260] width 59 height 11
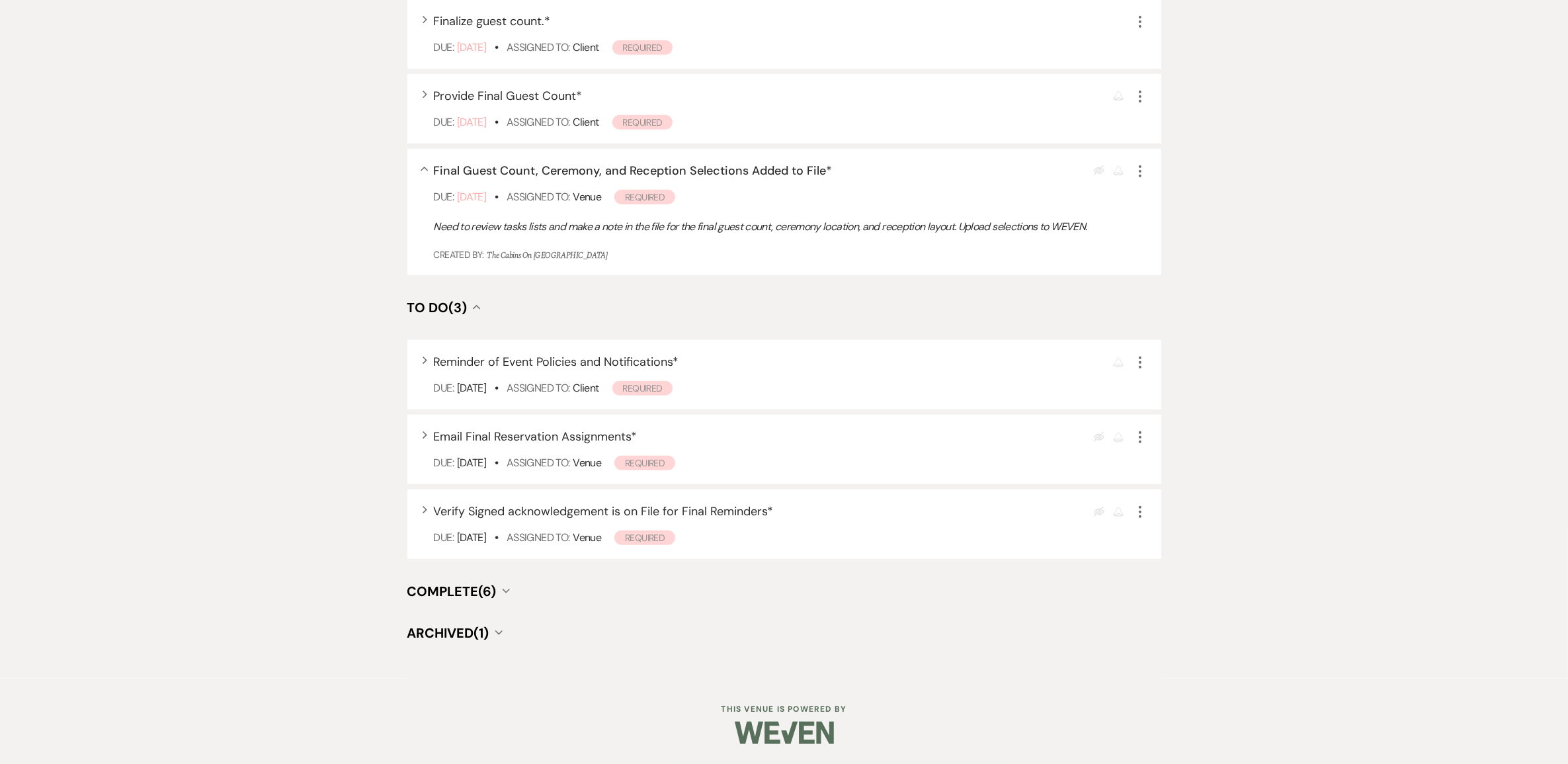
scroll to position [1400, 0]
click at [479, 583] on span "Complete (6)" at bounding box center [452, 591] width 89 height 18
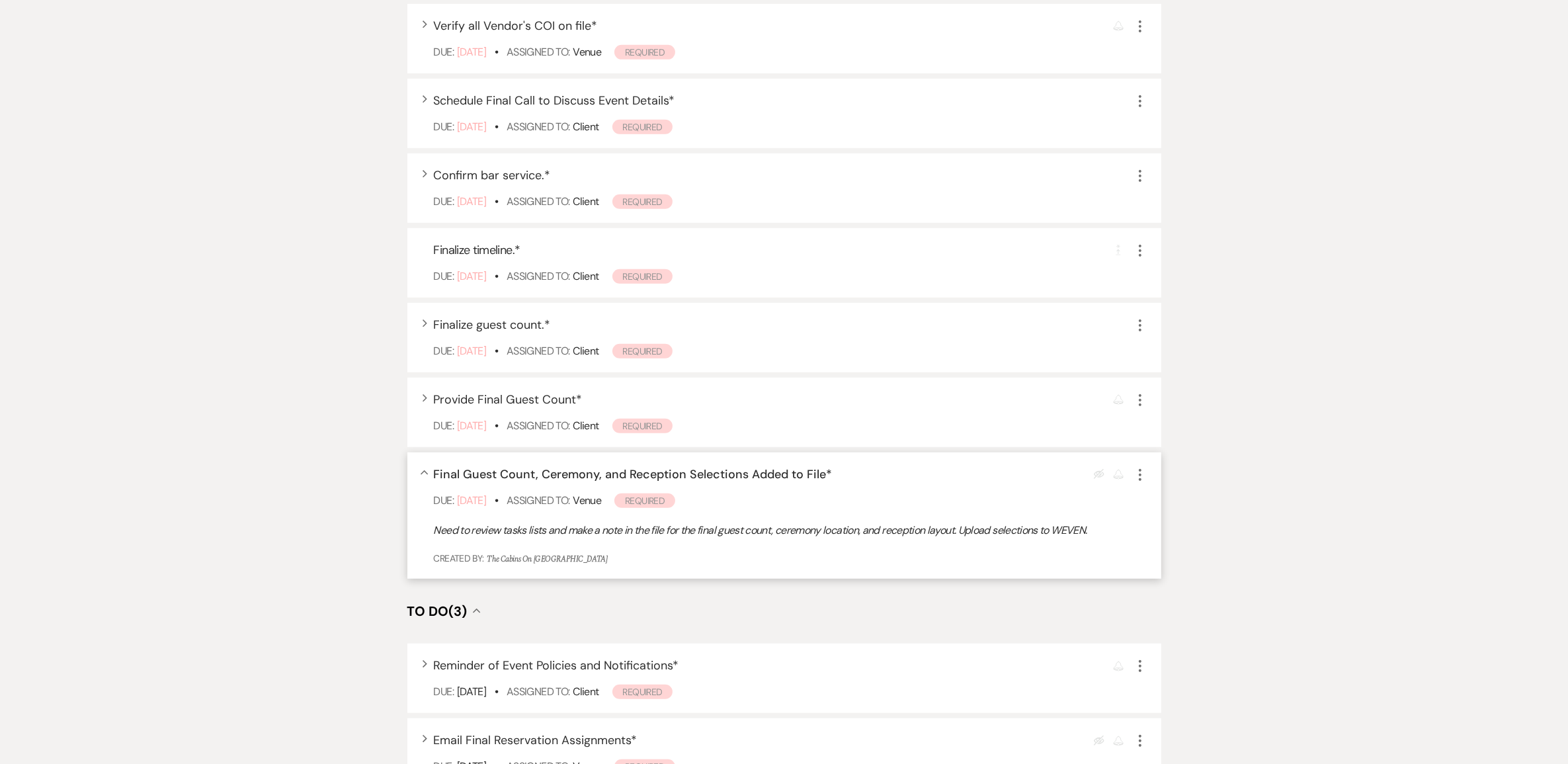
scroll to position [822, 0]
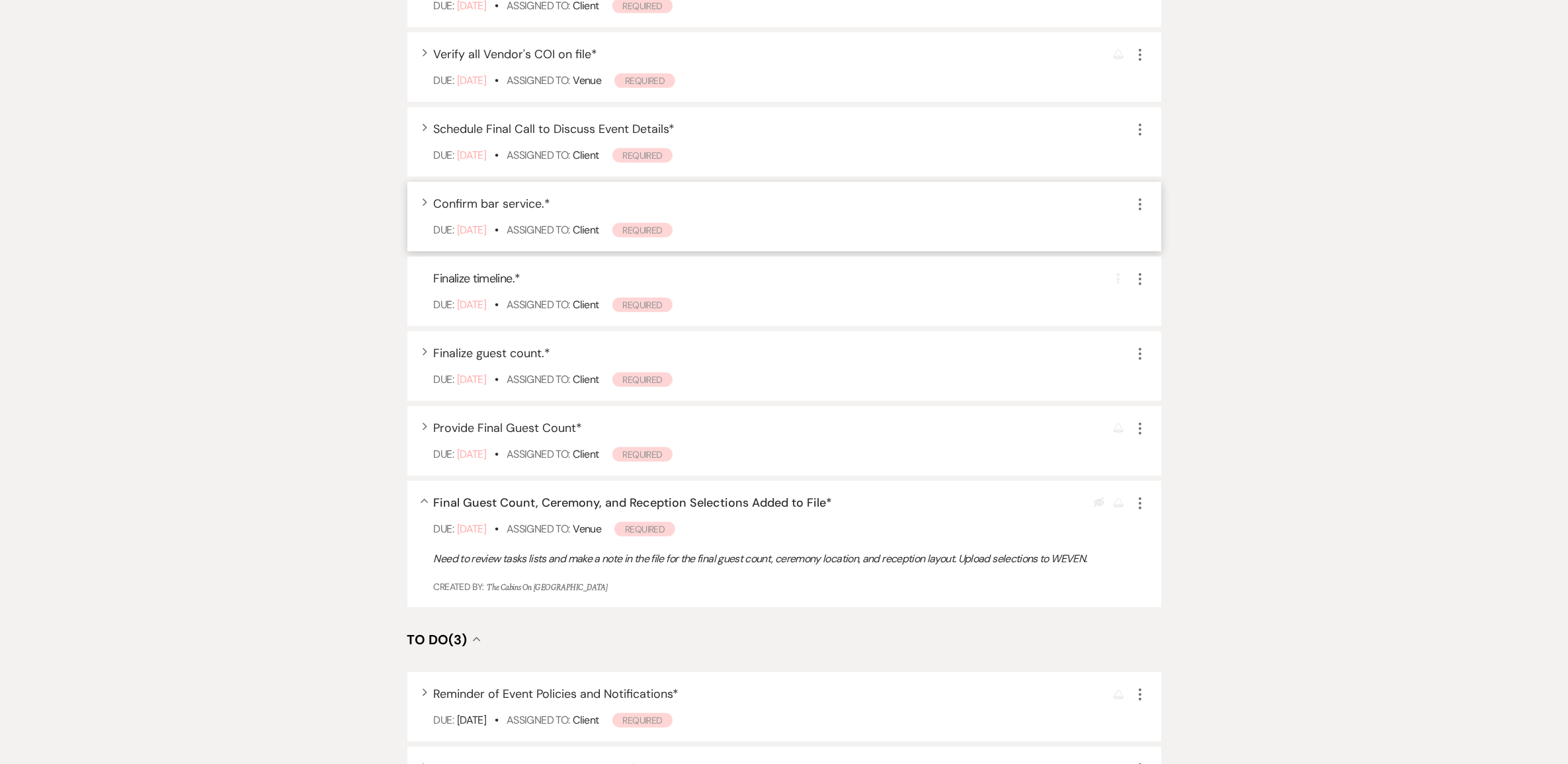
click at [529, 212] on span "Confirm bar service. *" at bounding box center [492, 203] width 117 height 16
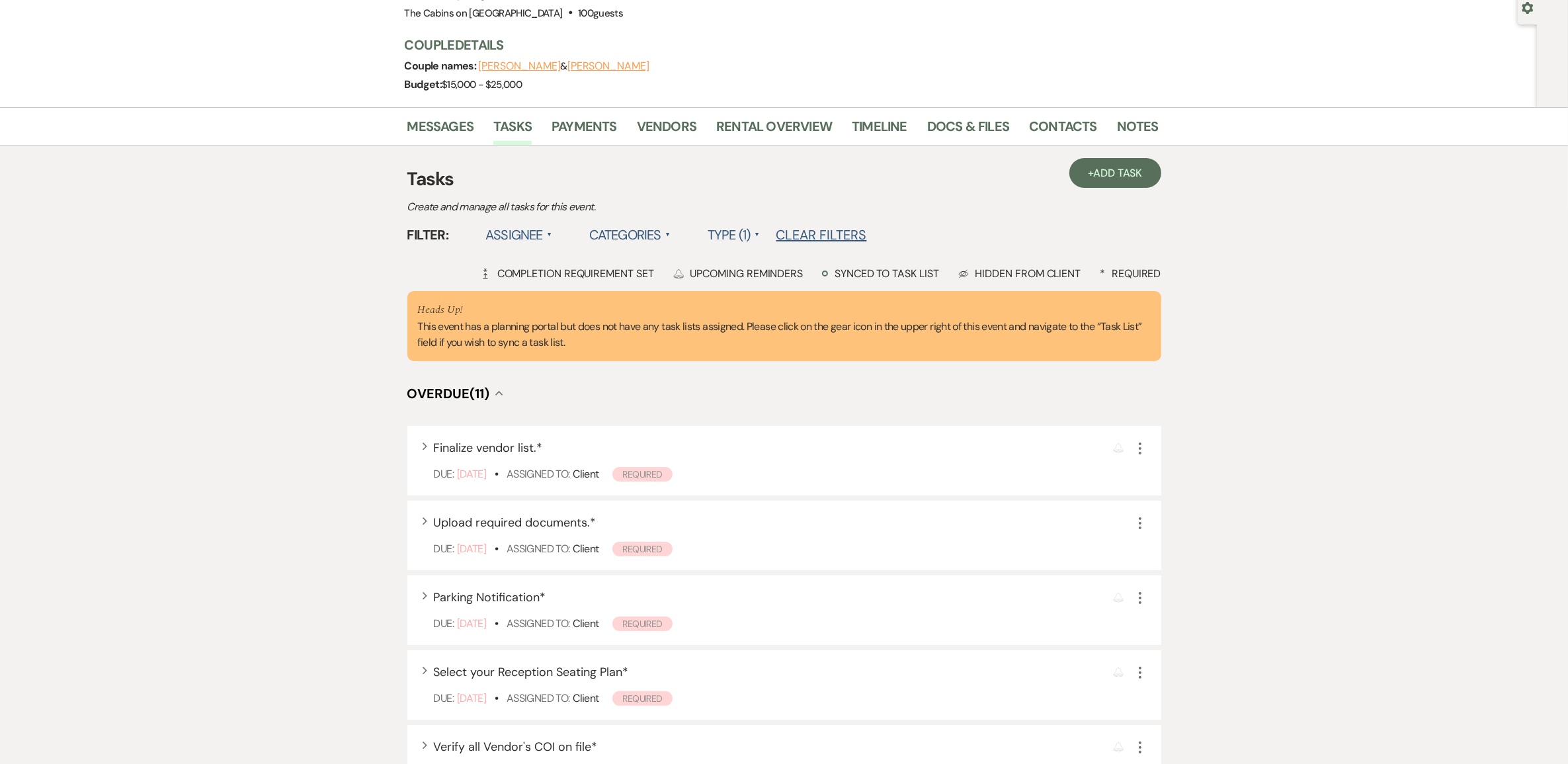
scroll to position [0, 0]
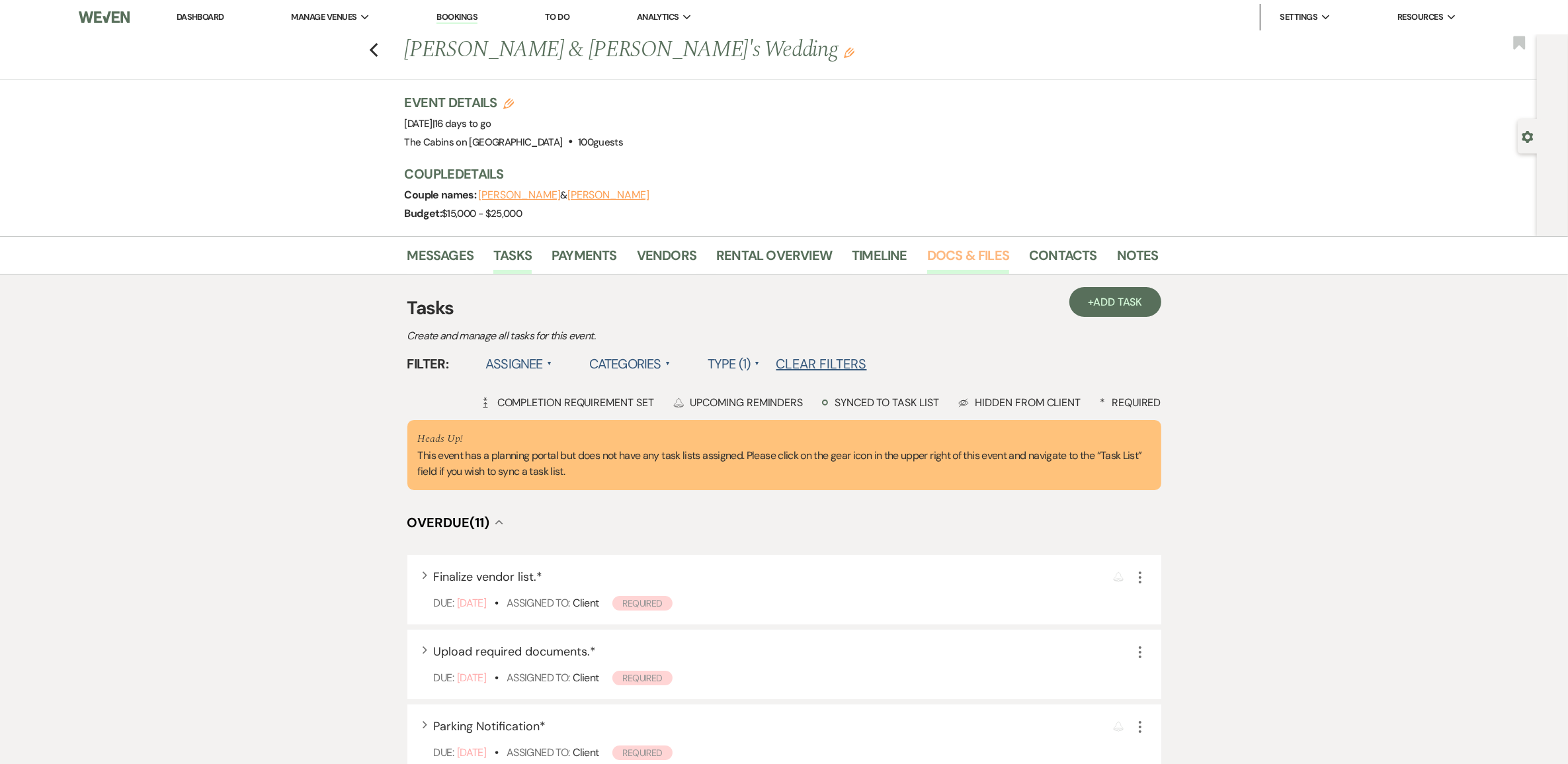
click at [940, 274] on link "Docs & Files" at bounding box center [969, 258] width 82 height 29
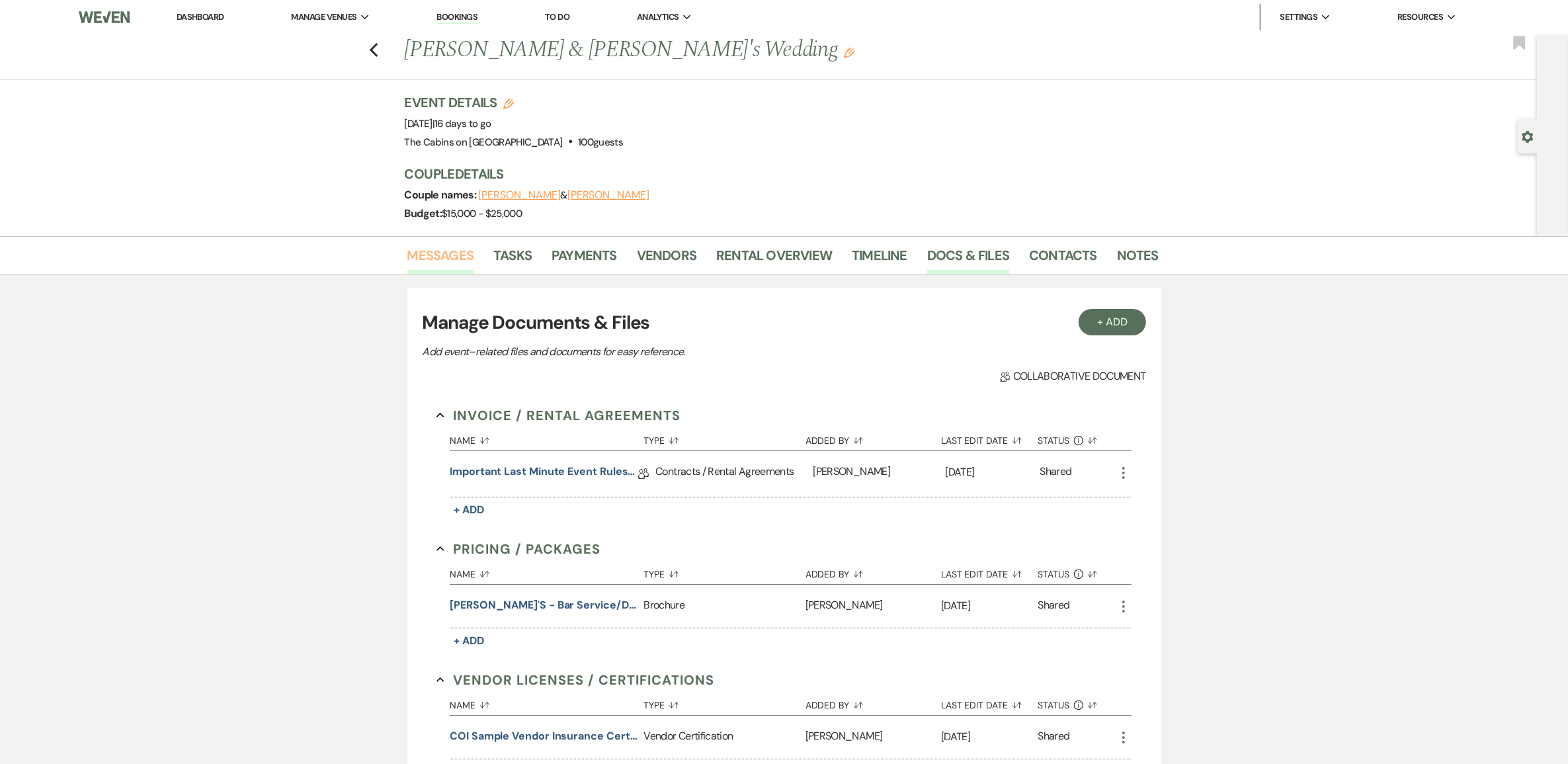
click at [455, 274] on link "Messages" at bounding box center [441, 258] width 67 height 29
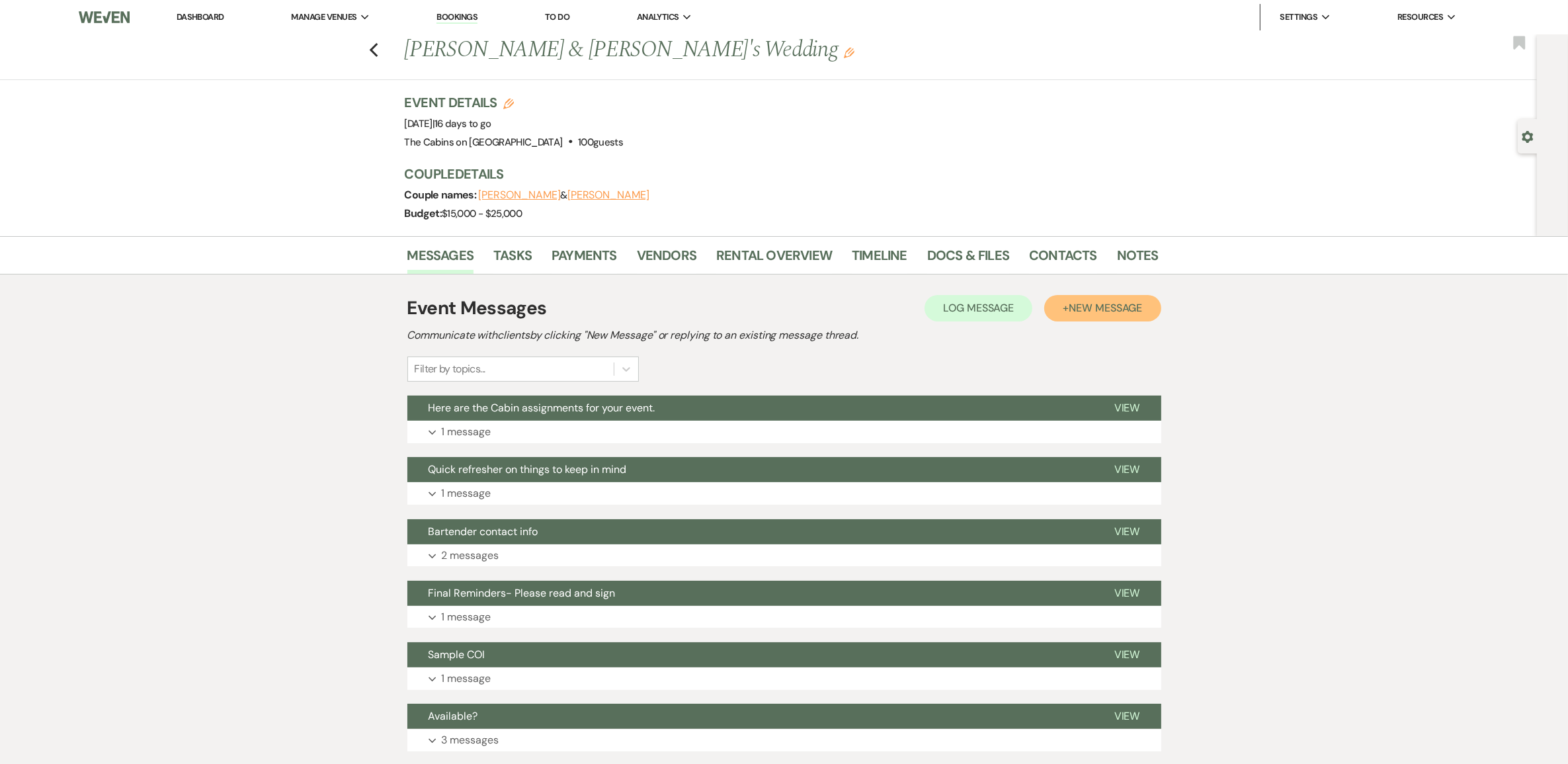
click at [1084, 315] on span "New Message" at bounding box center [1105, 308] width 74 height 14
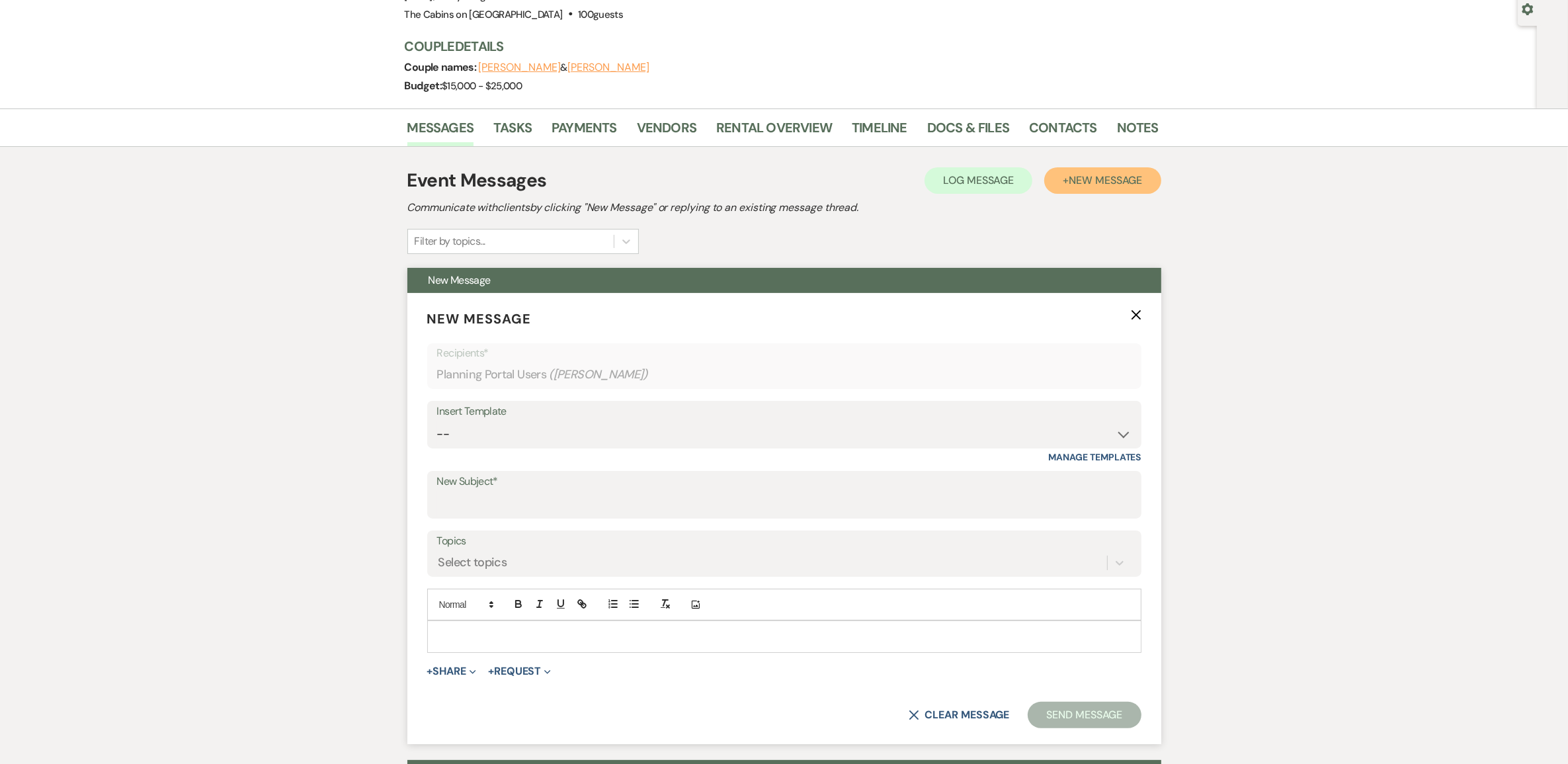
scroll to position [248, 0]
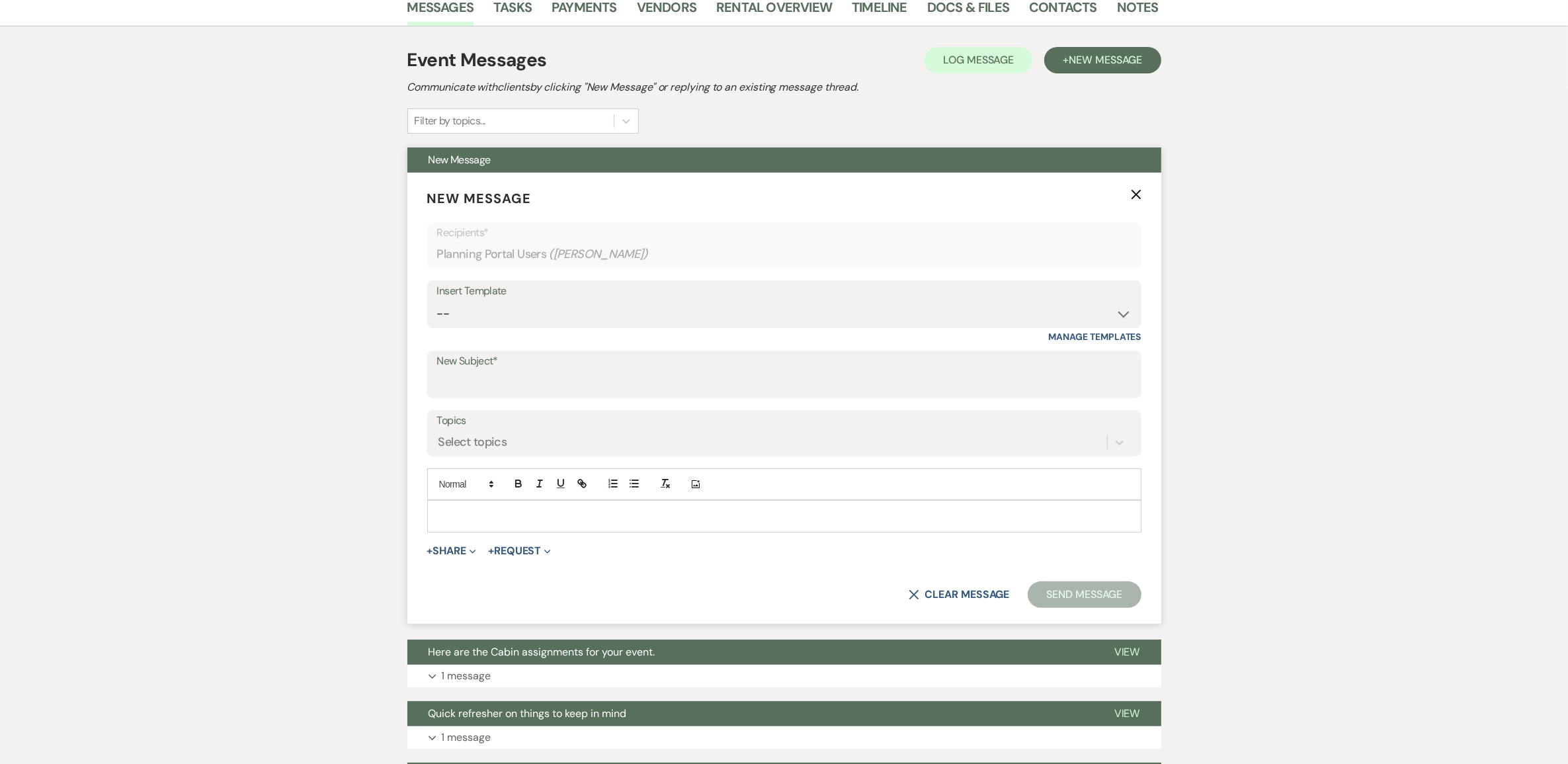
click at [477, 523] on p at bounding box center [784, 516] width 693 height 15
click at [506, 397] on input "New Subject*" at bounding box center [784, 384] width 695 height 25
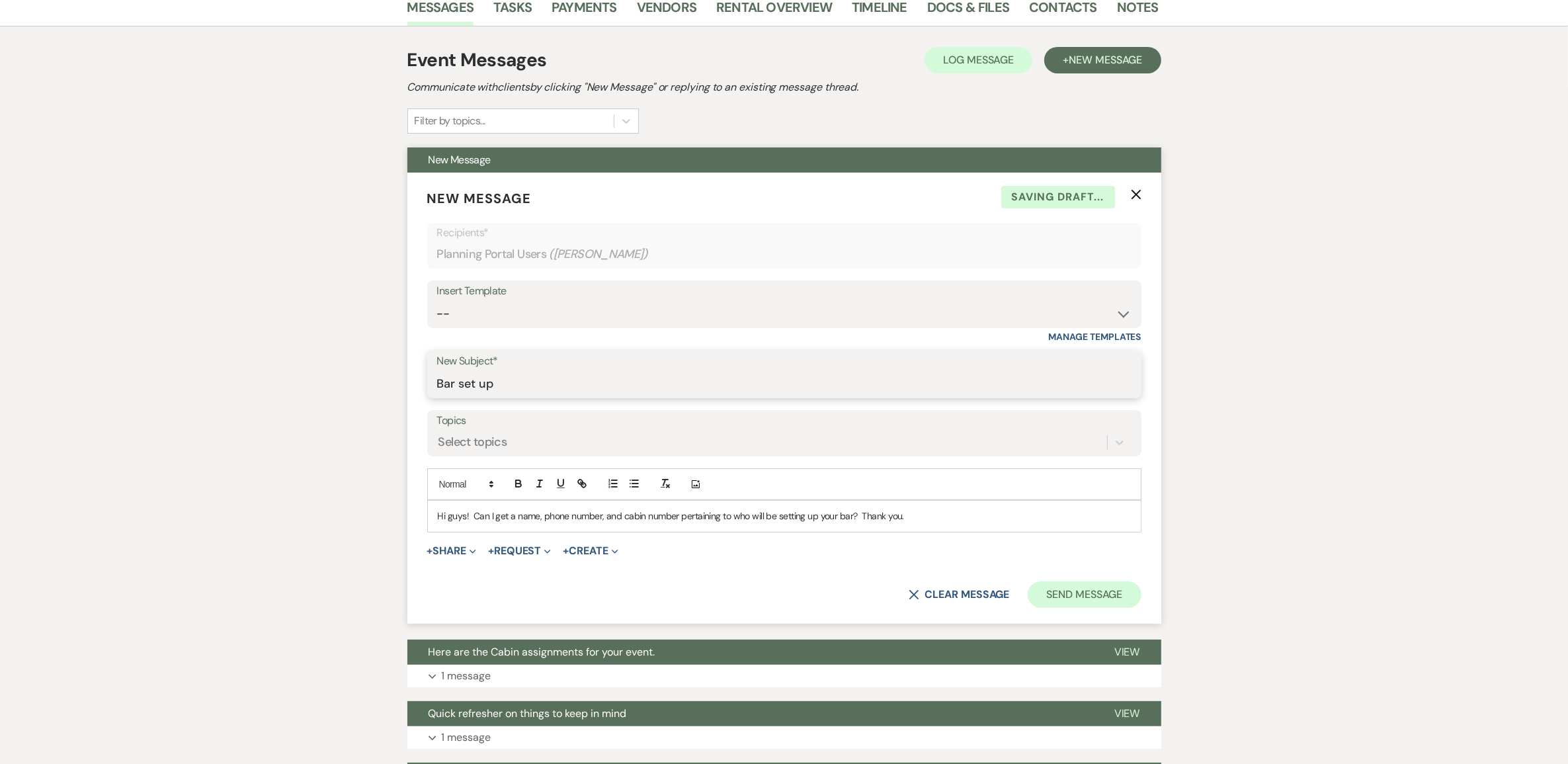
type input "Bar set up"
click at [1060, 608] on button "Send Message" at bounding box center [1084, 595] width 113 height 26
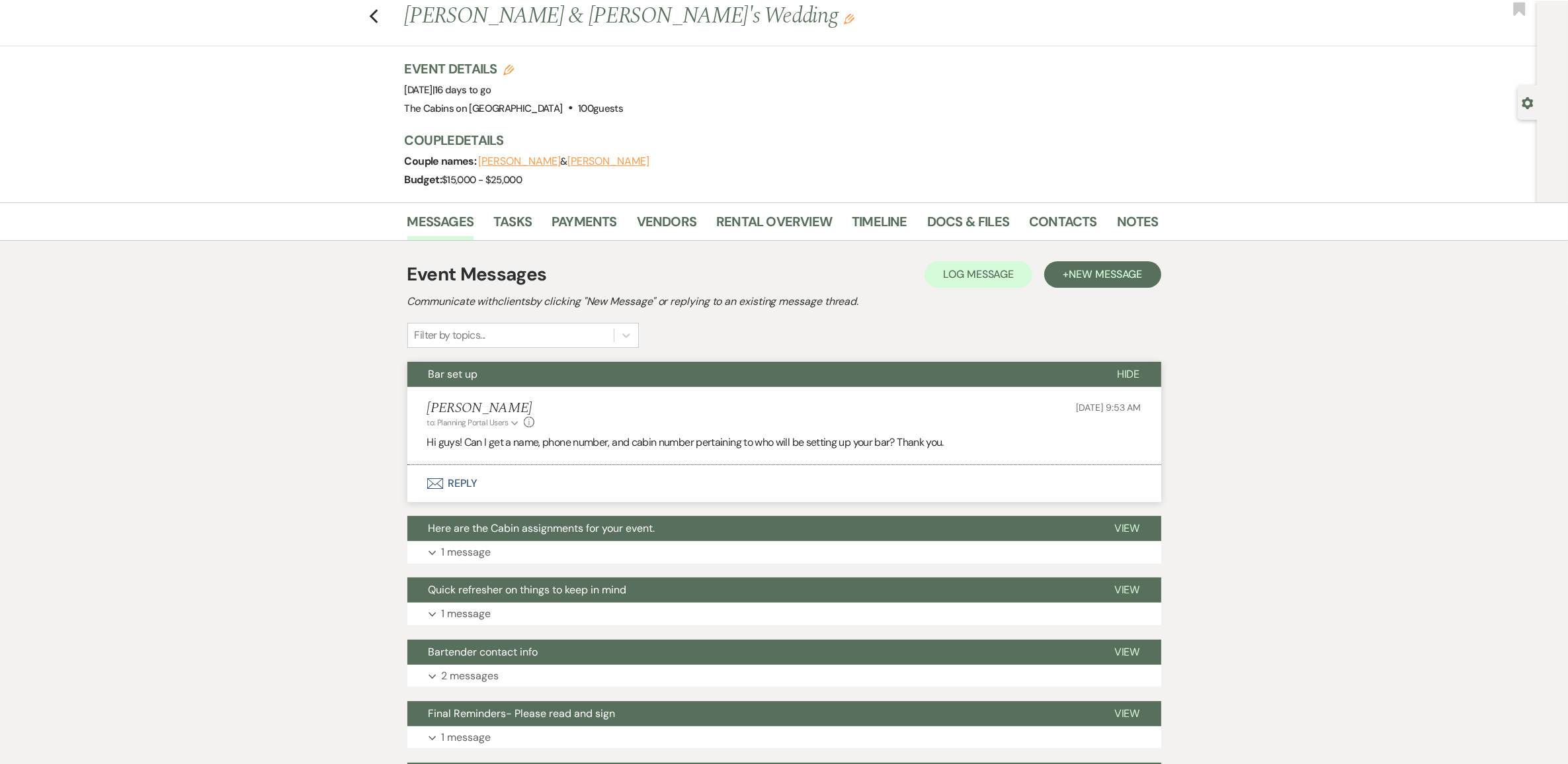
scroll to position [0, 0]
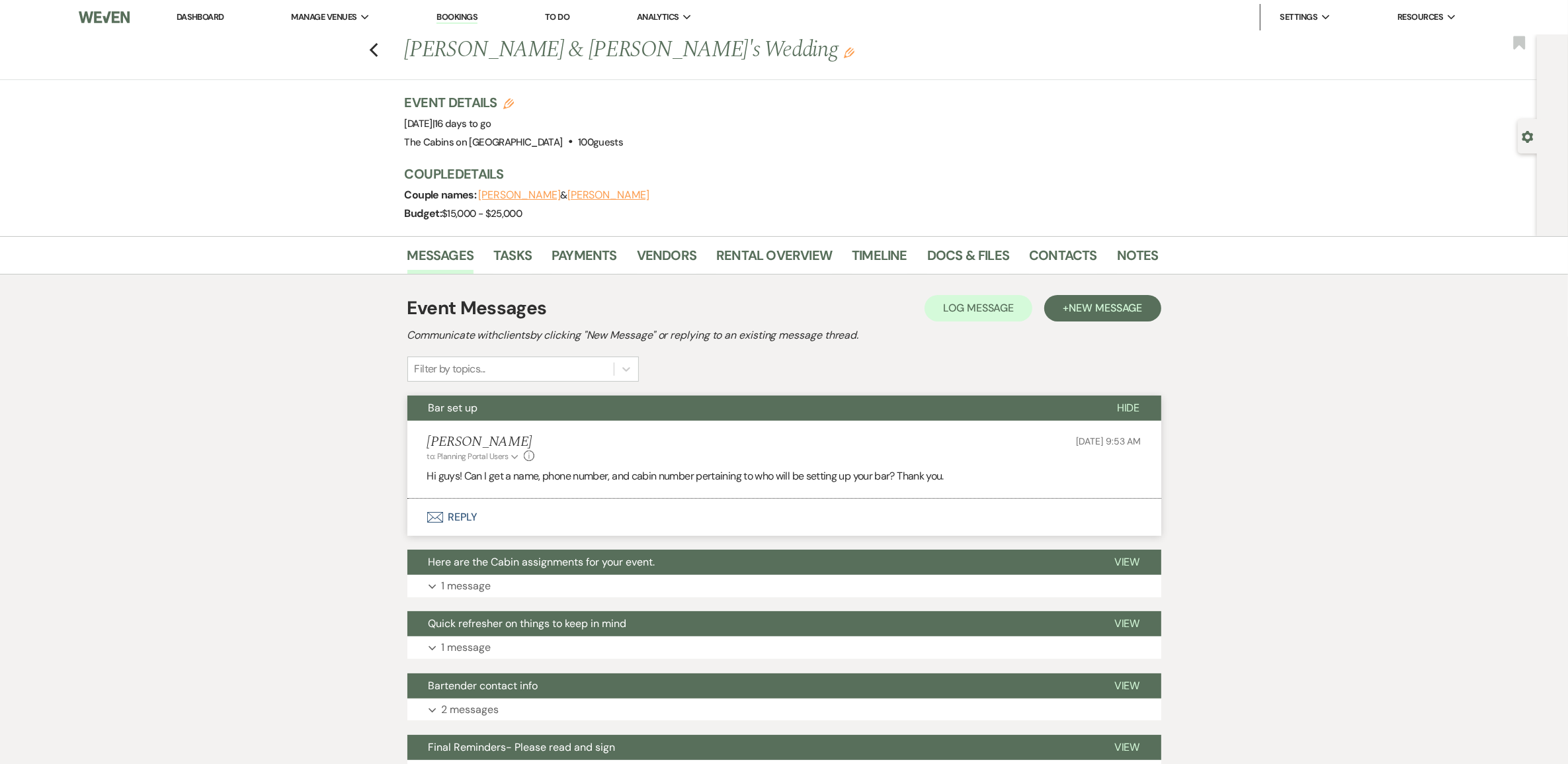
click at [209, 22] on link "Dashboard" at bounding box center [201, 17] width 47 height 11
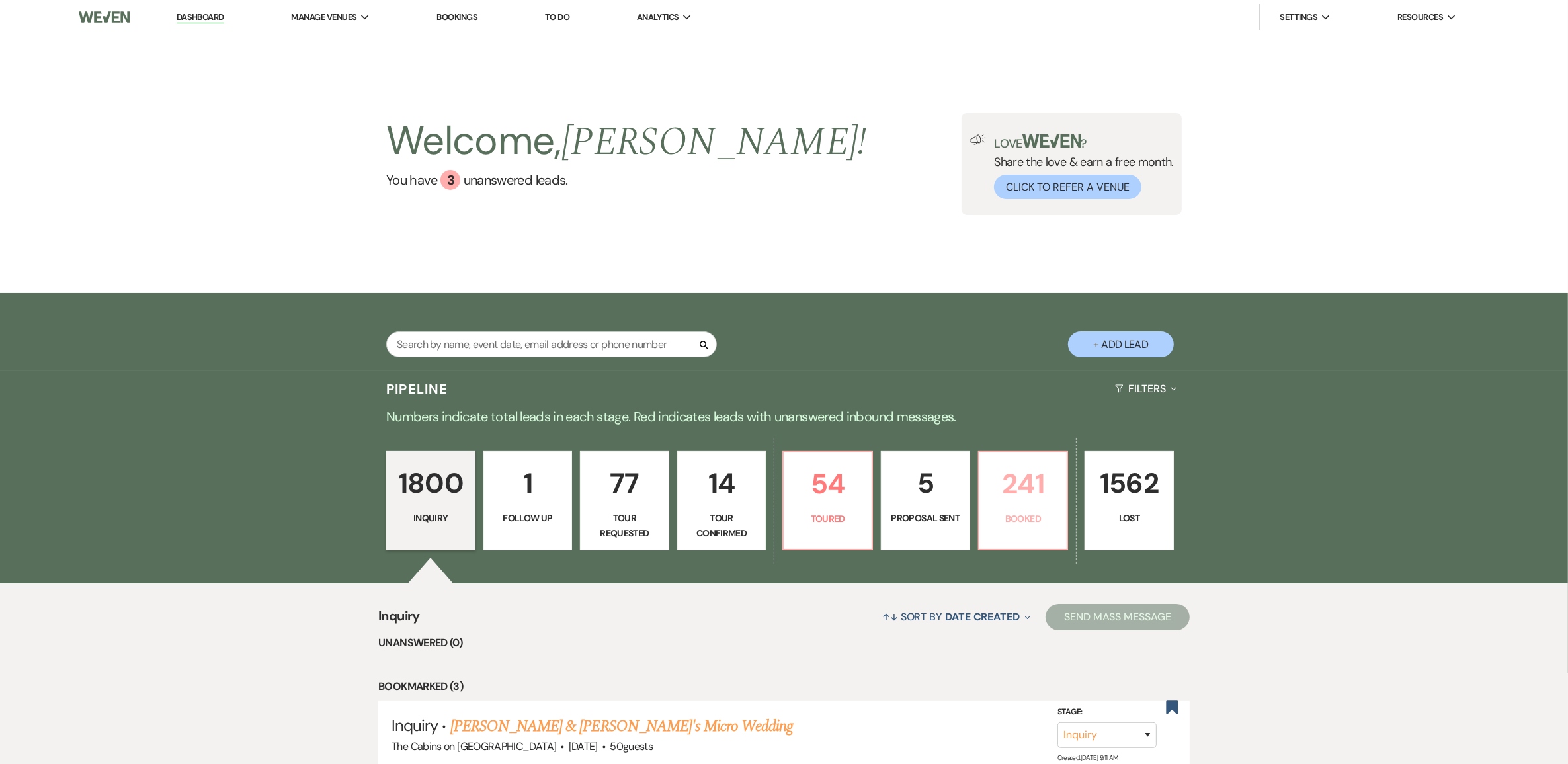
click at [1022, 506] on p "241" at bounding box center [1023, 484] width 72 height 45
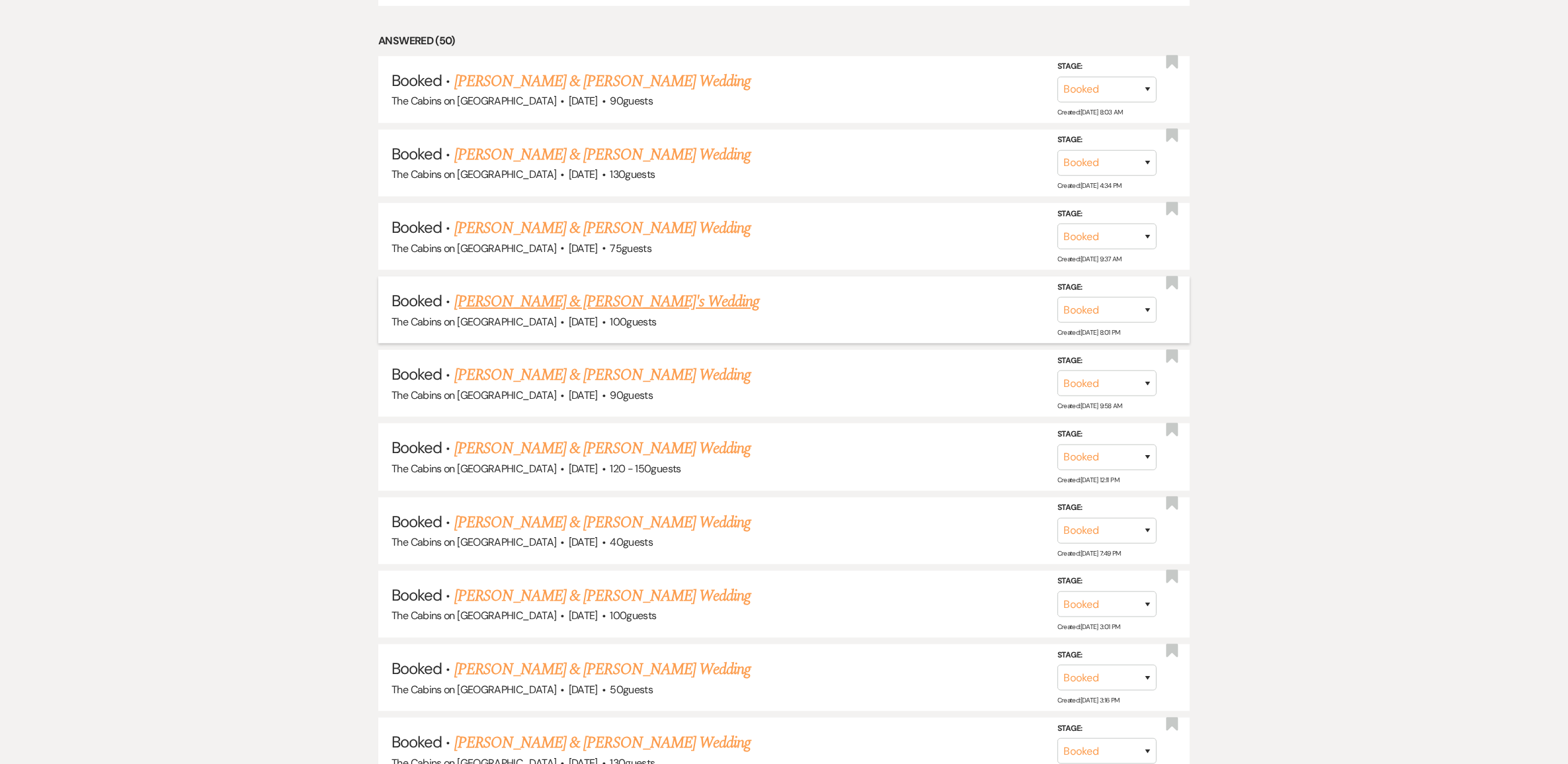
scroll to position [1157, 0]
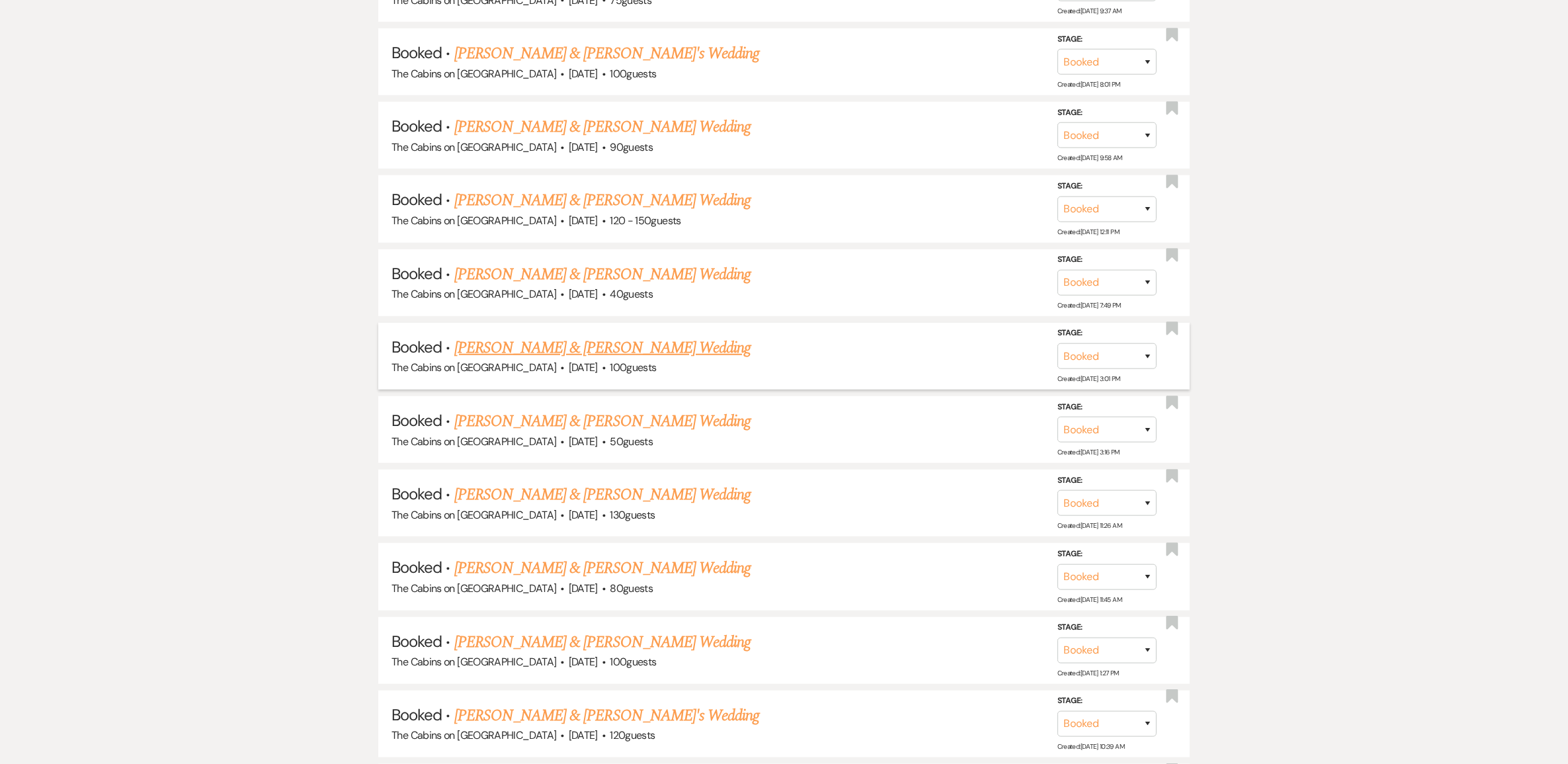
click at [563, 360] on link "[PERSON_NAME] & [PERSON_NAME] Wedding" at bounding box center [603, 348] width 296 height 24
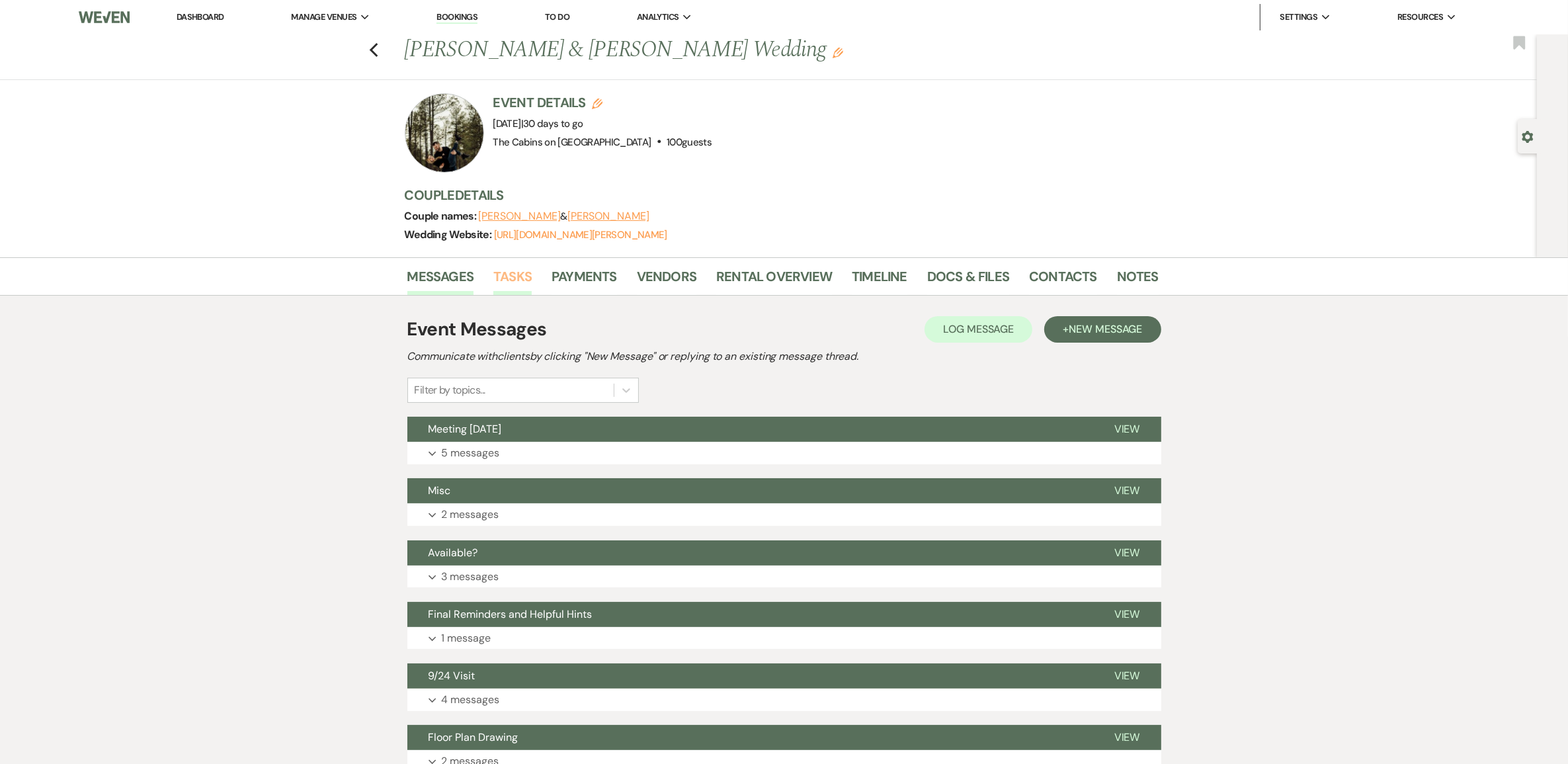
click at [522, 293] on link "Tasks" at bounding box center [512, 280] width 39 height 29
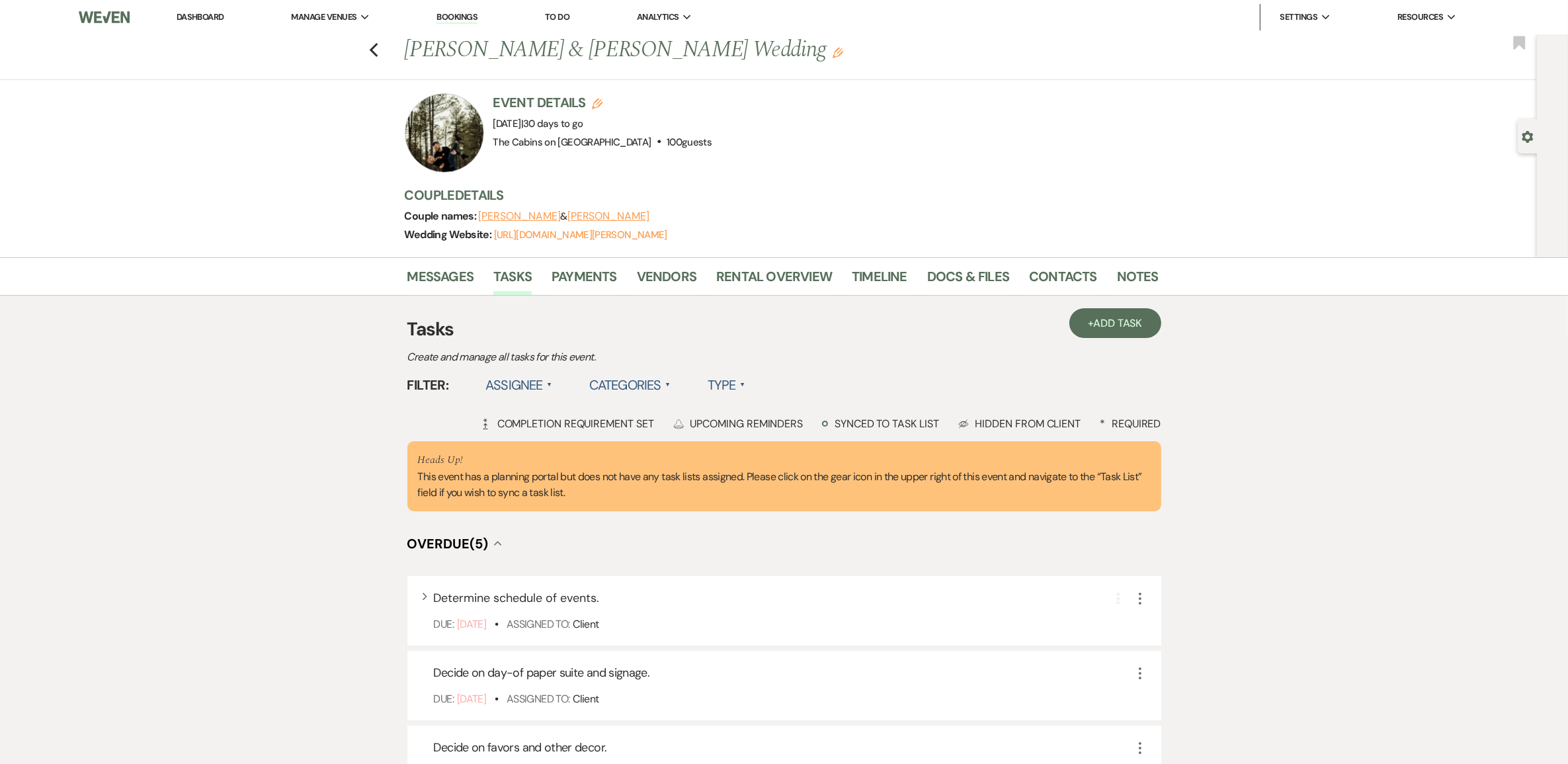
click at [745, 397] on label "Type ▲" at bounding box center [726, 385] width 38 height 24
click at [825, 428] on li "Required tasks" at bounding box center [773, 412] width 132 height 31
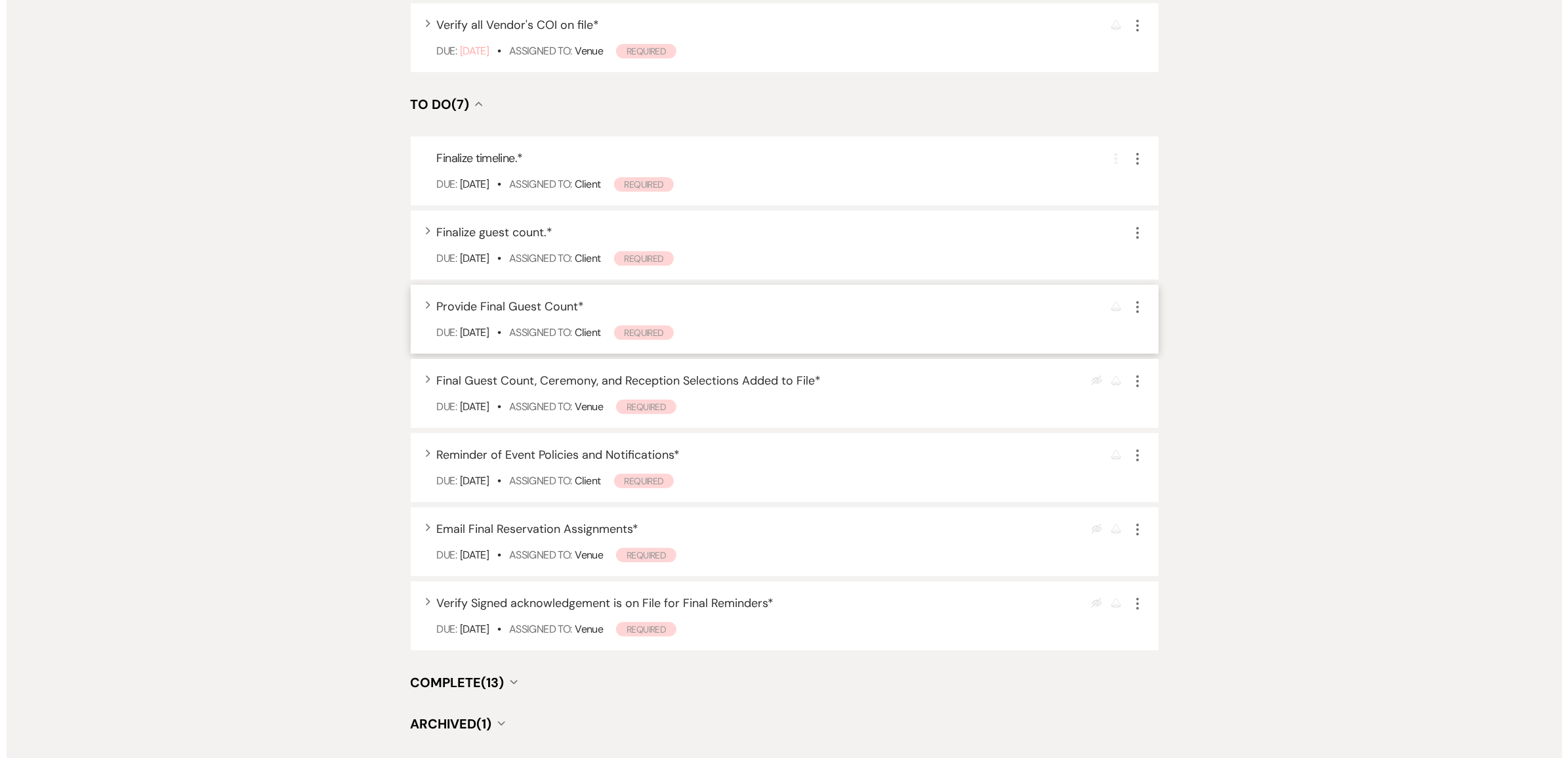
scroll to position [656, 0]
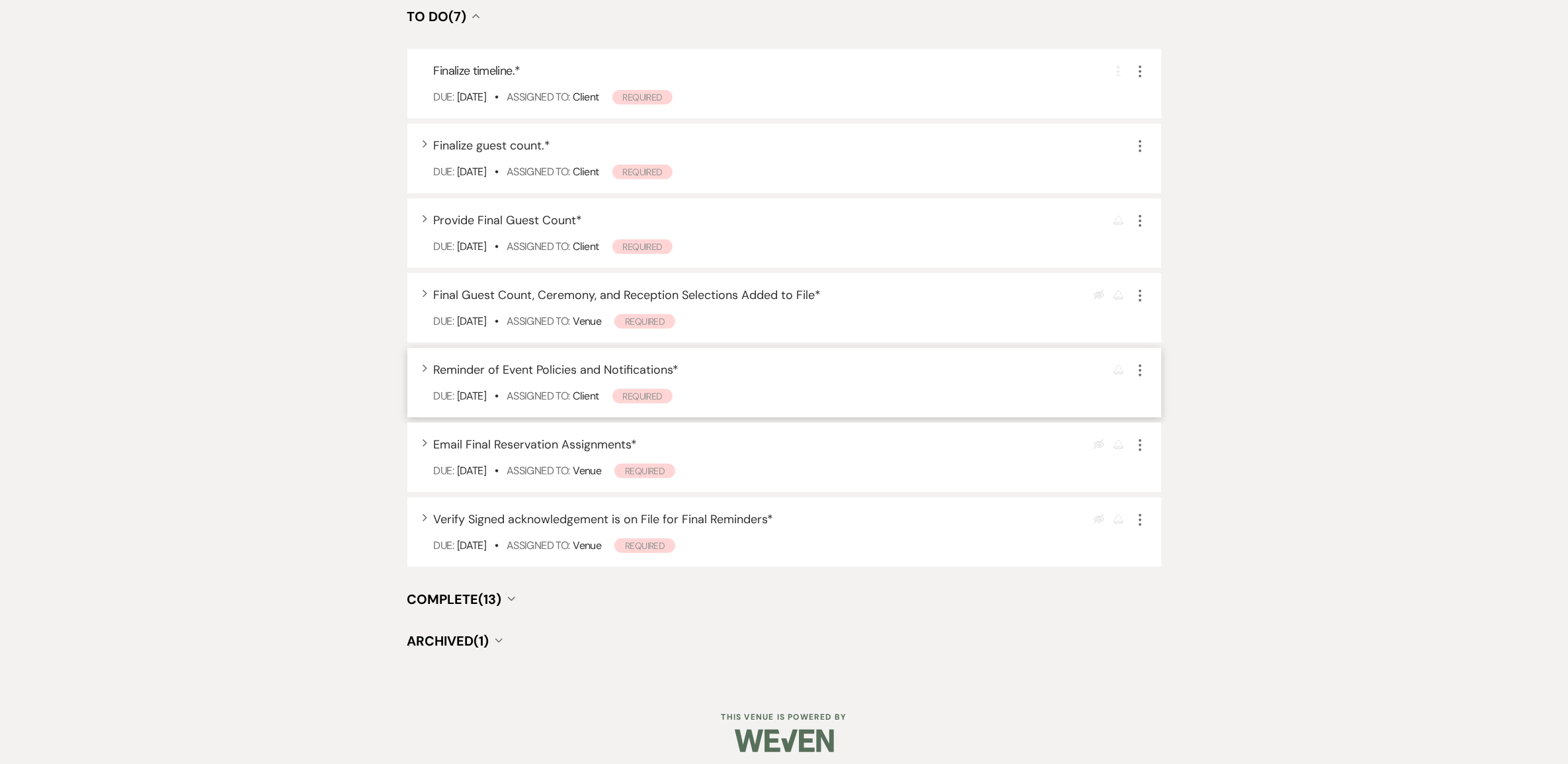
click at [631, 378] on span "Reminder of Event Policies and Notifications *" at bounding box center [556, 370] width 245 height 16
click at [633, 378] on span "Reminder of Event Policies and Notifications *" at bounding box center [556, 370] width 245 height 16
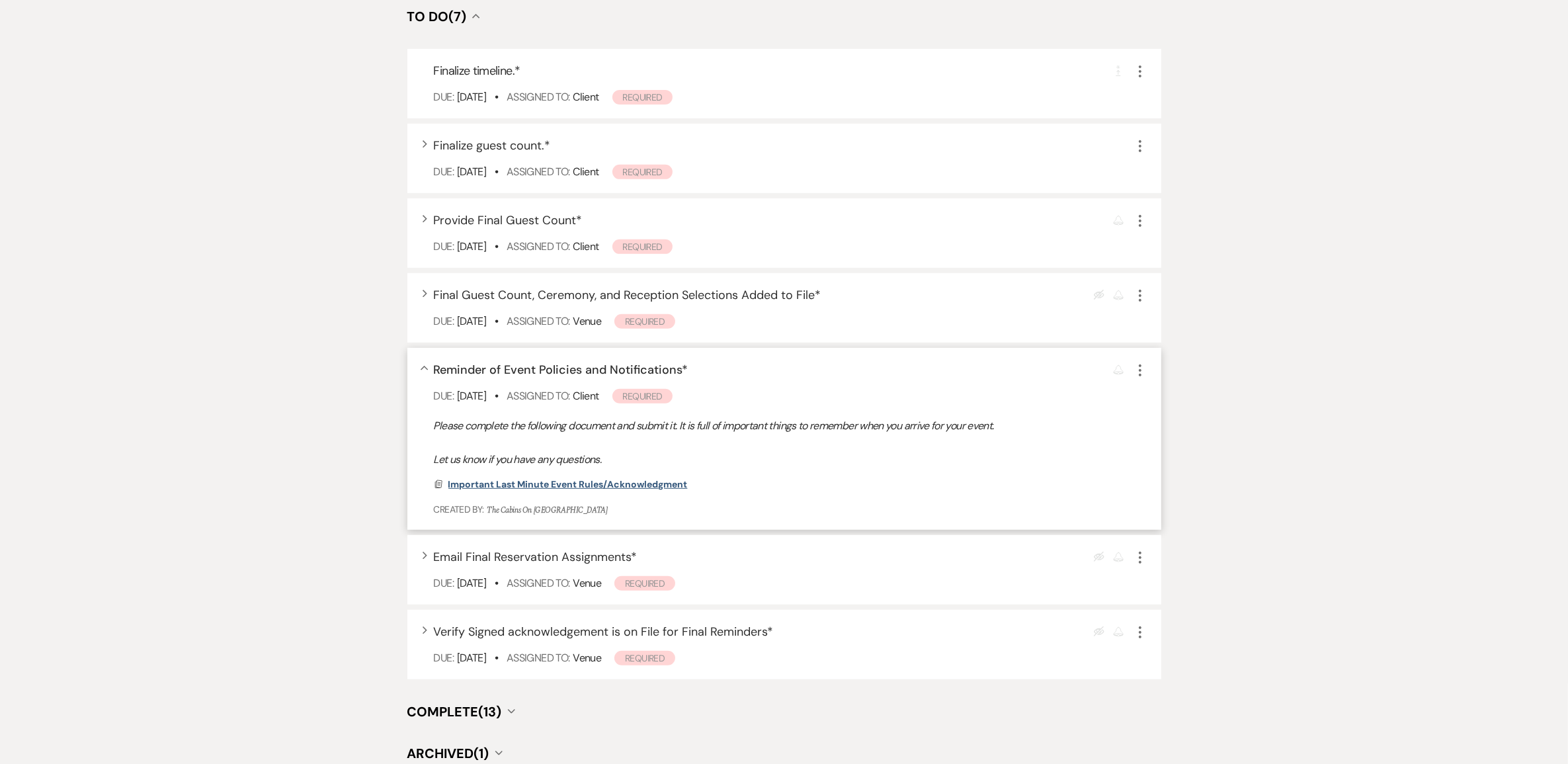
click at [593, 490] on span "Important Last Minute Event Rules/Acknowledgment" at bounding box center [568, 485] width 239 height 12
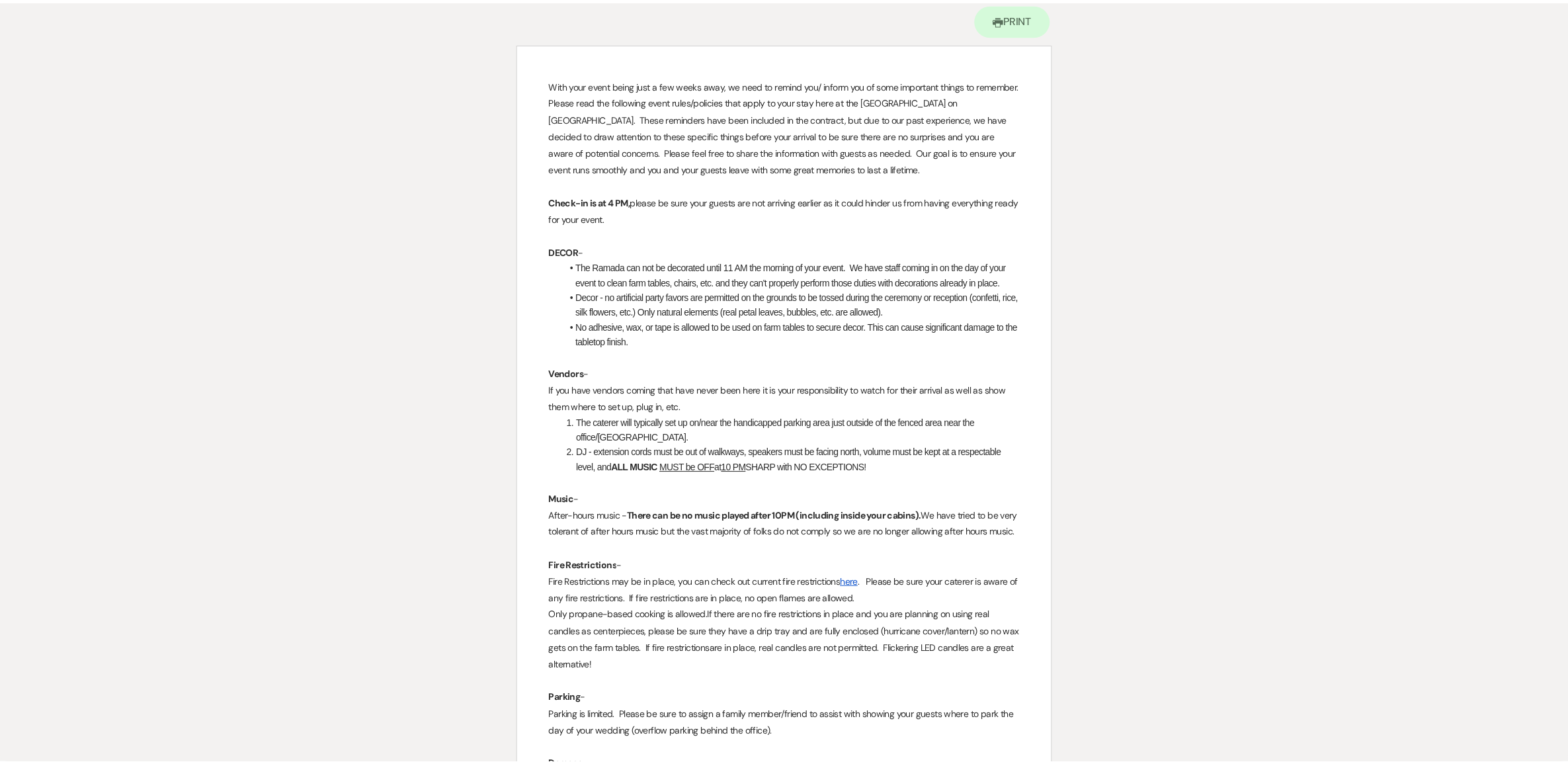
scroll to position [0, 0]
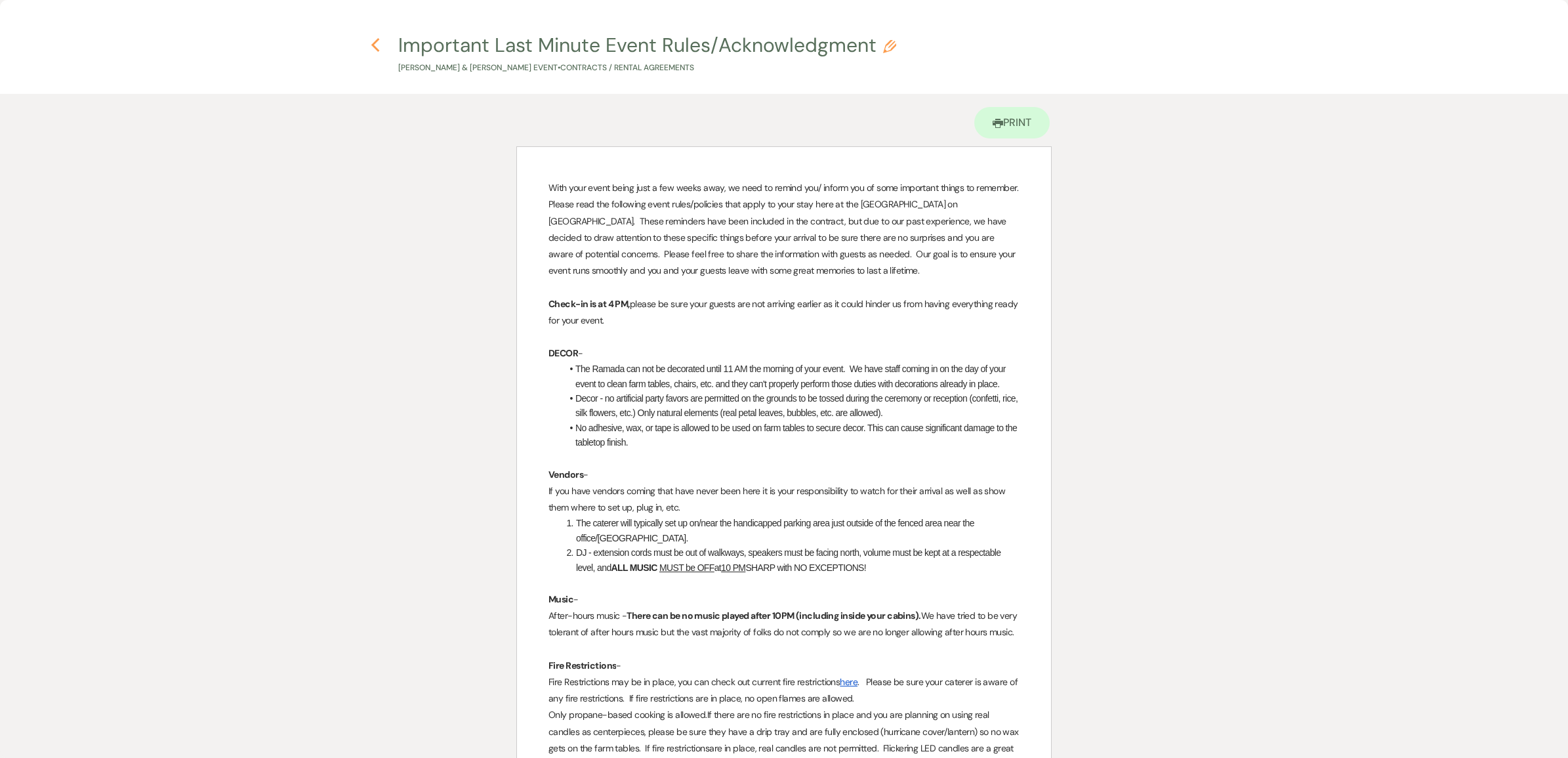
click at [375, 44] on icon "Previous" at bounding box center [375, 45] width 10 height 16
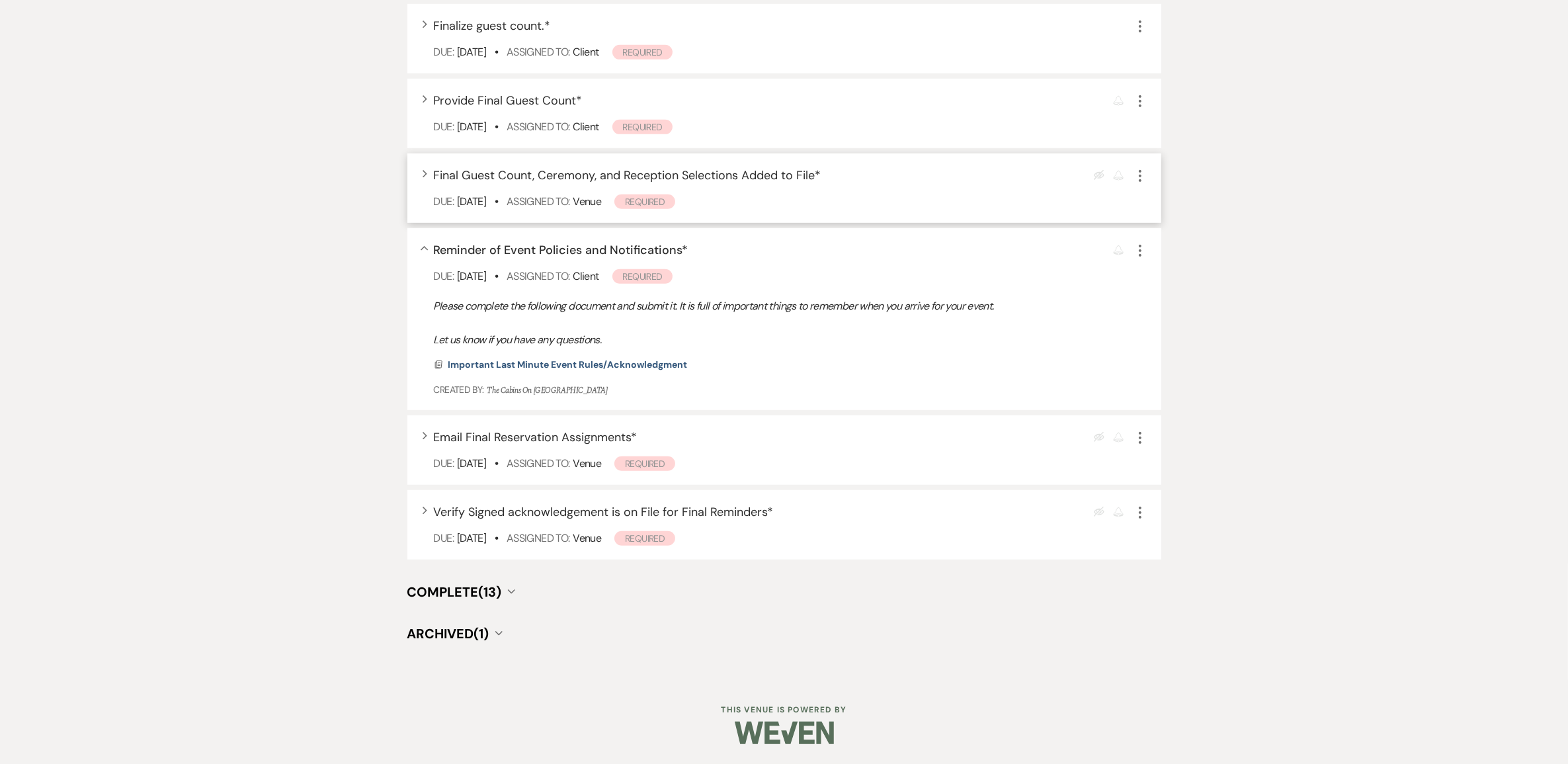
scroll to position [963, 0]
click at [500, 584] on span "Complete (13)" at bounding box center [455, 592] width 95 height 18
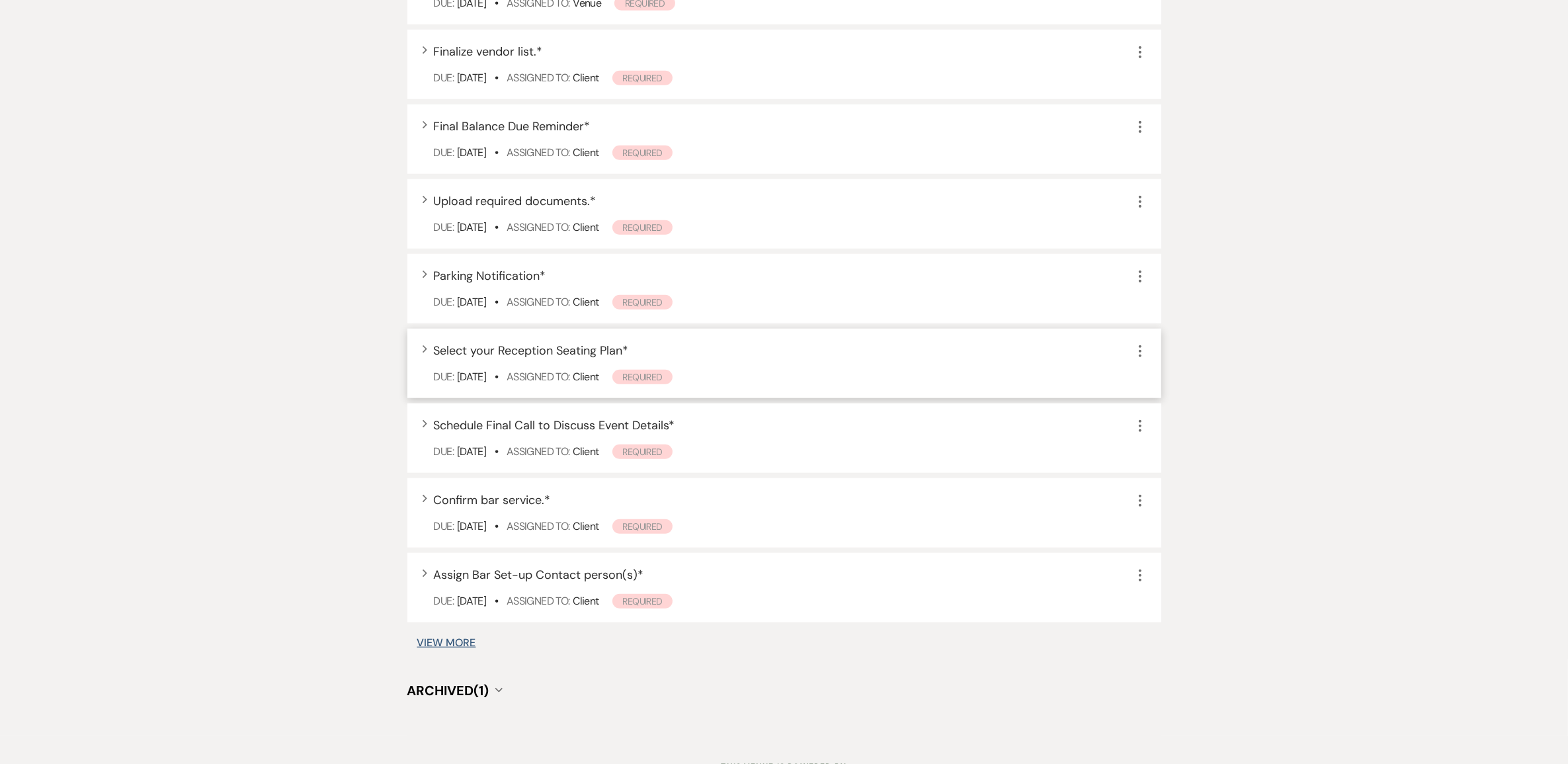
scroll to position [1541, 0]
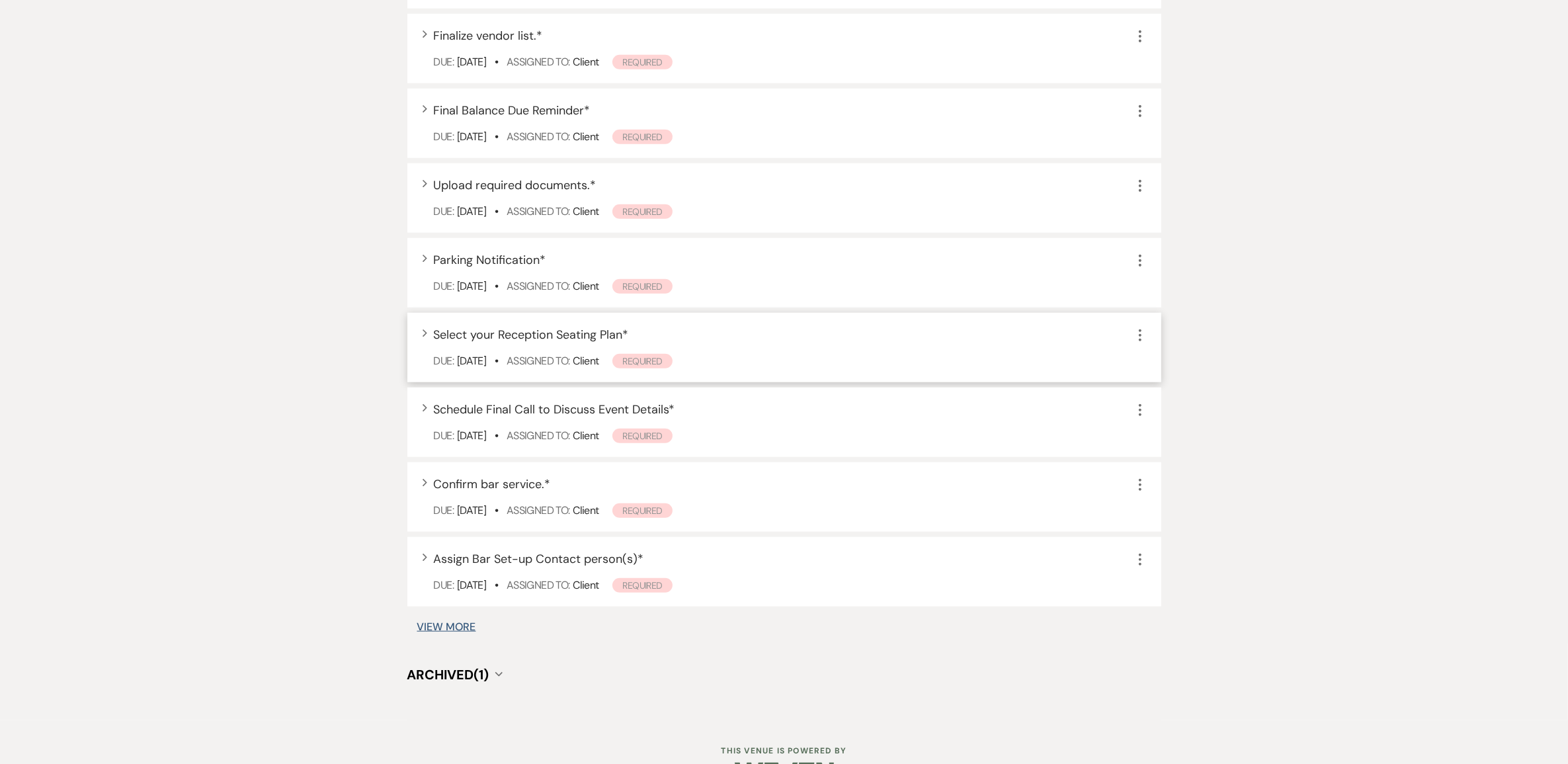
click at [590, 343] on span "Select your Reception Seating Plan *" at bounding box center [531, 335] width 195 height 16
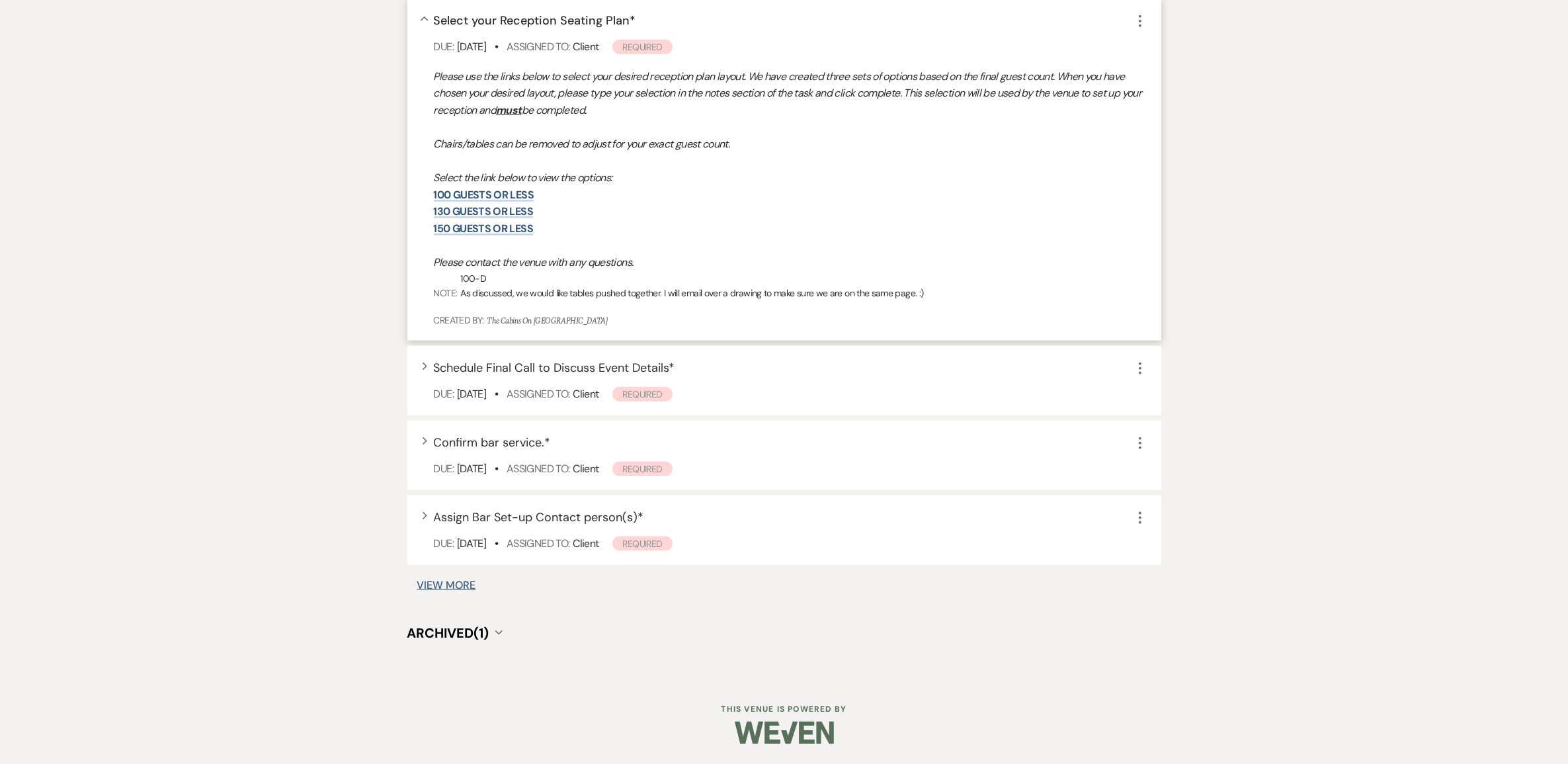
scroll to position [2120, 0]
click at [625, 526] on span "Assign Bar Set-up Contact person(s) *" at bounding box center [539, 517] width 210 height 16
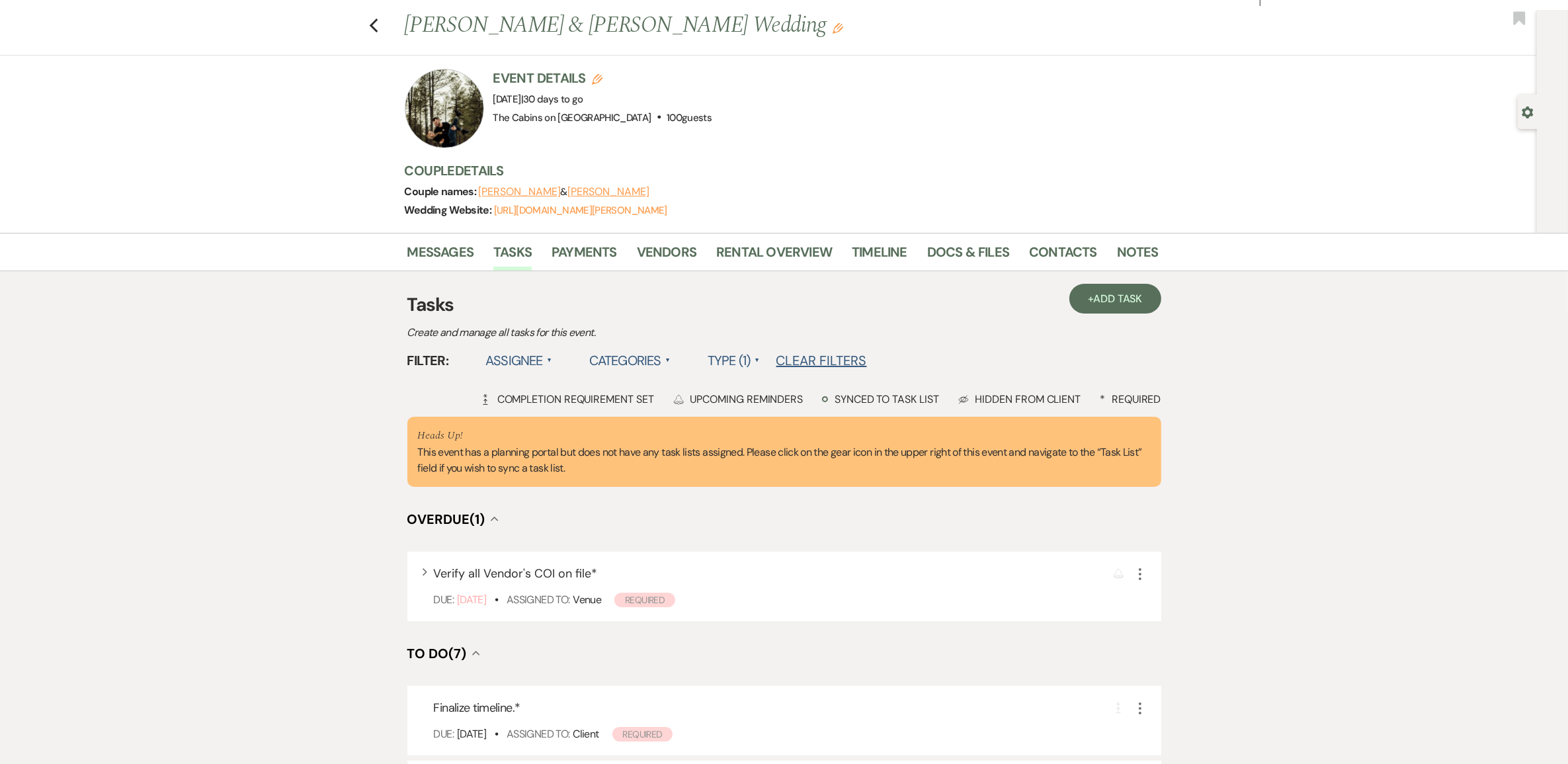
scroll to position [0, 0]
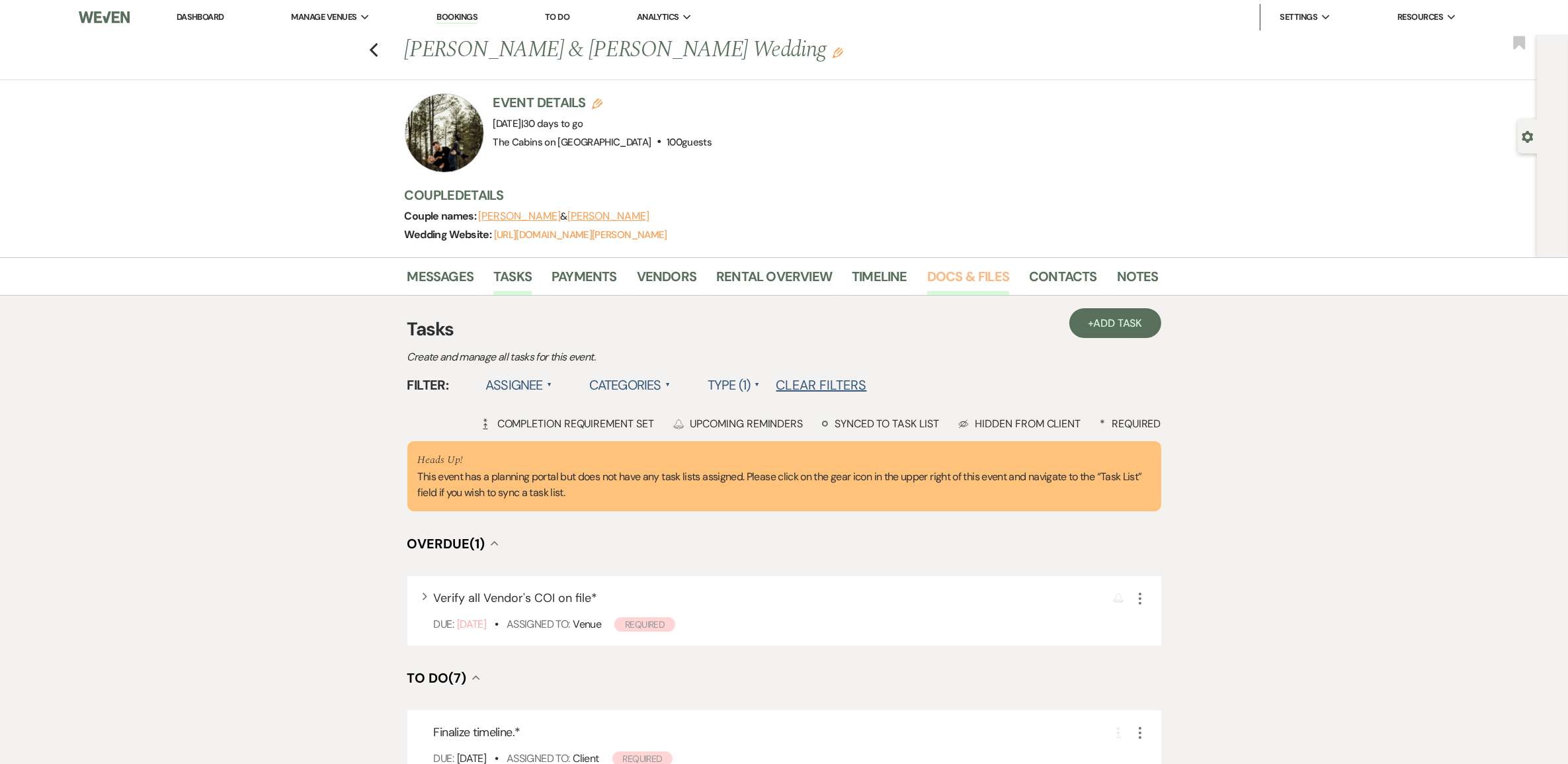
click at [954, 294] on link "Docs & Files" at bounding box center [969, 280] width 82 height 29
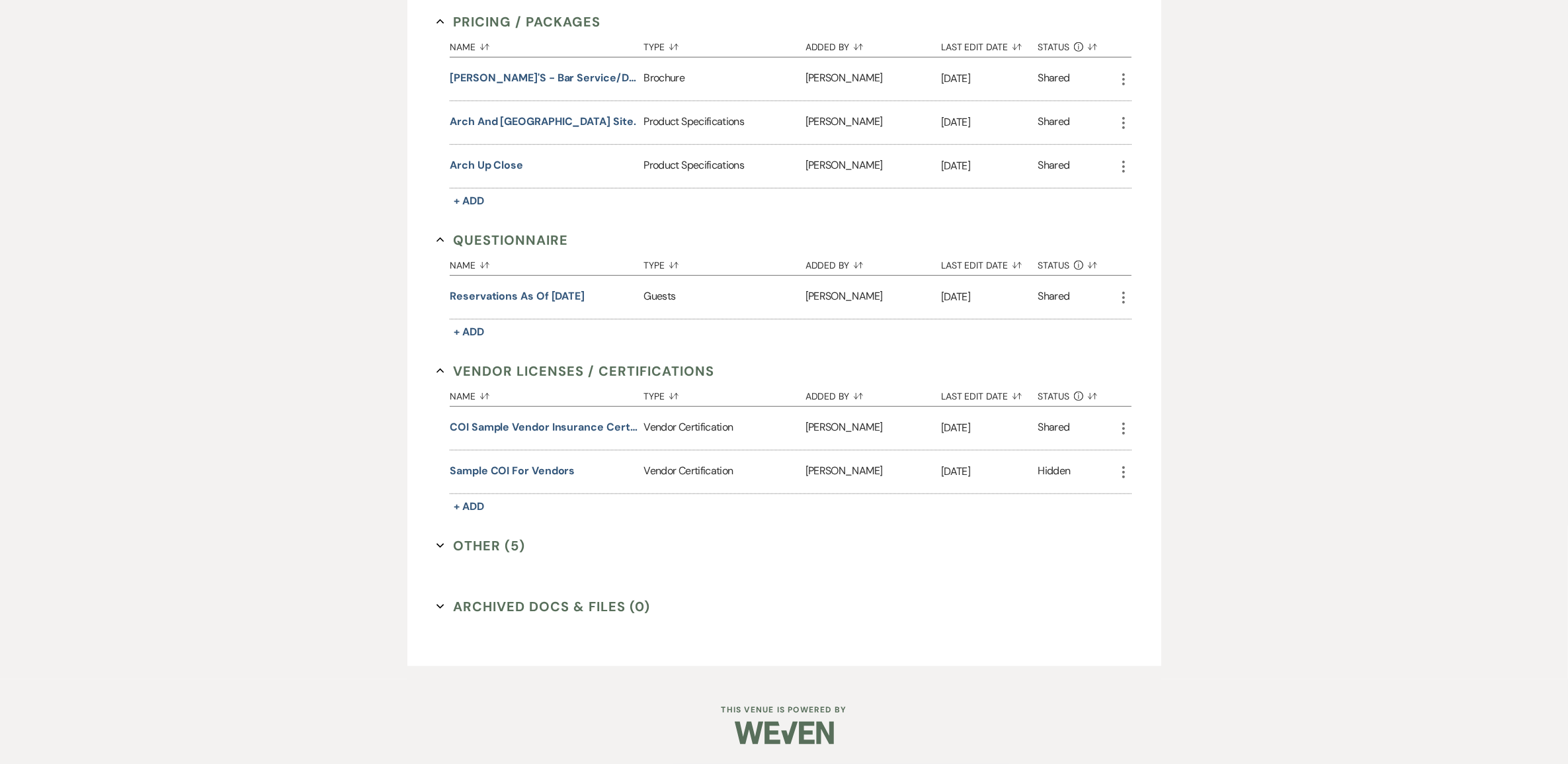
scroll to position [1157, 0]
click at [526, 544] on button "Other (5) Expand" at bounding box center [480, 546] width 88 height 20
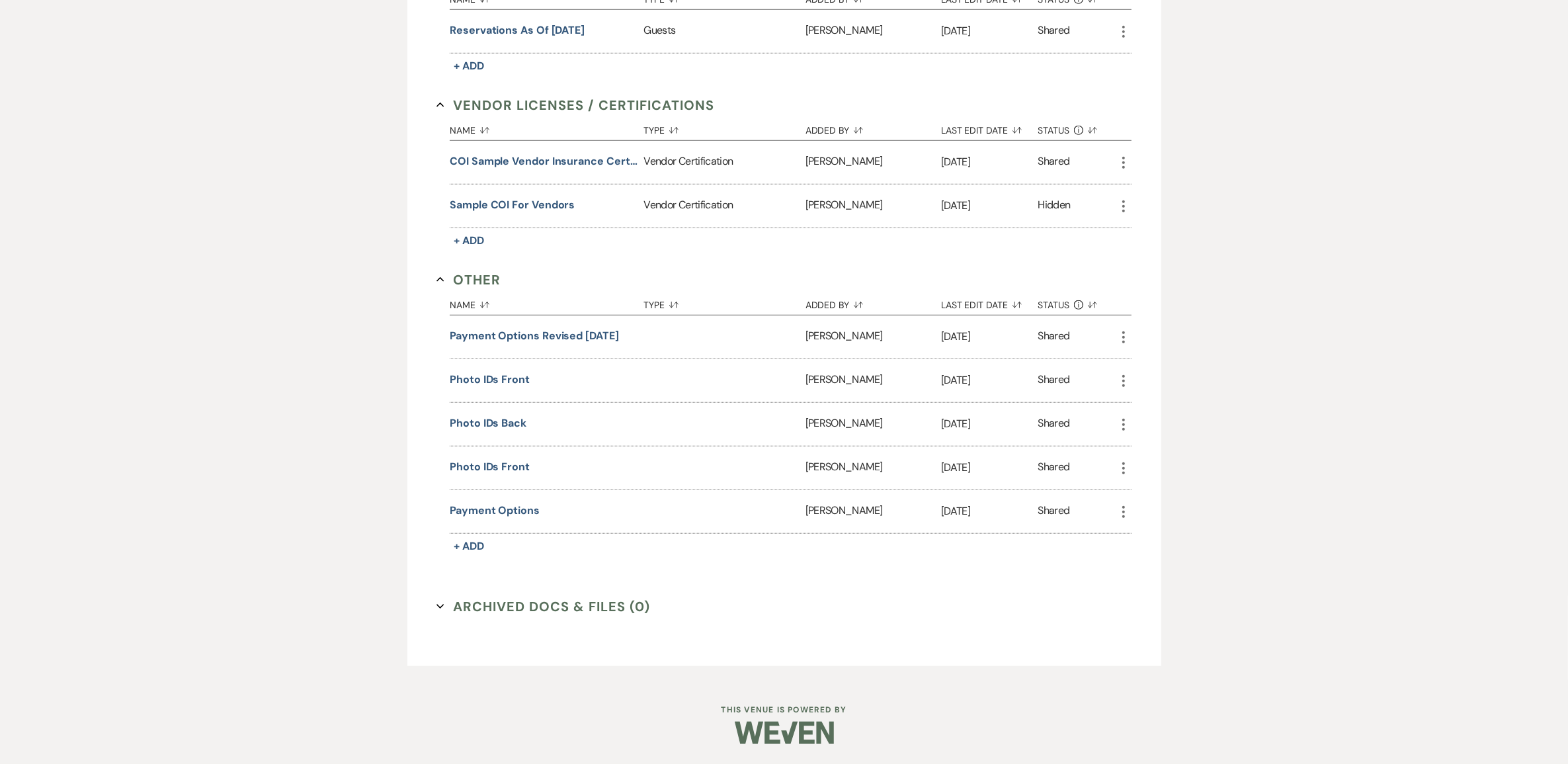
scroll to position [1406, 0]
click at [527, 387] on button "Photo IDs Front" at bounding box center [489, 379] width 80 height 16
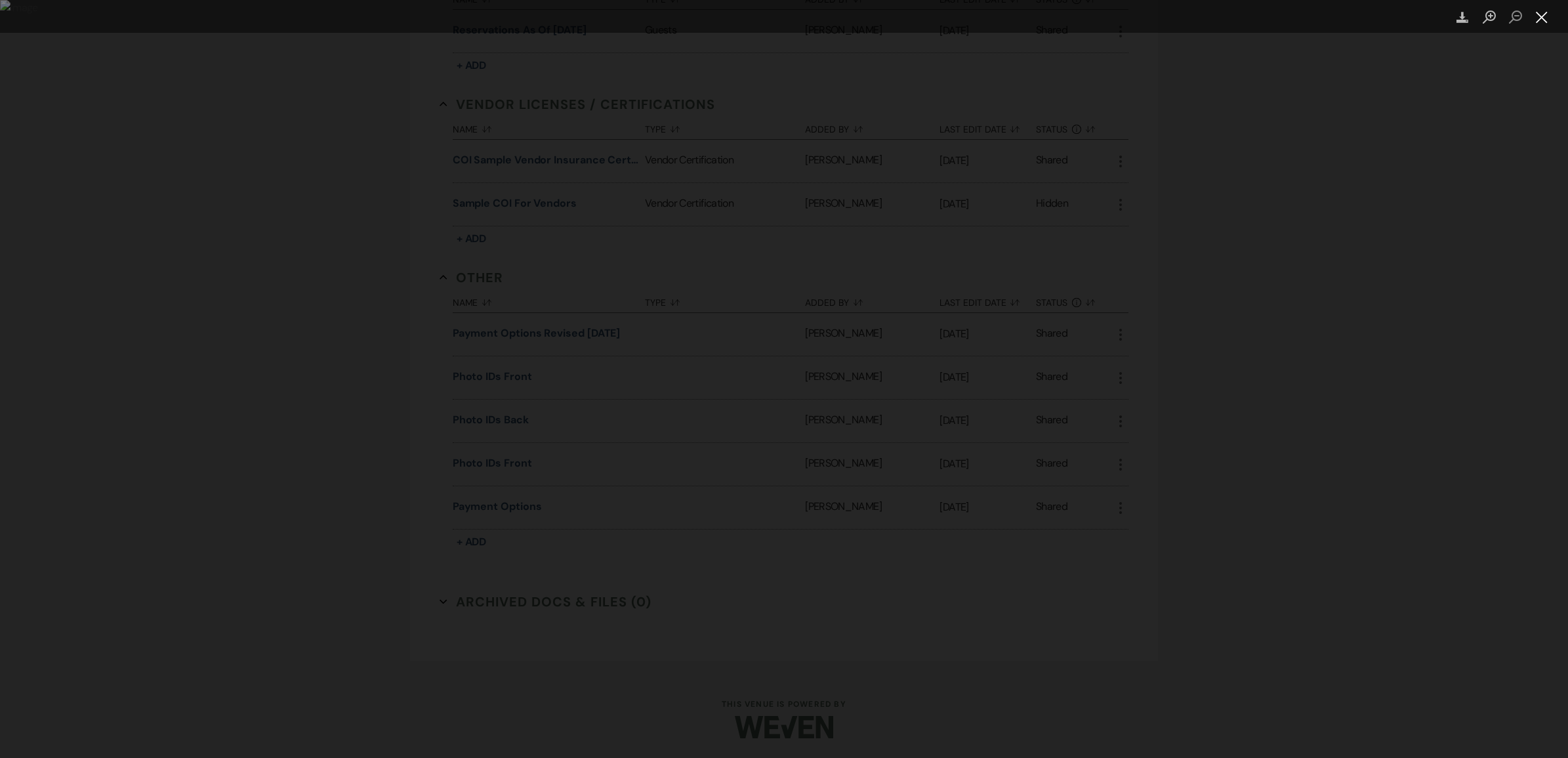
click at [1540, 17] on button "Close lightbox" at bounding box center [1541, 17] width 26 height 23
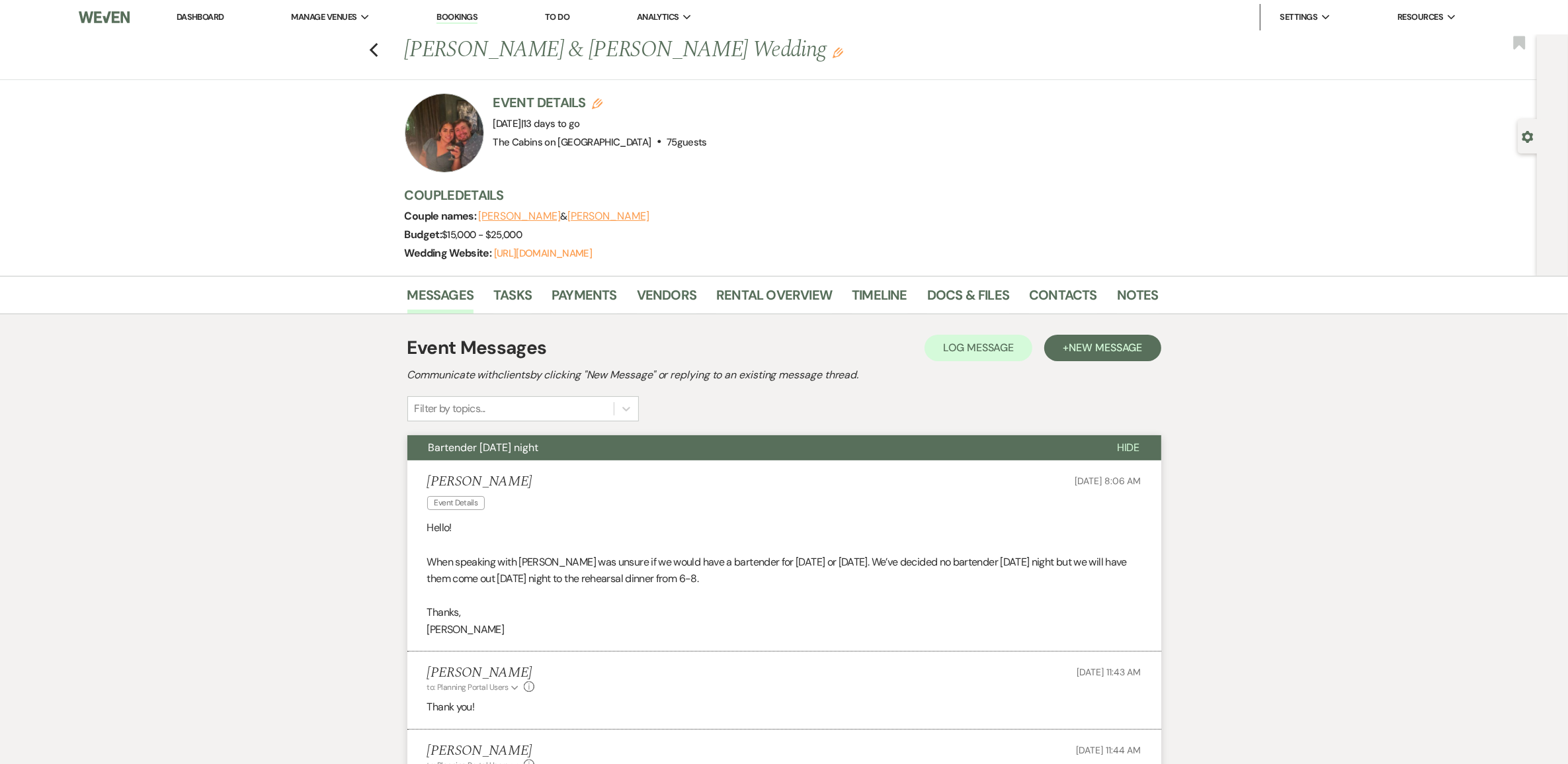
click at [217, 21] on link "Dashboard" at bounding box center [201, 17] width 47 height 11
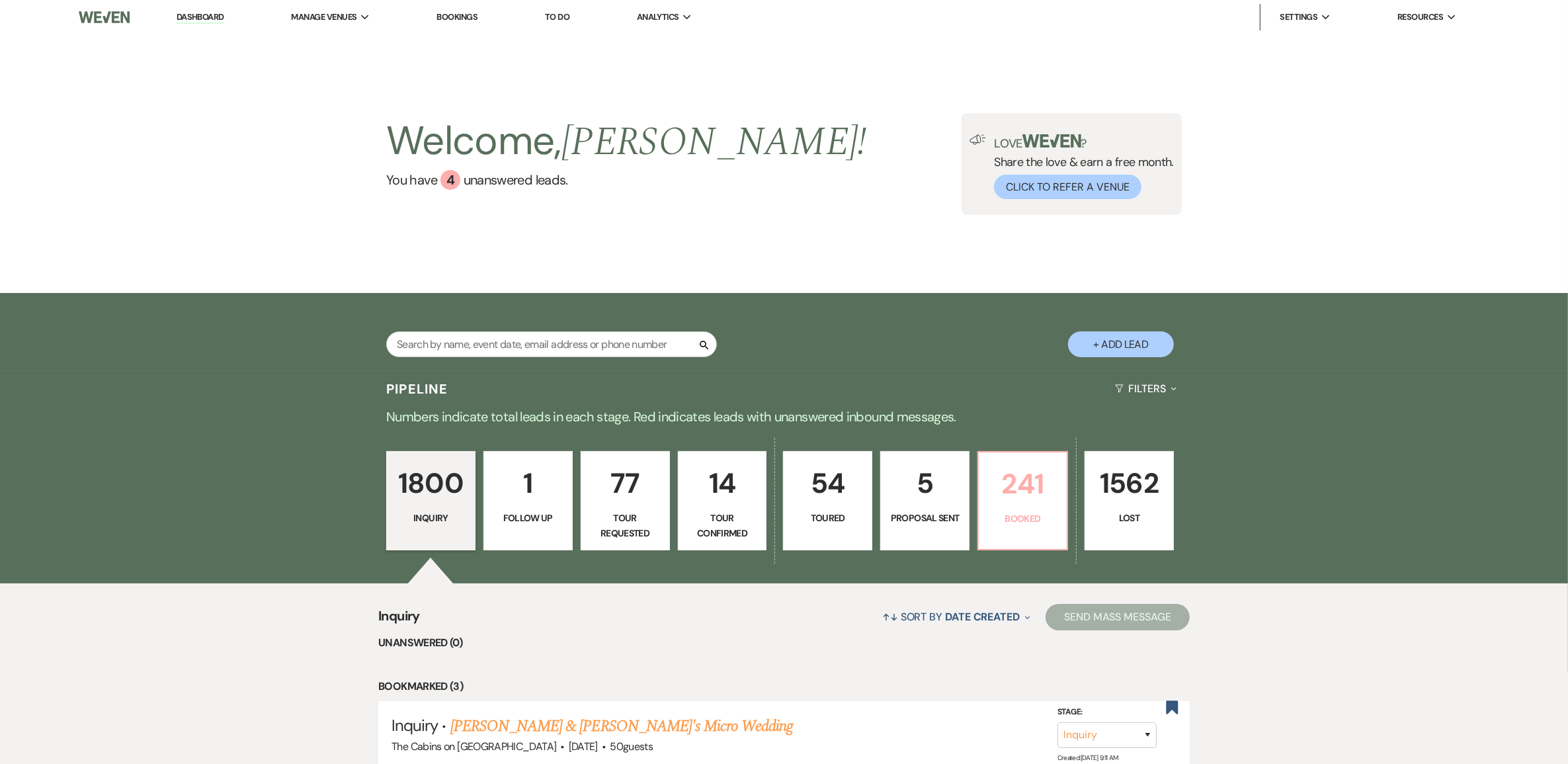
click at [1034, 506] on p "241" at bounding box center [1023, 484] width 72 height 45
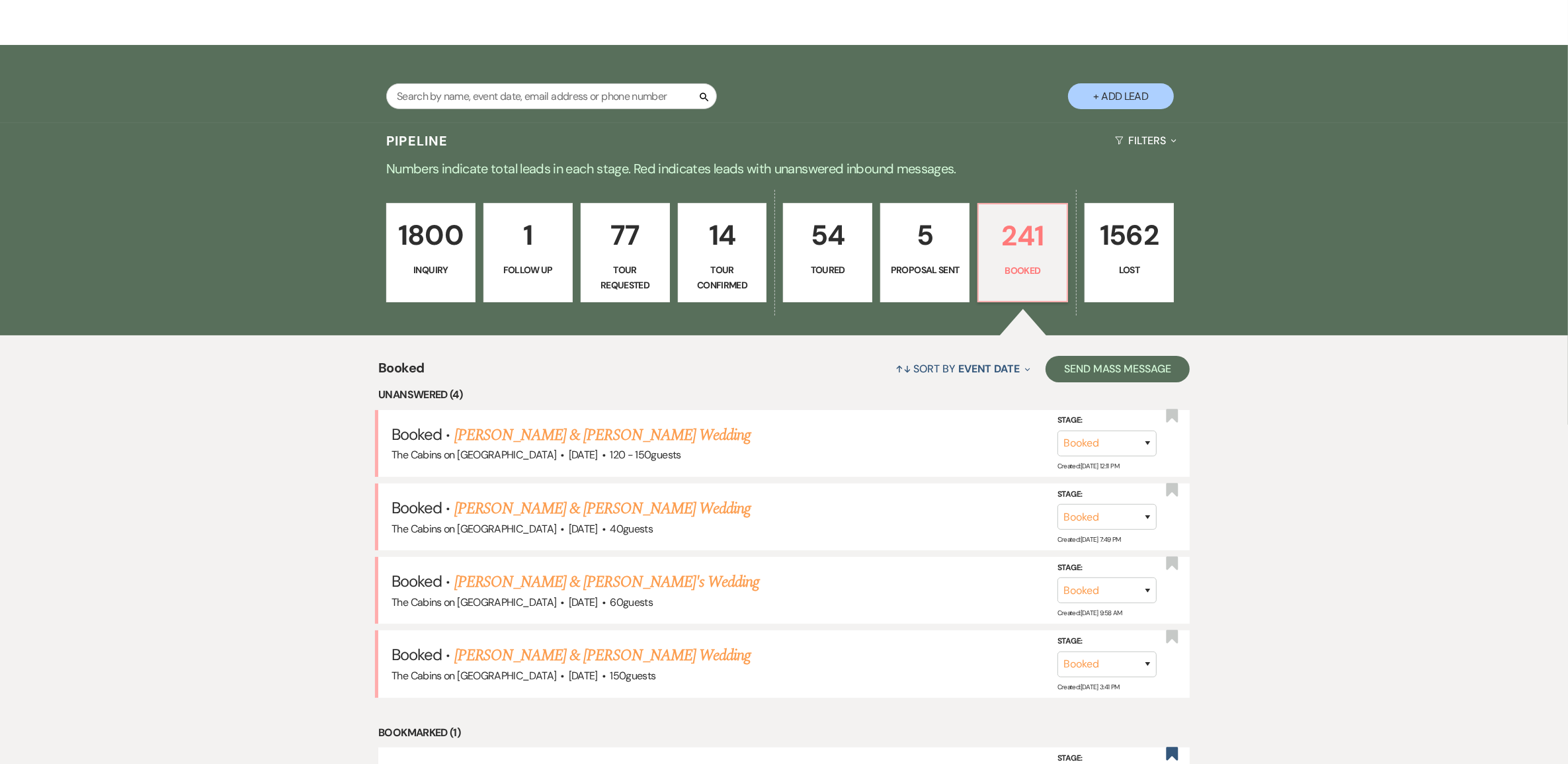
scroll to position [414, 0]
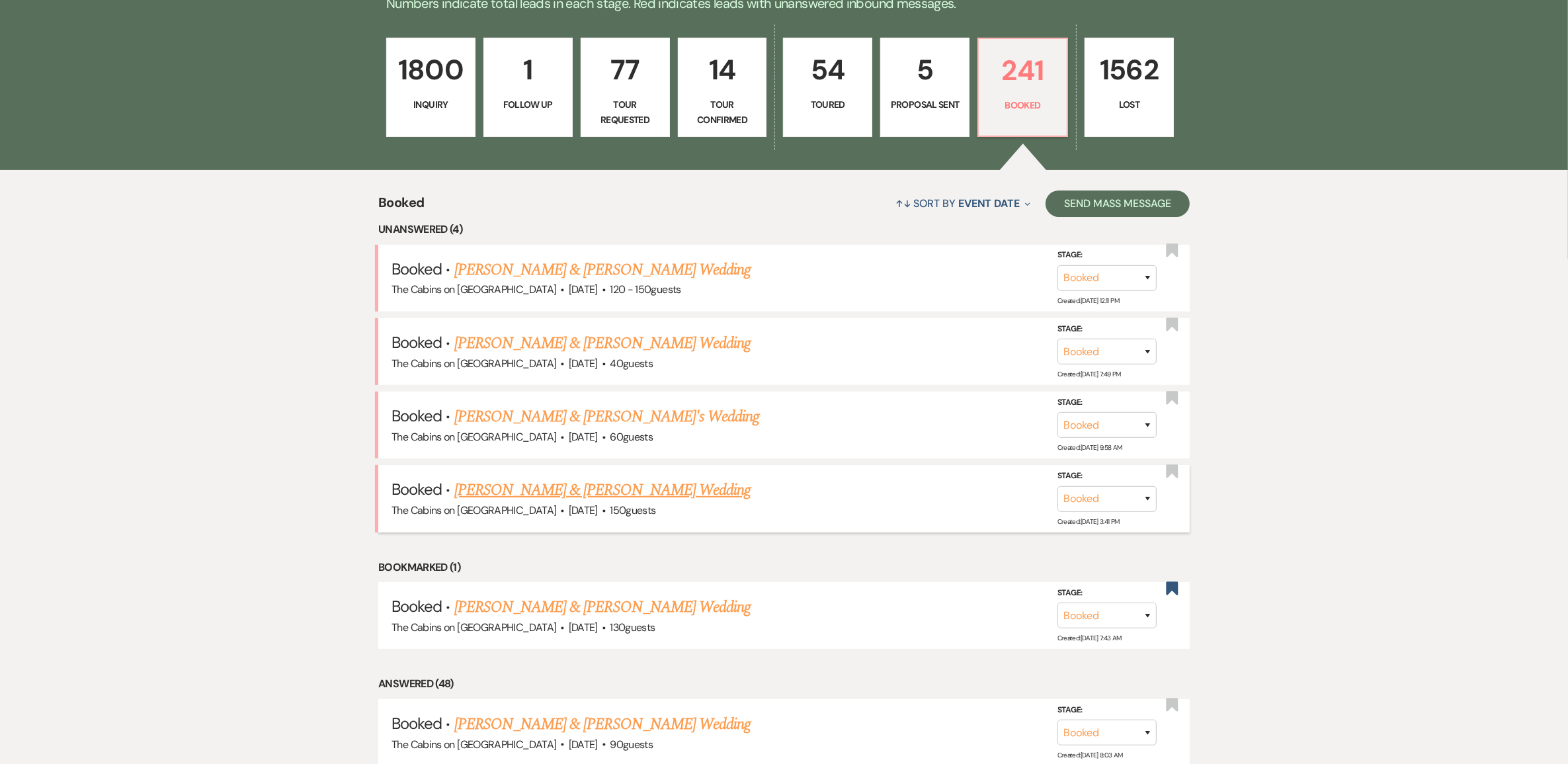
click at [564, 502] on link "[PERSON_NAME] & [PERSON_NAME] Wedding" at bounding box center [603, 490] width 296 height 24
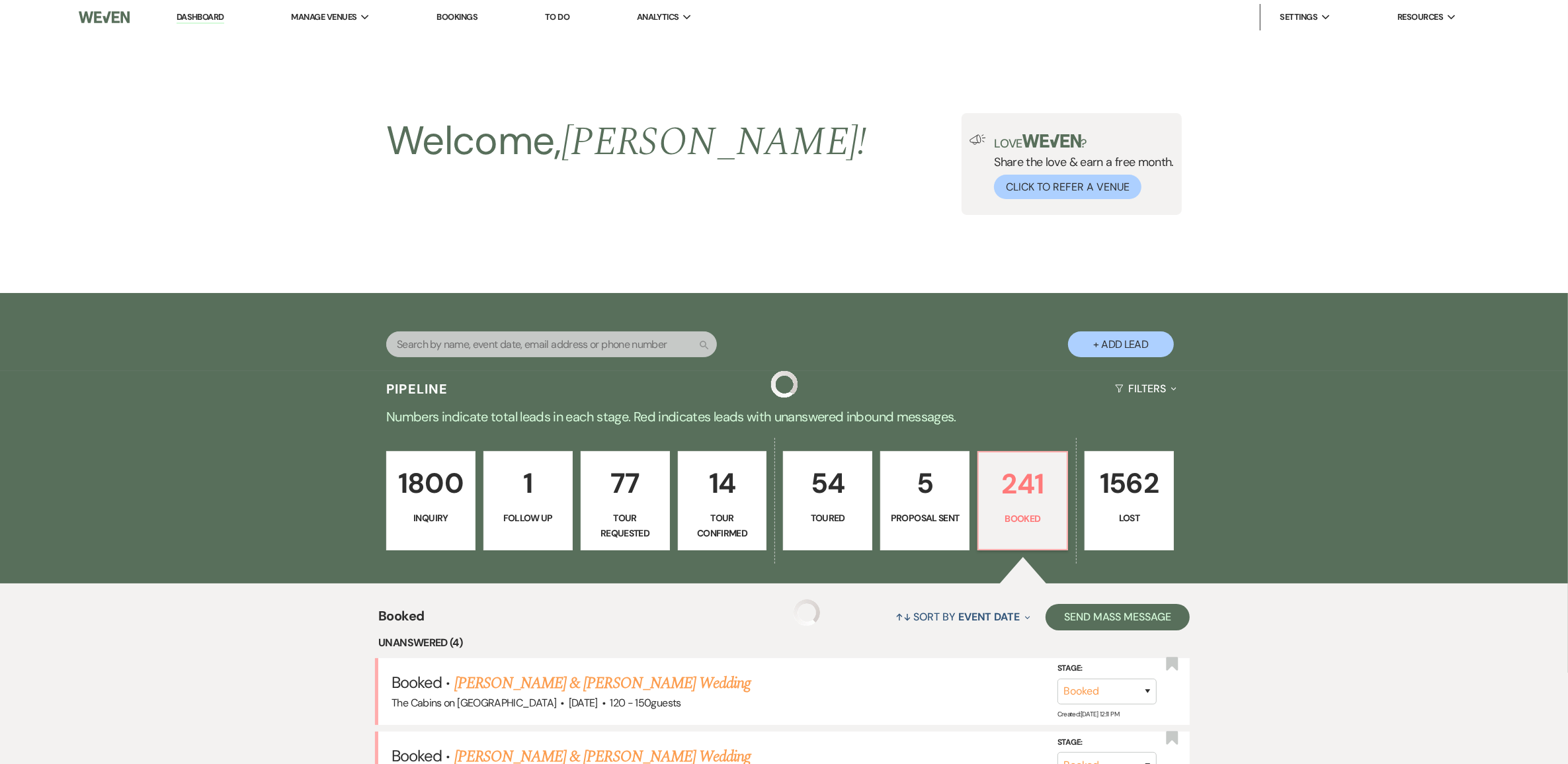
scroll to position [414, 0]
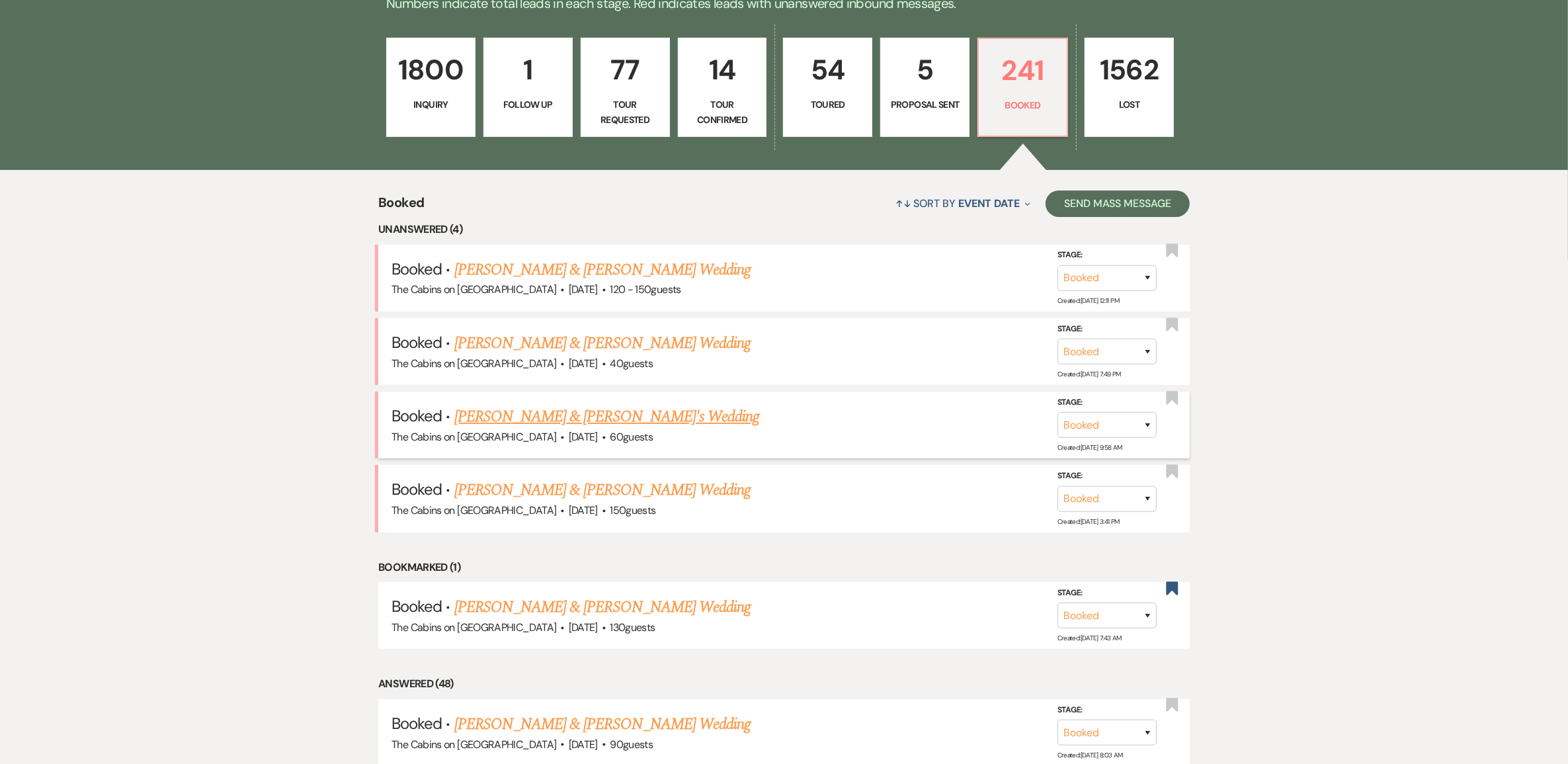
click at [590, 428] on link "[PERSON_NAME] & [PERSON_NAME]'s Wedding" at bounding box center [607, 416] width 306 height 24
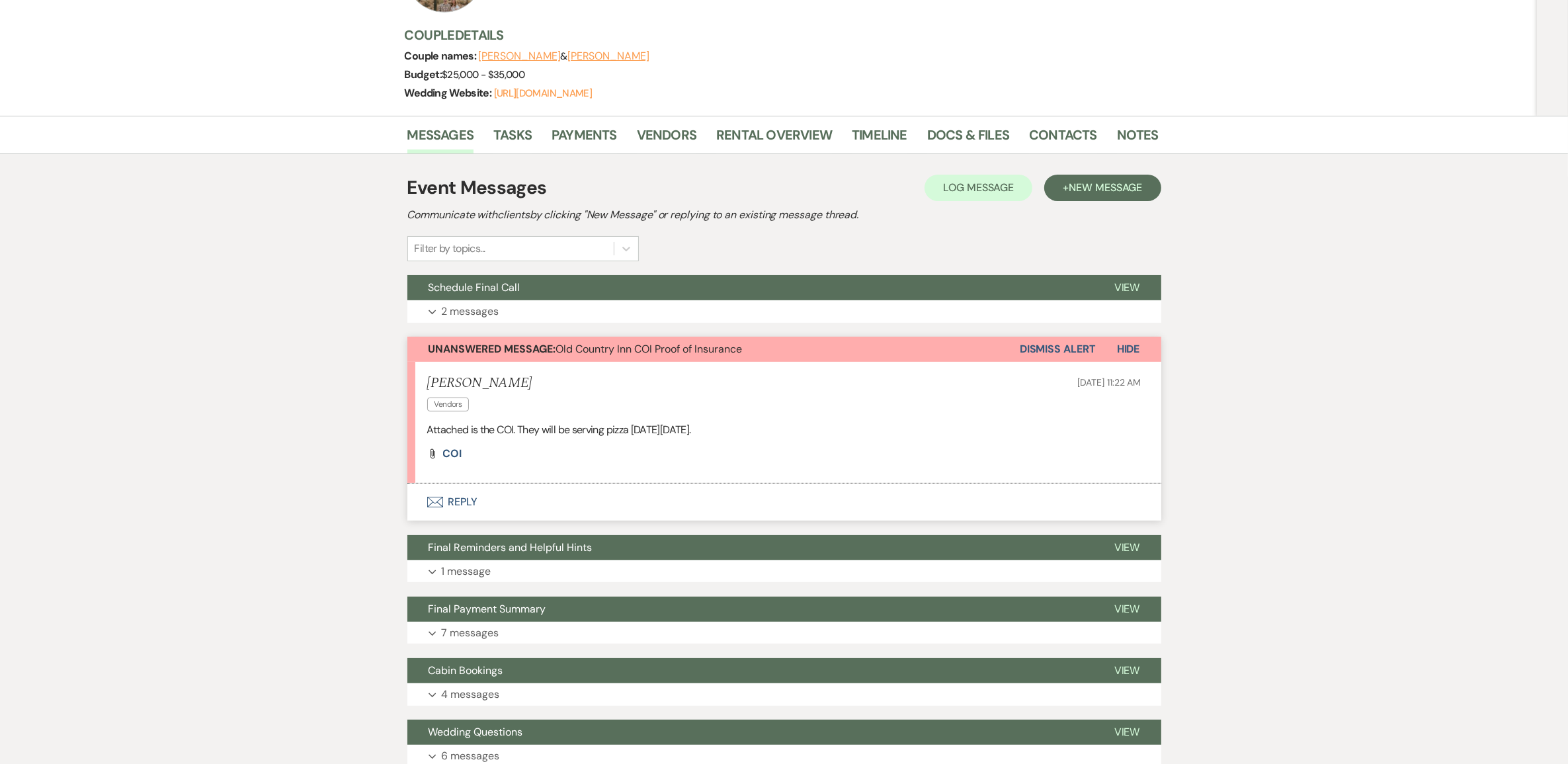
scroll to position [166, 0]
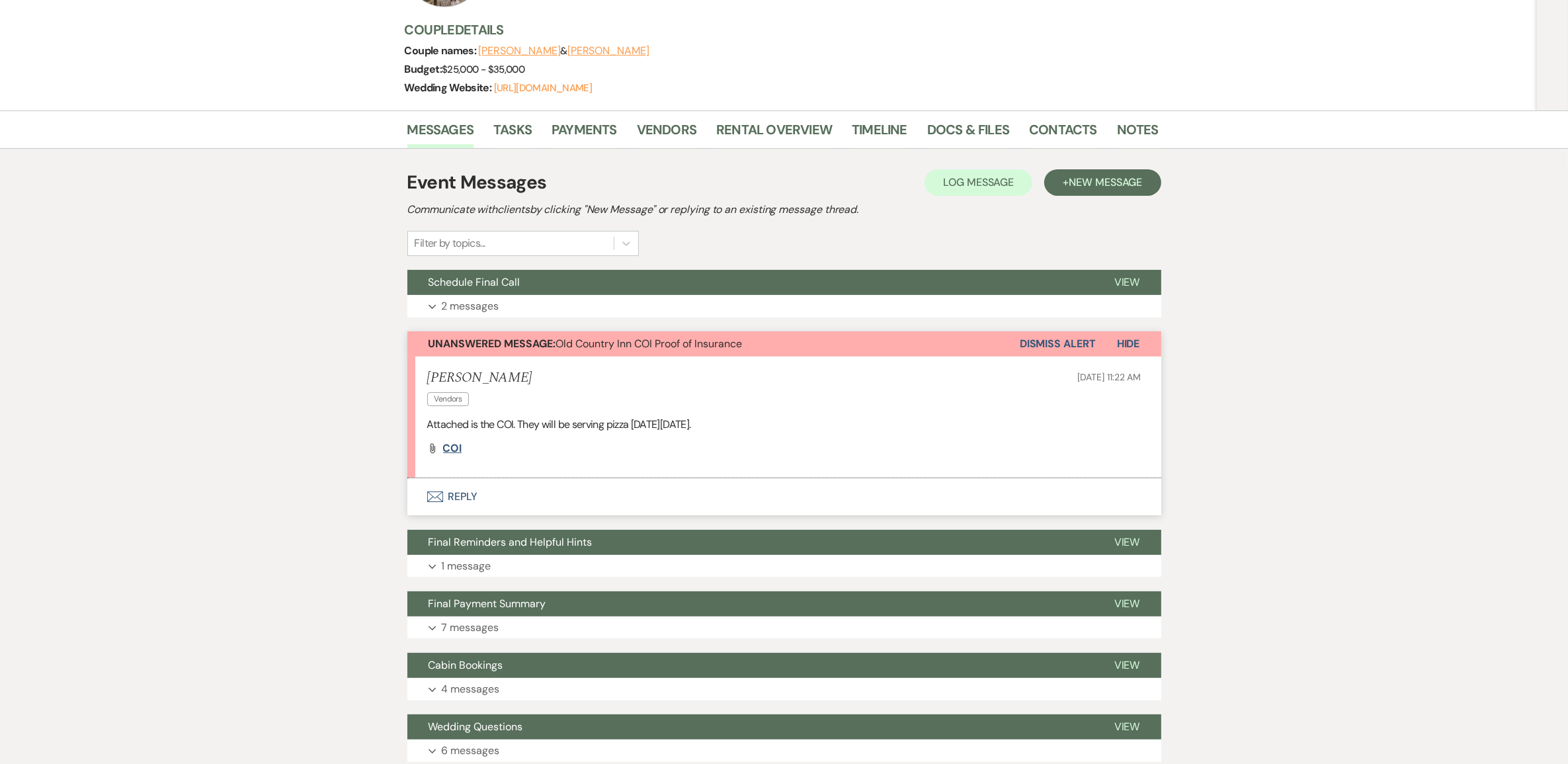
click at [458, 455] on span "COI" at bounding box center [453, 449] width 19 height 14
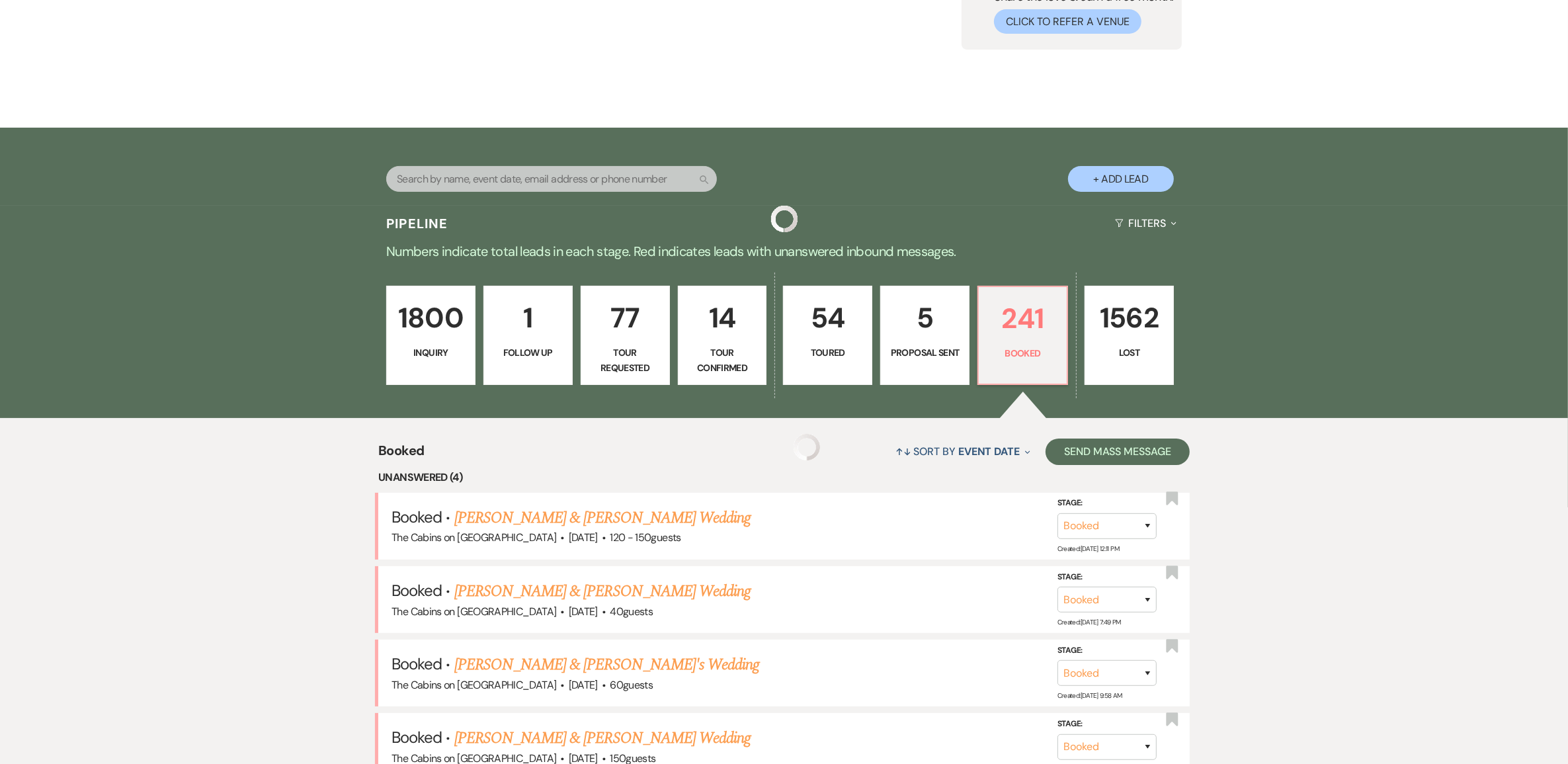
scroll to position [414, 0]
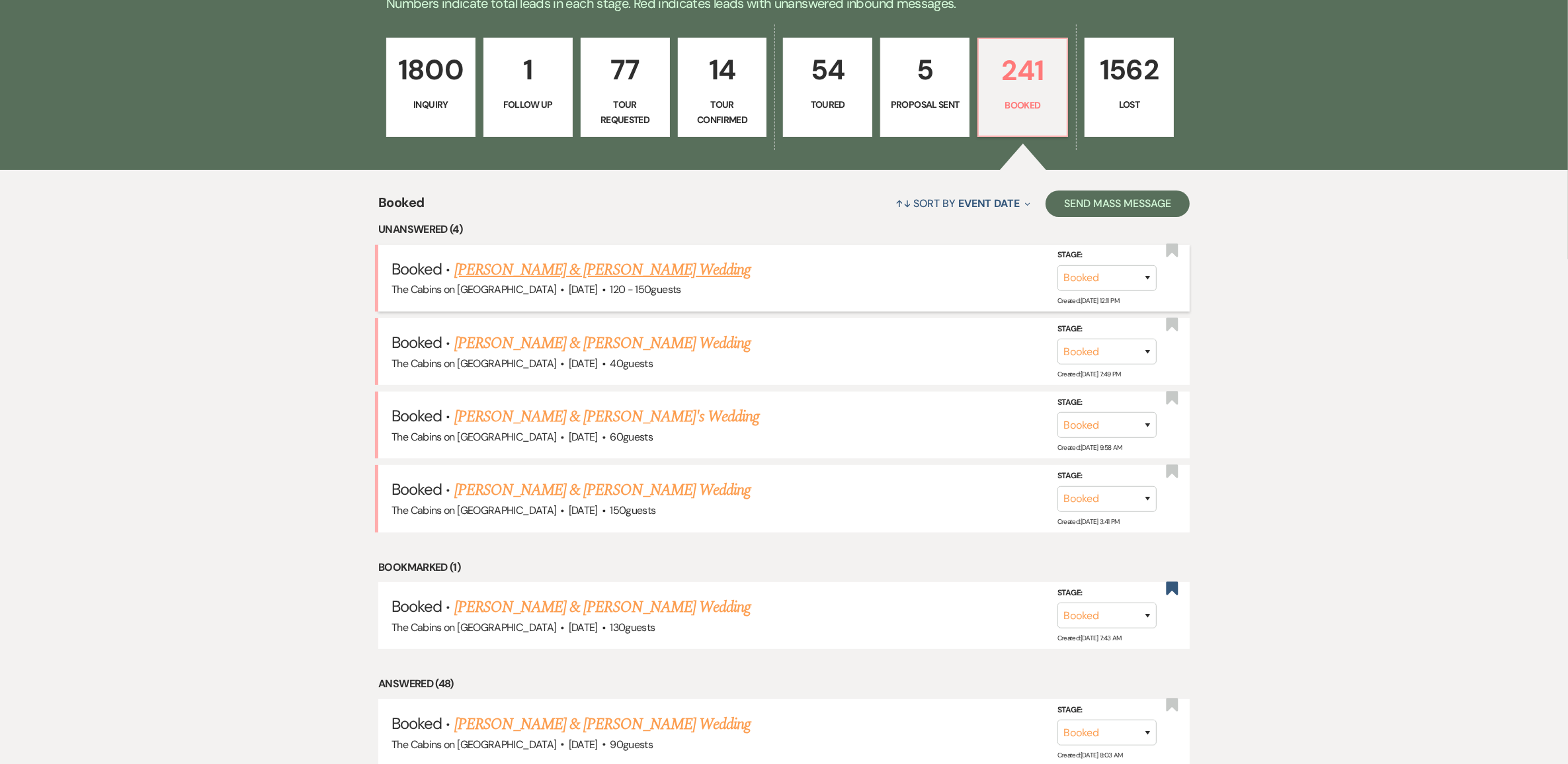
click at [547, 282] on link "[PERSON_NAME] & [PERSON_NAME] Wedding" at bounding box center [603, 269] width 296 height 24
click at [542, 355] on link "[PERSON_NAME] & [PERSON_NAME] Wedding" at bounding box center [603, 343] width 296 height 24
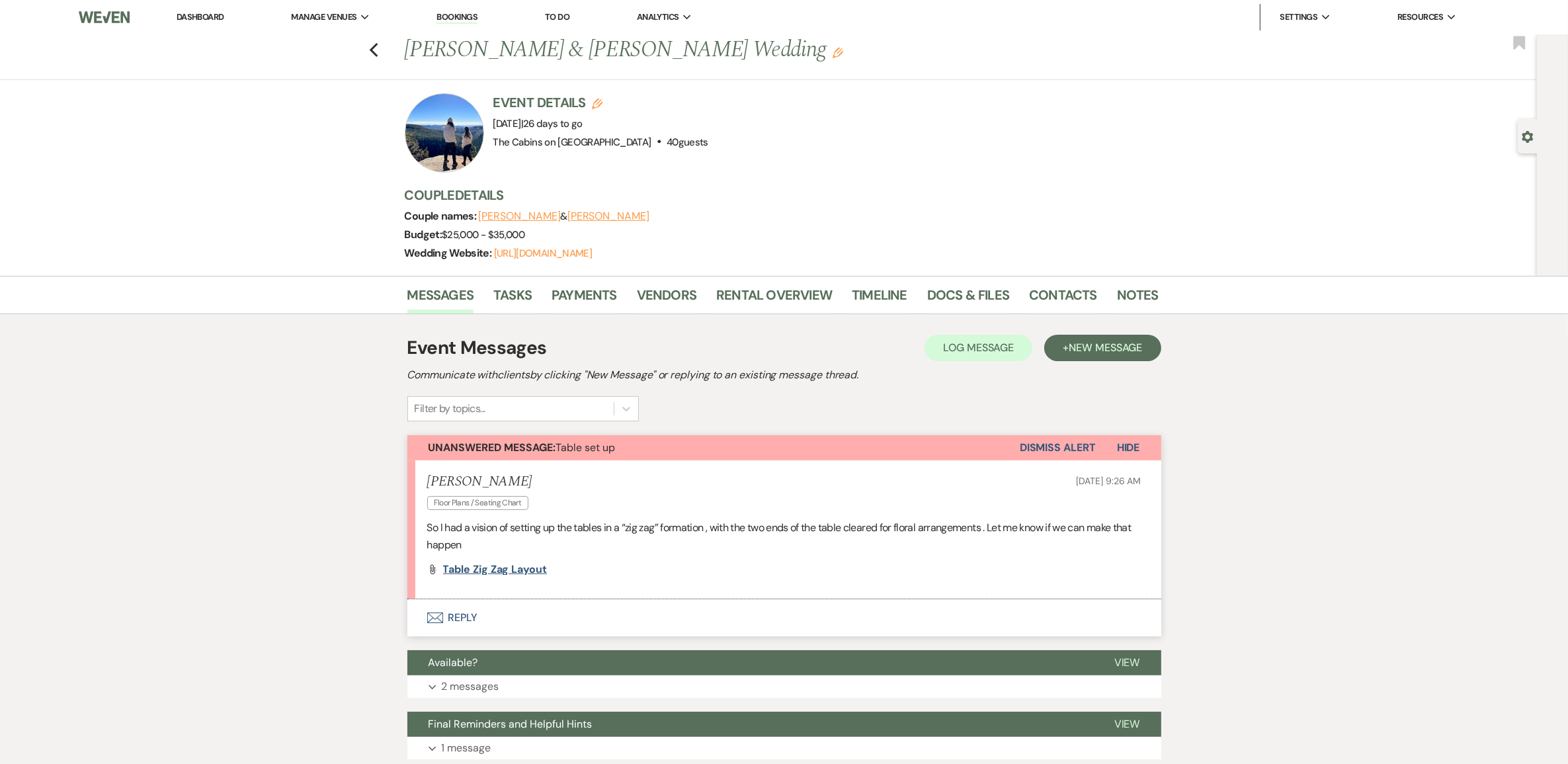
click at [501, 577] on span "Table zig zag layout" at bounding box center [495, 569] width 104 height 14
click at [512, 577] on span "Table zig zag layout" at bounding box center [495, 569] width 104 height 14
click at [467, 636] on button "Envelope Reply" at bounding box center [784, 618] width 754 height 37
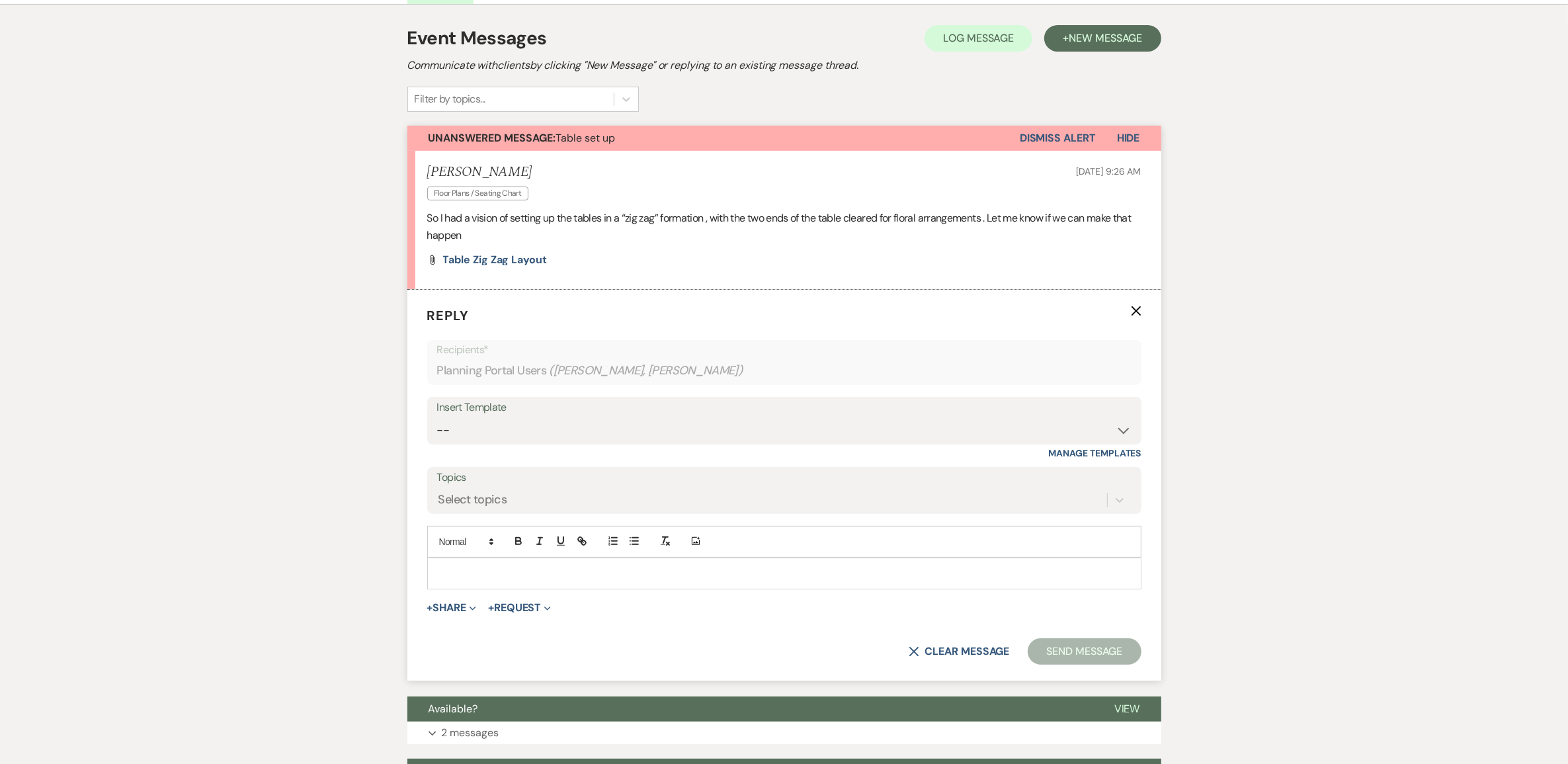
scroll to position [505, 0]
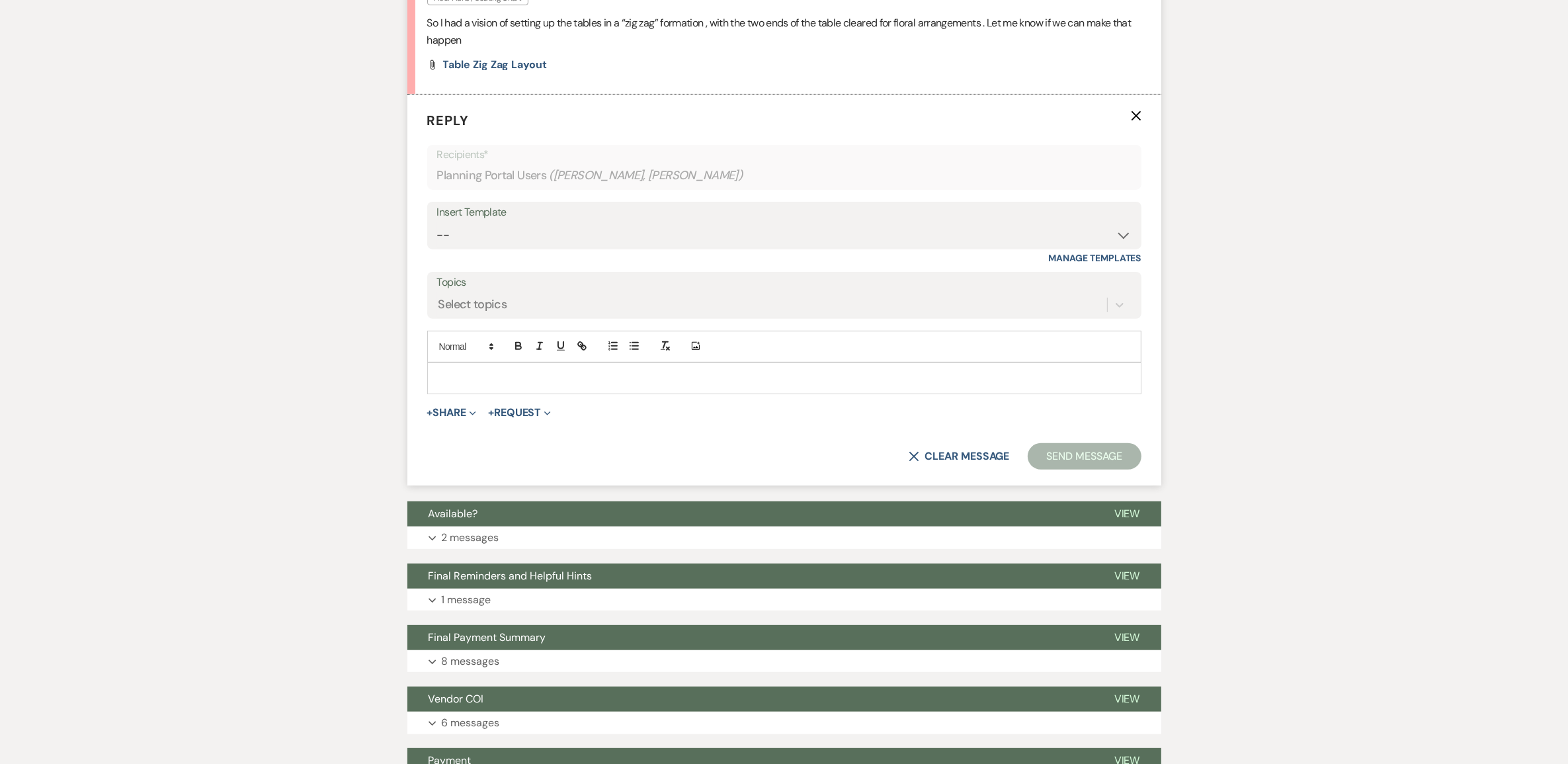
click at [456, 386] on p at bounding box center [784, 378] width 693 height 15
click at [1052, 470] on button "Send Message" at bounding box center [1084, 456] width 113 height 26
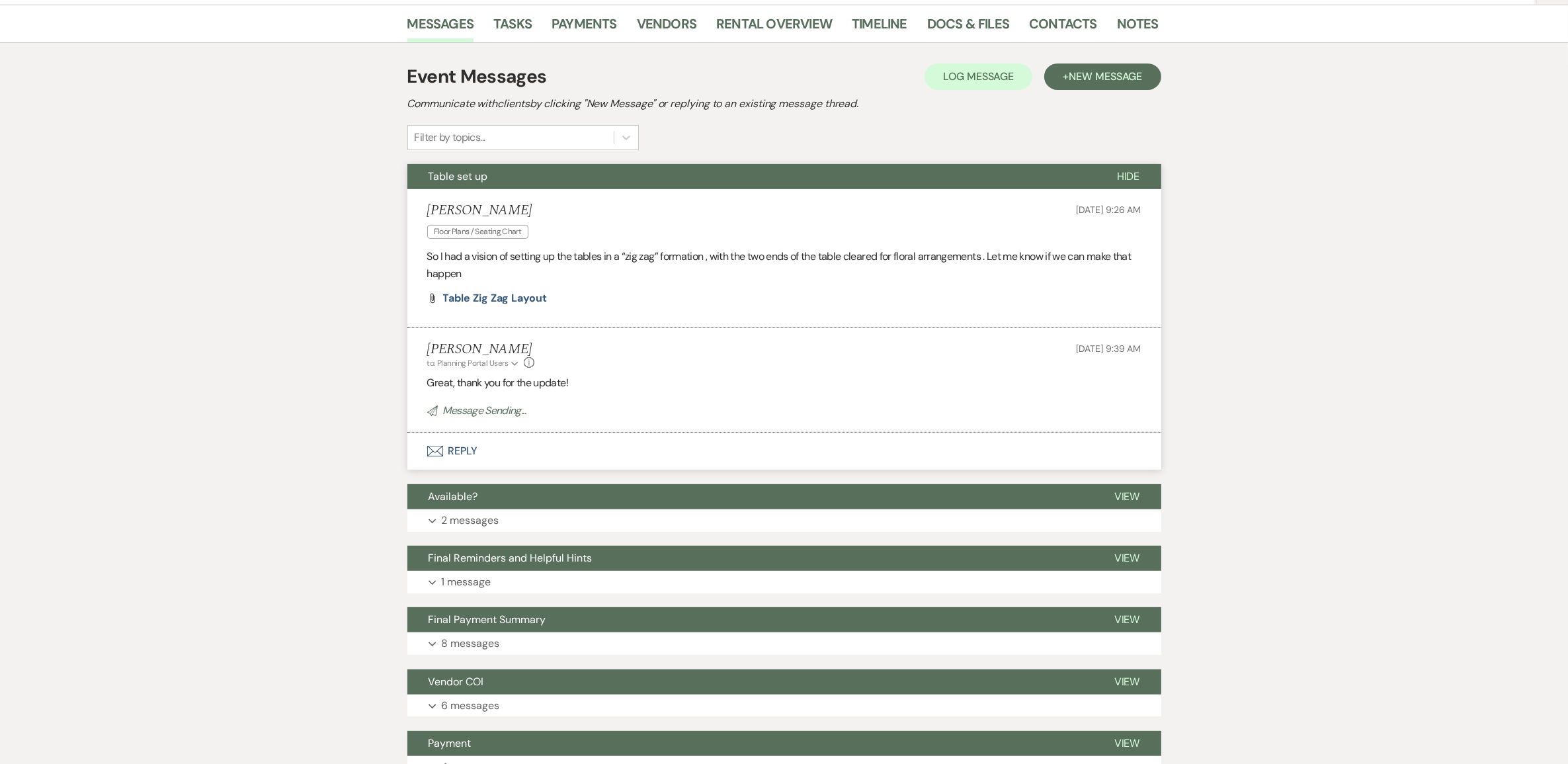
scroll to position [257, 0]
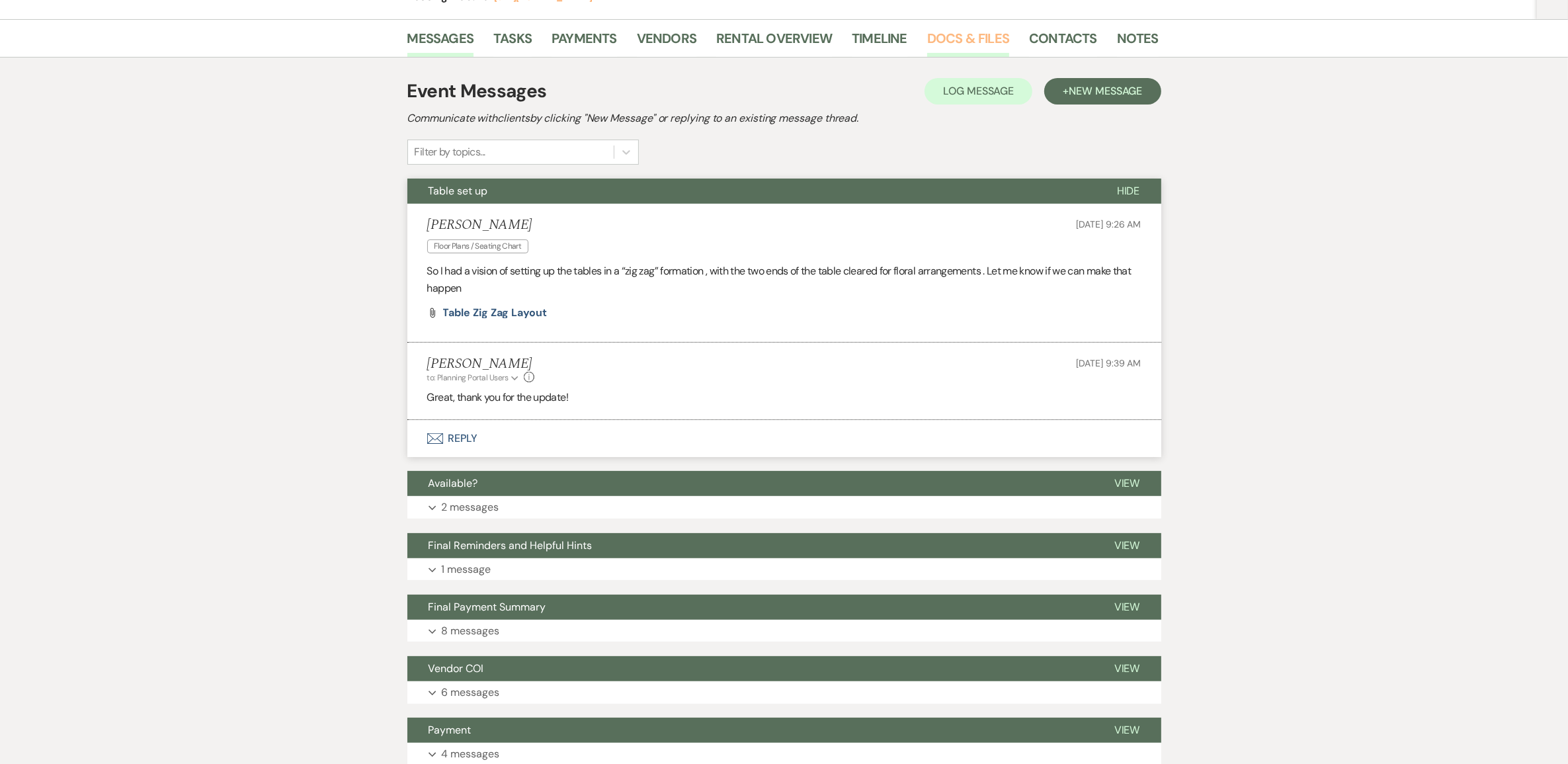
click at [950, 57] on link "Docs & Files" at bounding box center [969, 42] width 82 height 29
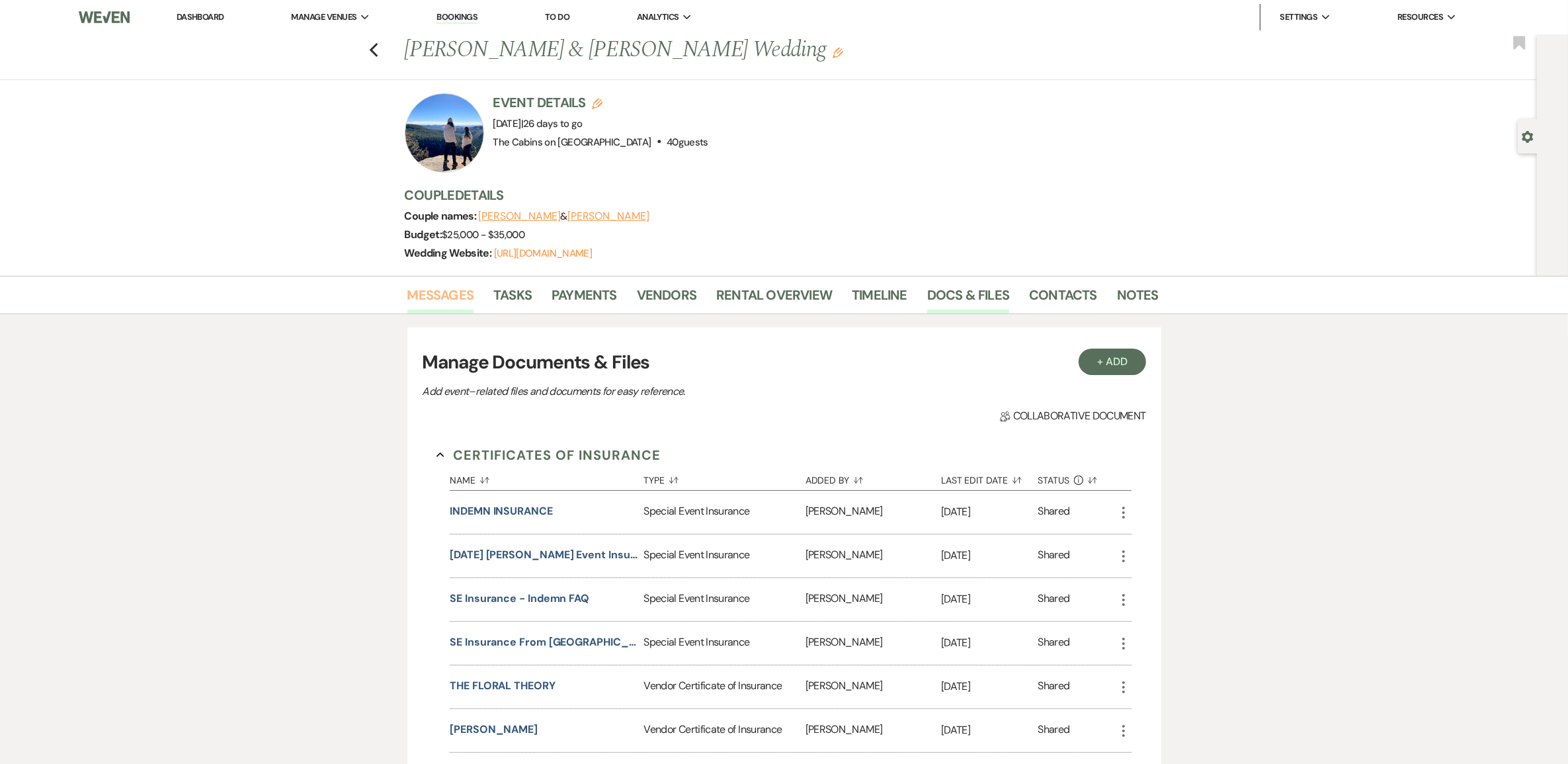
click at [437, 312] on link "Messages" at bounding box center [441, 299] width 67 height 29
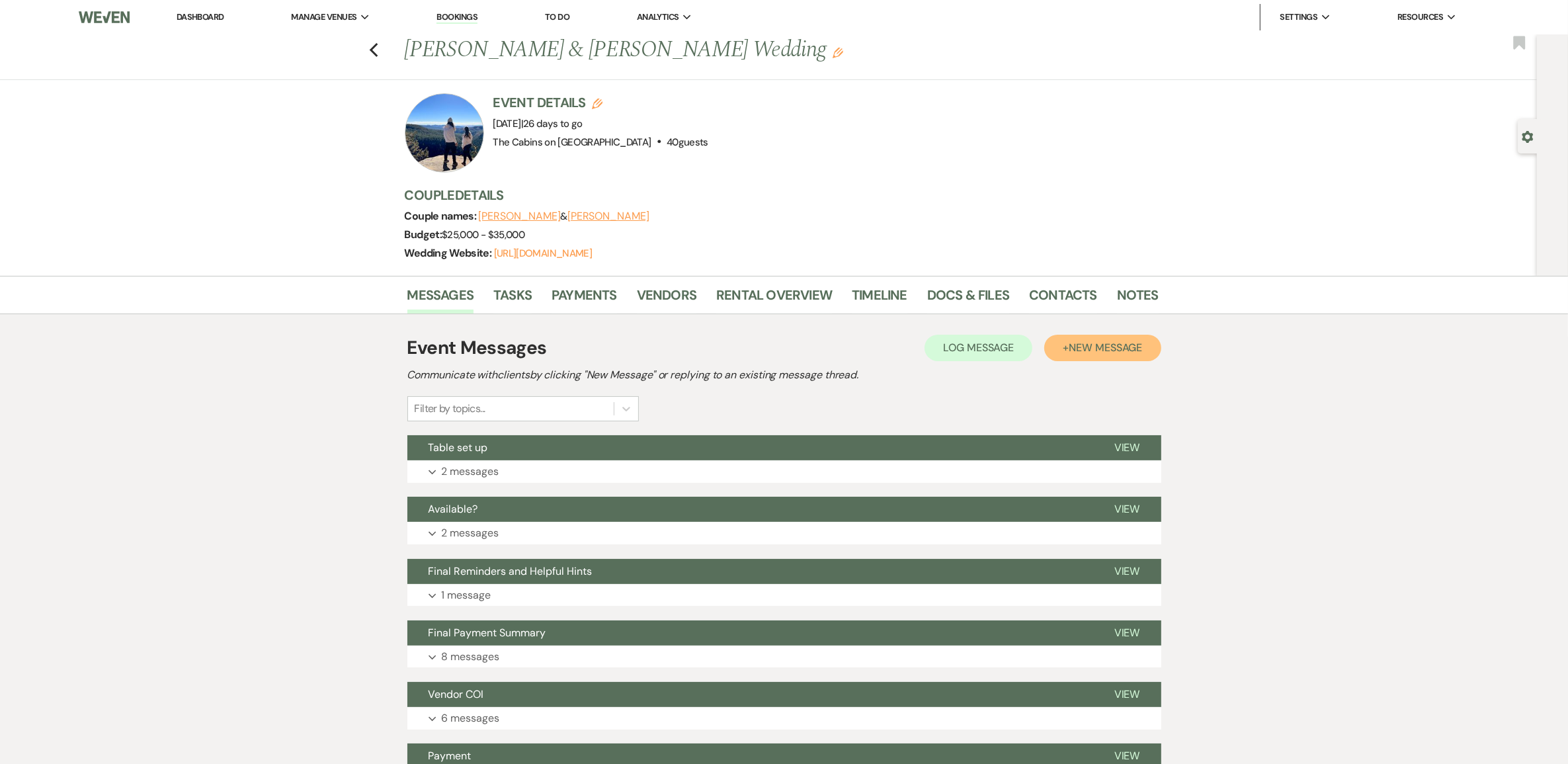
click at [1097, 355] on span "New Message" at bounding box center [1105, 348] width 74 height 14
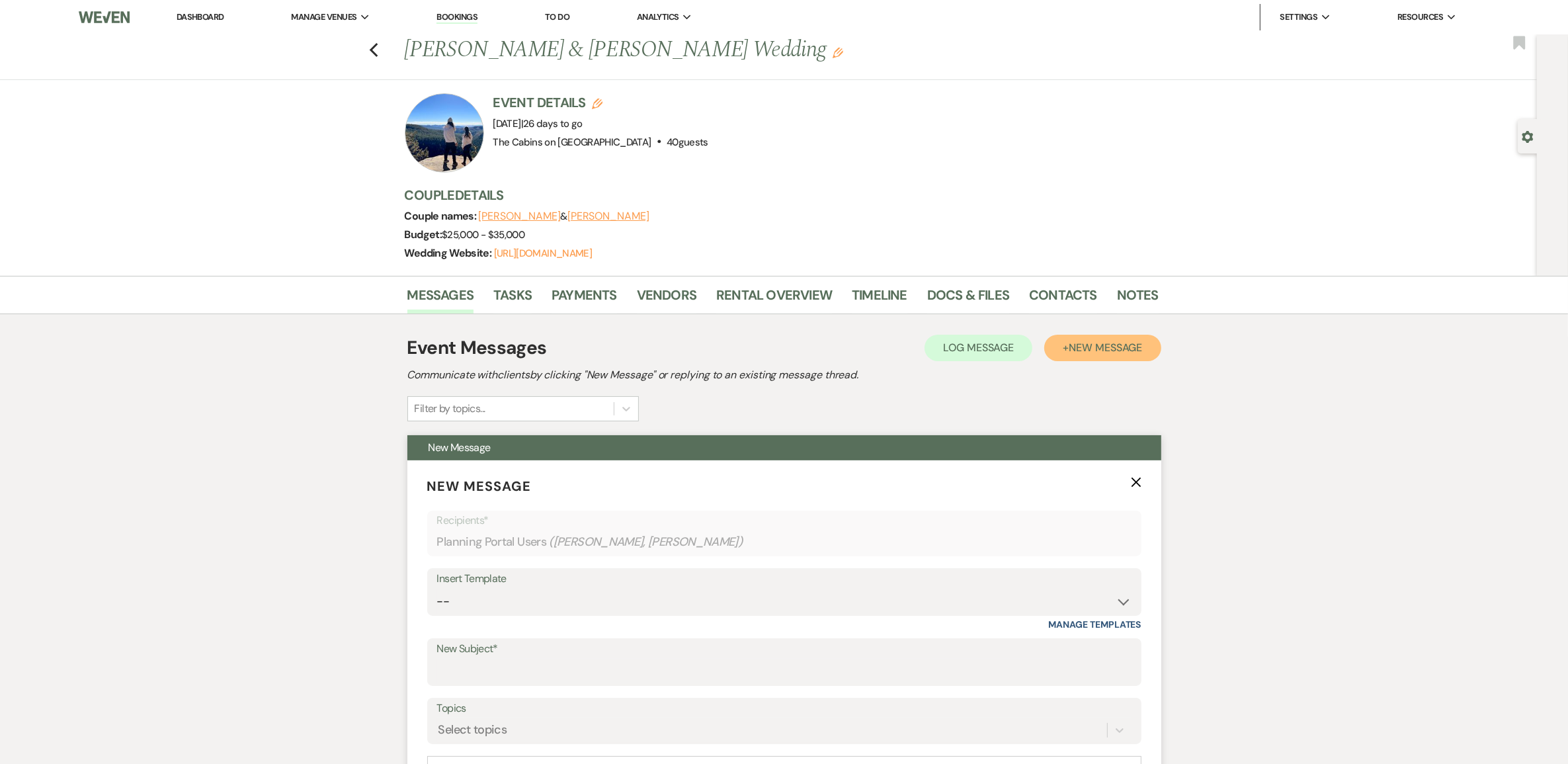
scroll to position [248, 0]
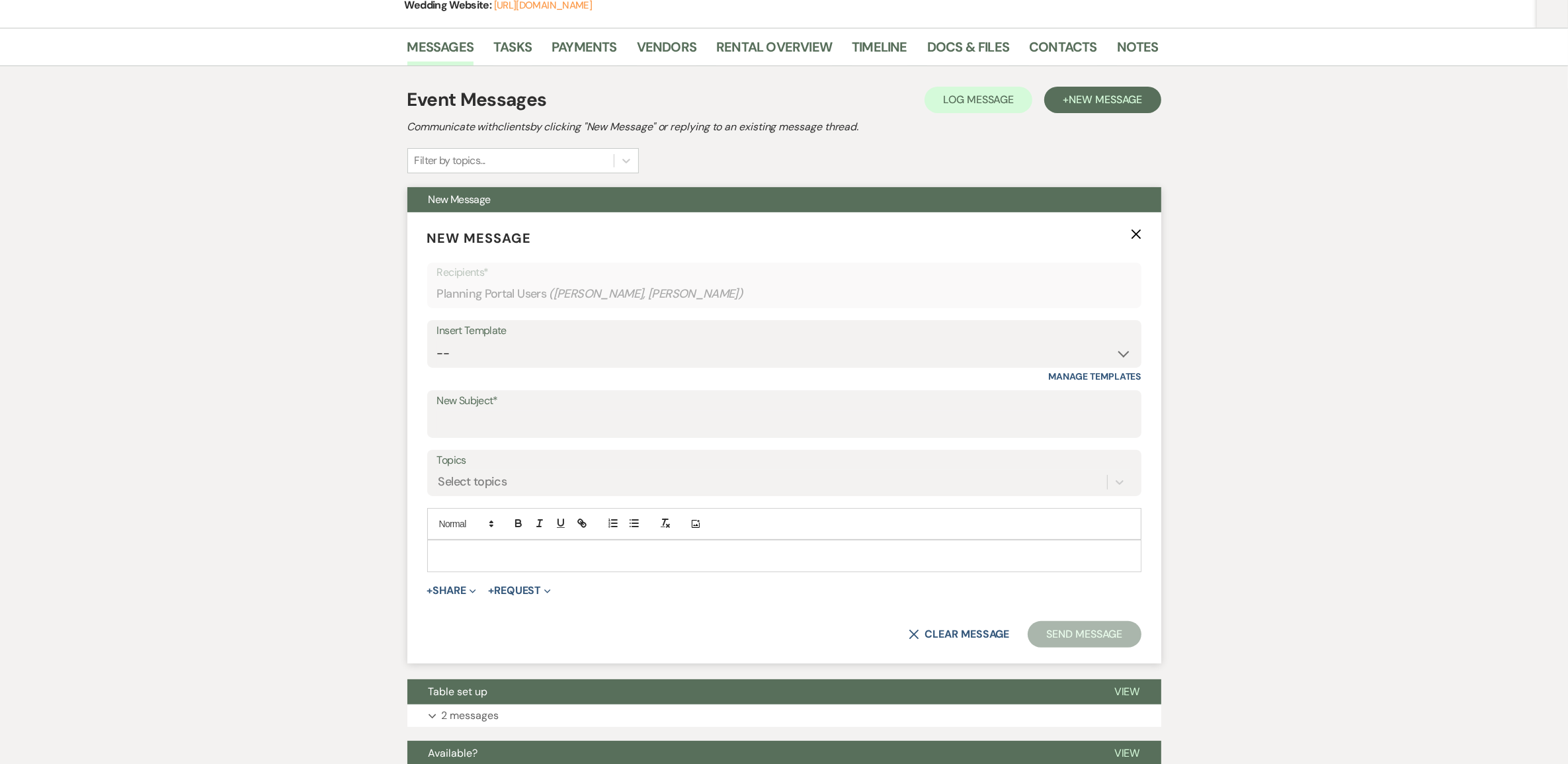
click at [468, 563] on p at bounding box center [784, 555] width 693 height 15
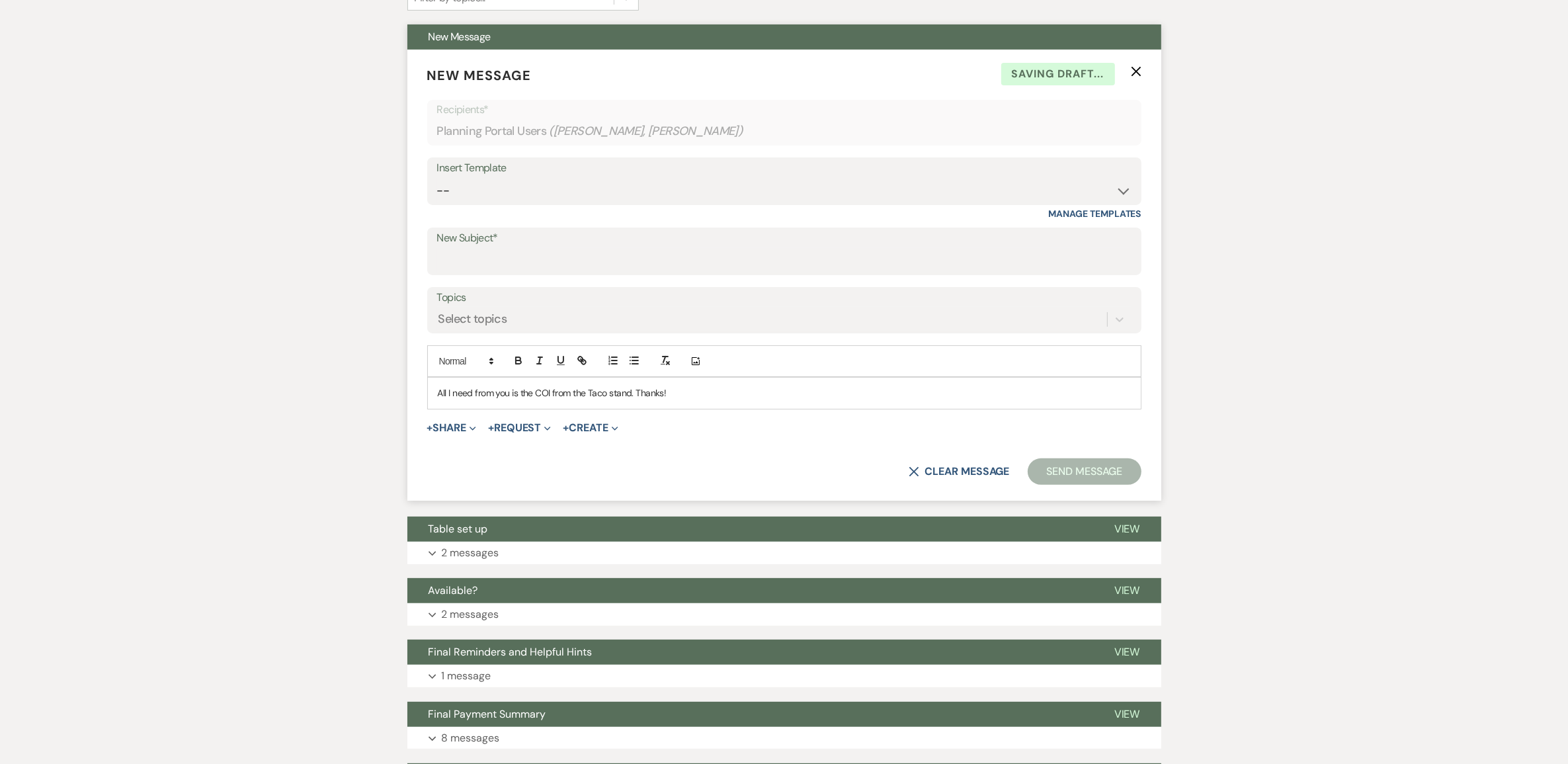
scroll to position [414, 0]
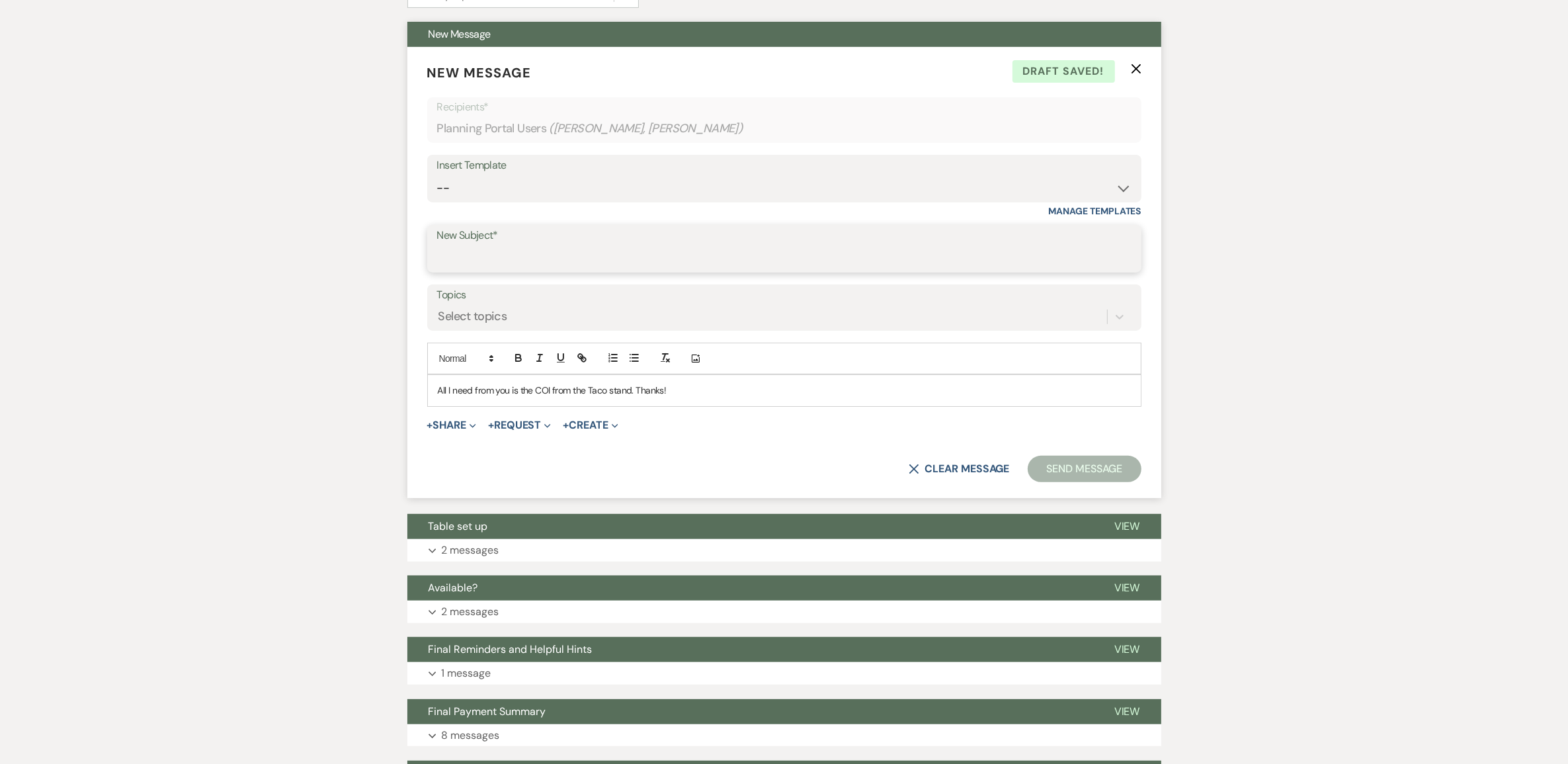
click at [500, 272] on input "New Subject*" at bounding box center [784, 258] width 695 height 25
click at [484, 272] on input "COI's" at bounding box center [784, 258] width 695 height 25
type input "COI"
click at [1075, 482] on button "Send Message" at bounding box center [1084, 469] width 113 height 26
